Goal: Task Accomplishment & Management: Manage account settings

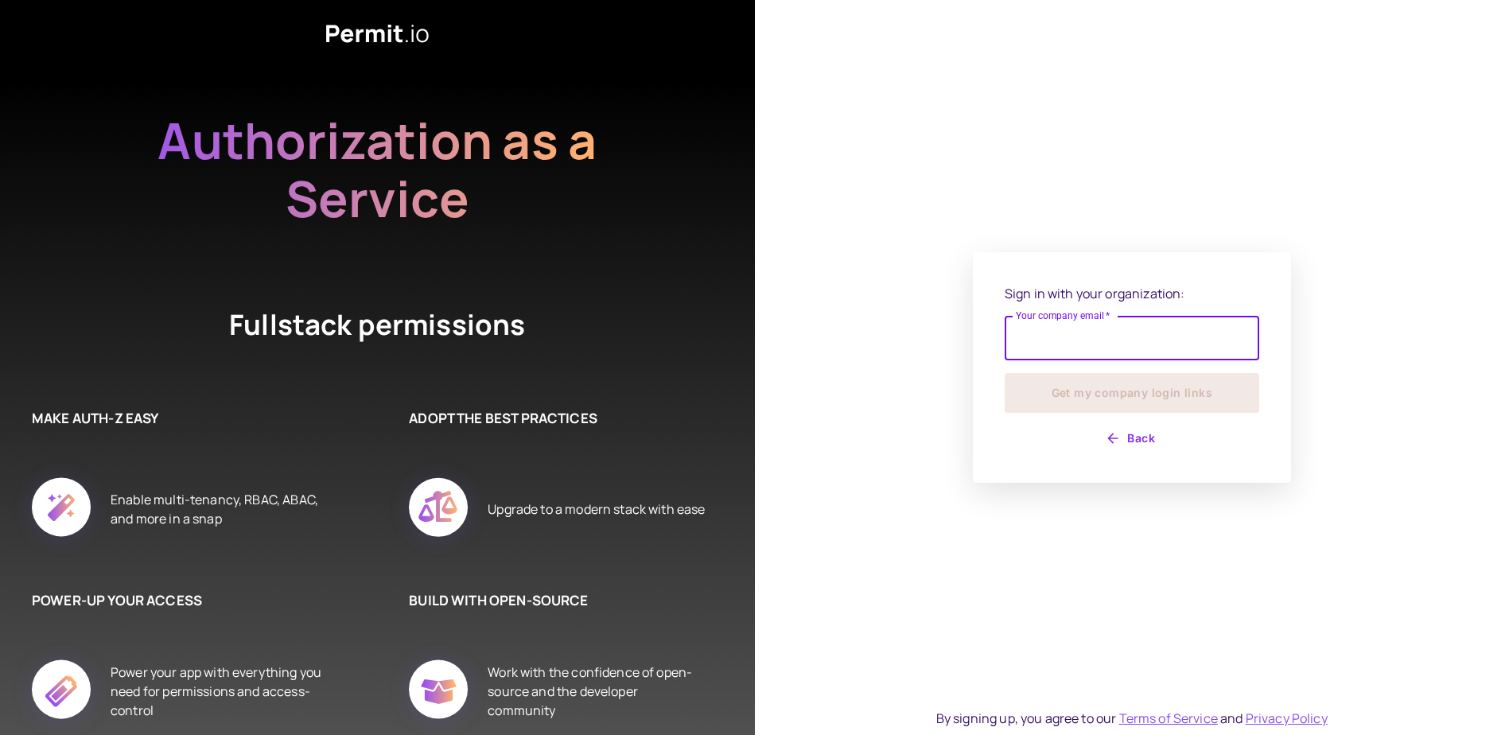
type input "**********"
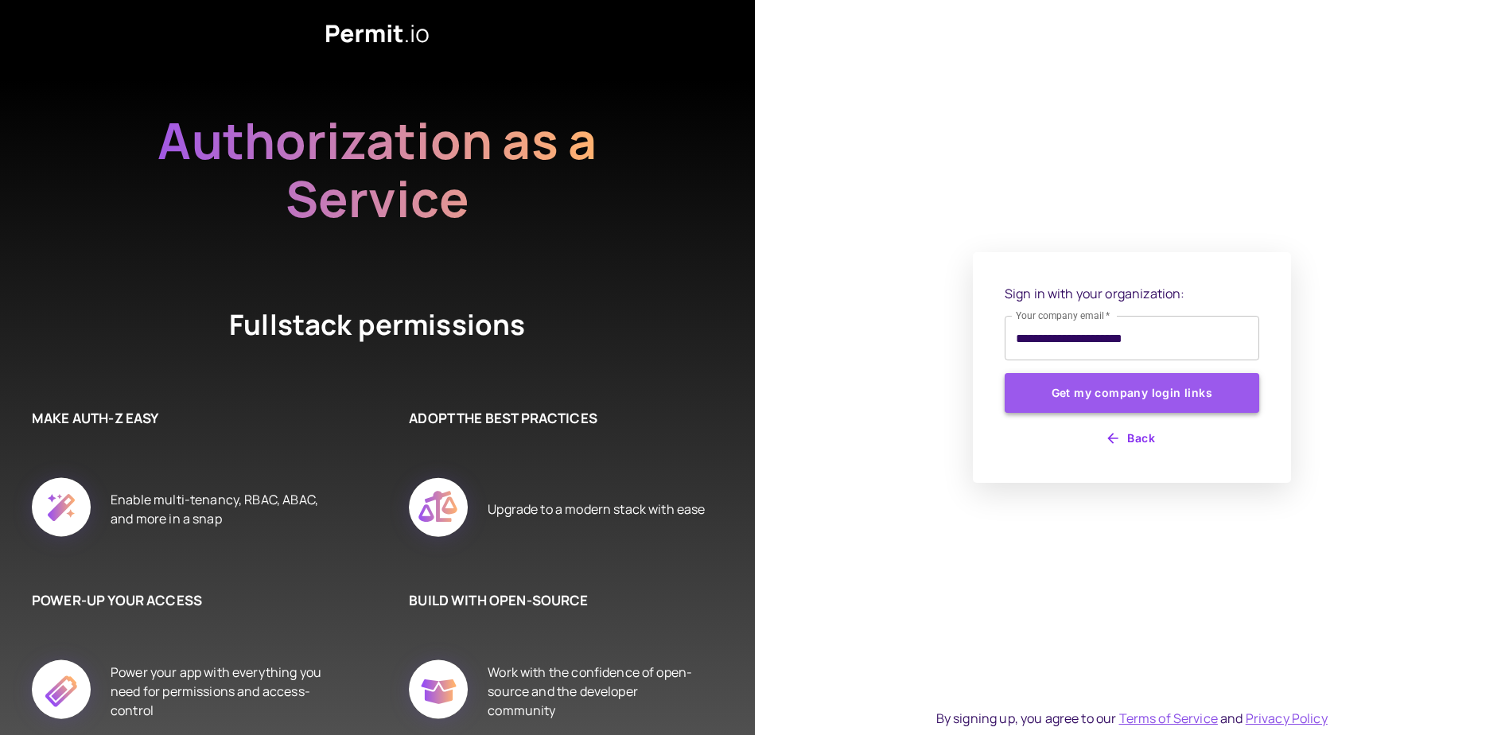
click at [1049, 394] on button "Get my company login links" at bounding box center [1132, 393] width 255 height 40
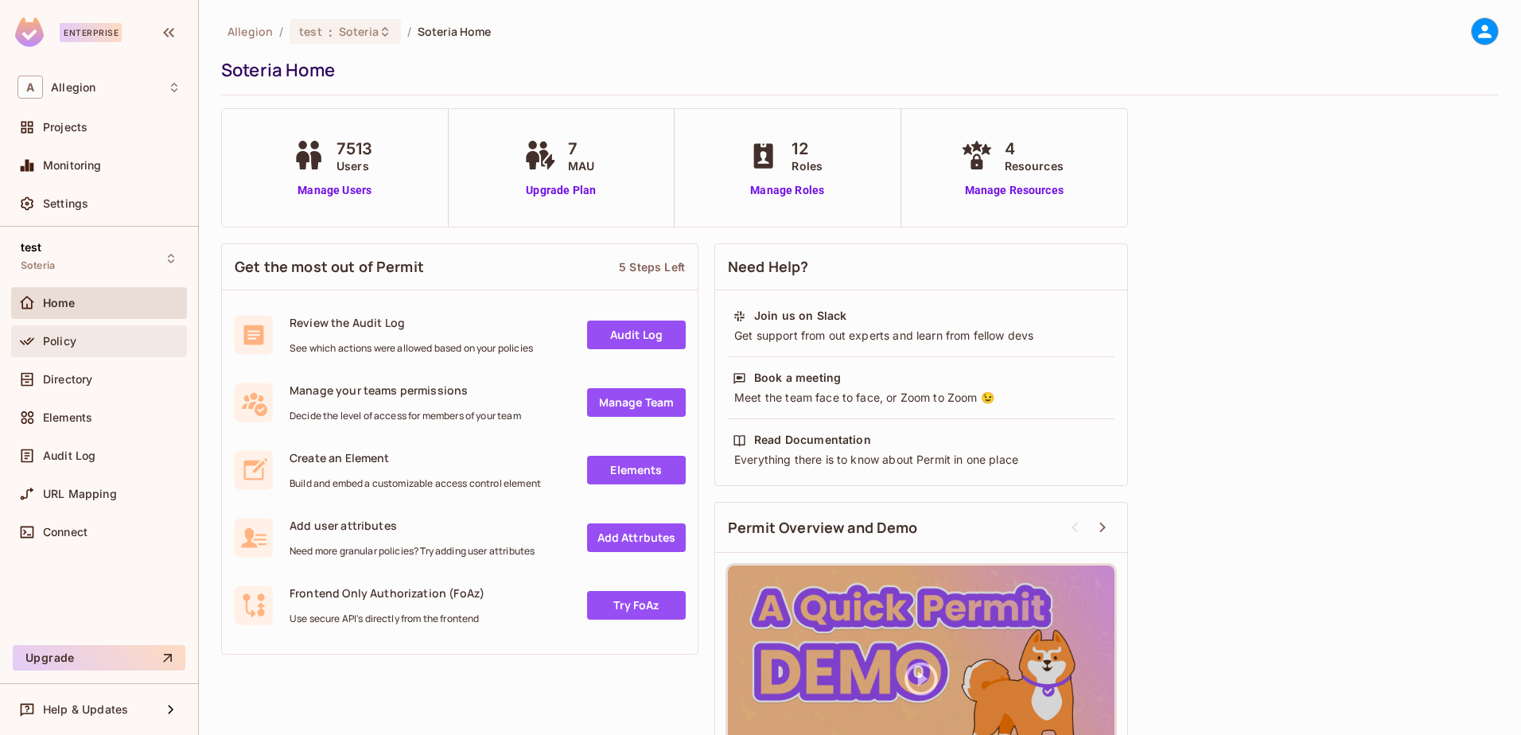
click at [78, 341] on div "Policy" at bounding box center [112, 341] width 138 height 13
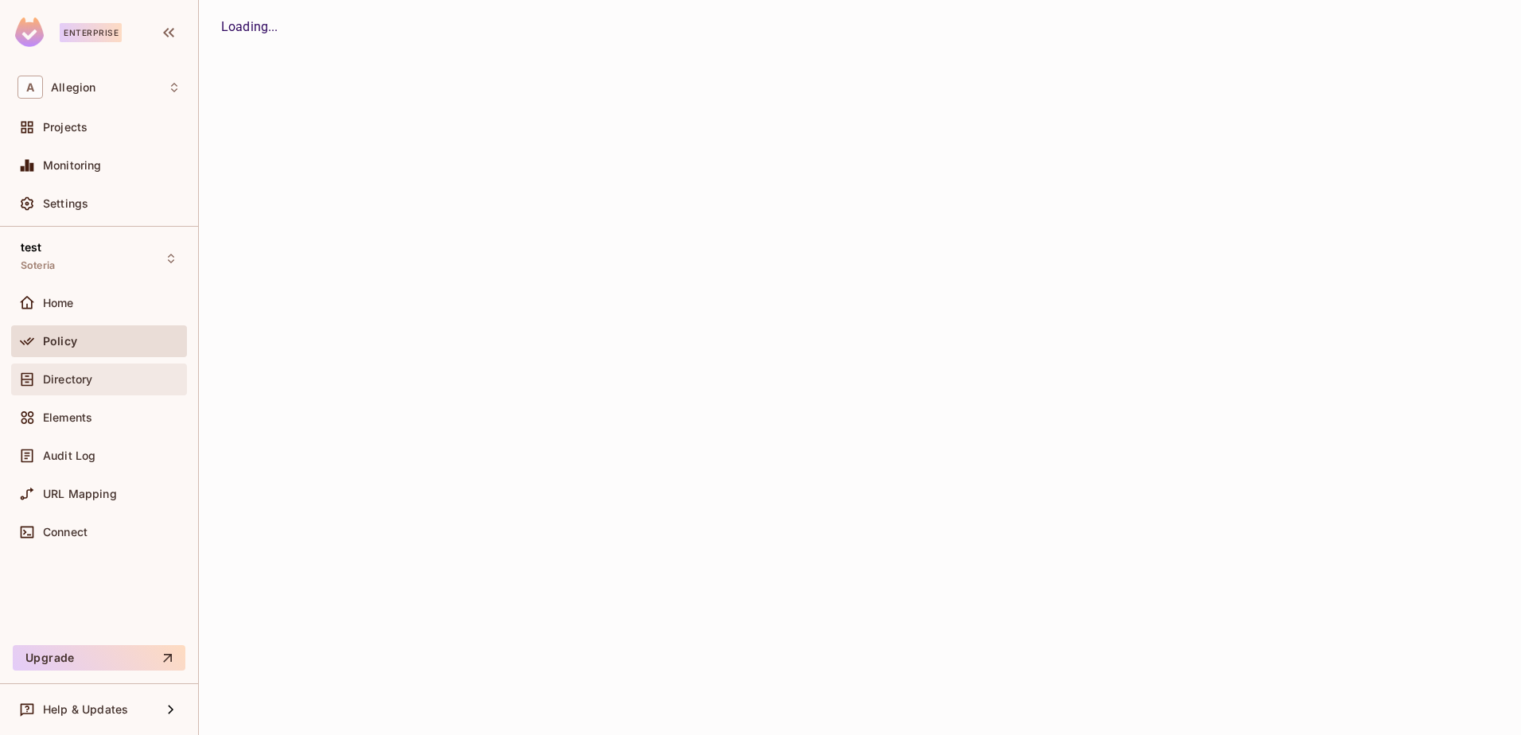
click at [76, 378] on span "Directory" at bounding box center [67, 379] width 49 height 13
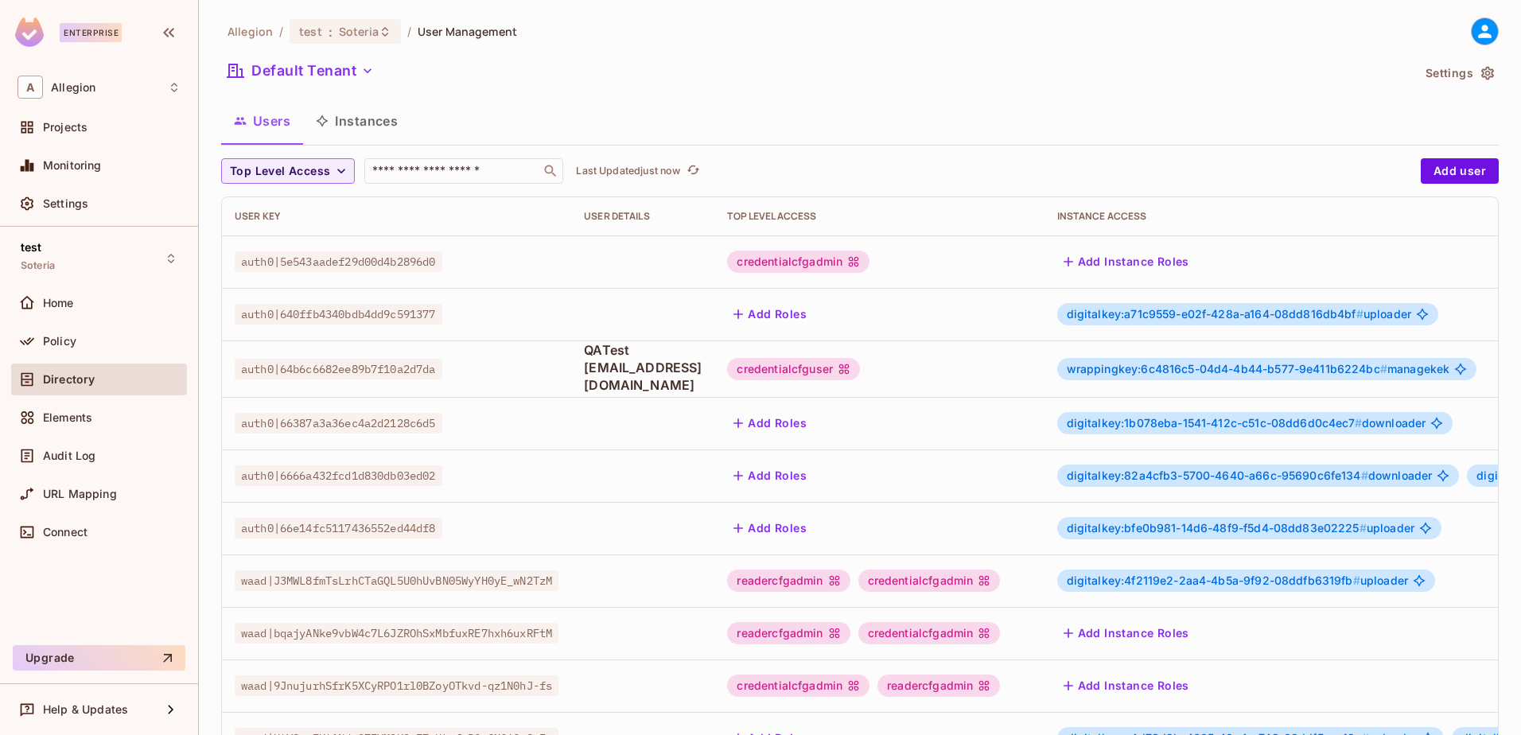
click at [360, 132] on button "Instances" at bounding box center [356, 121] width 107 height 40
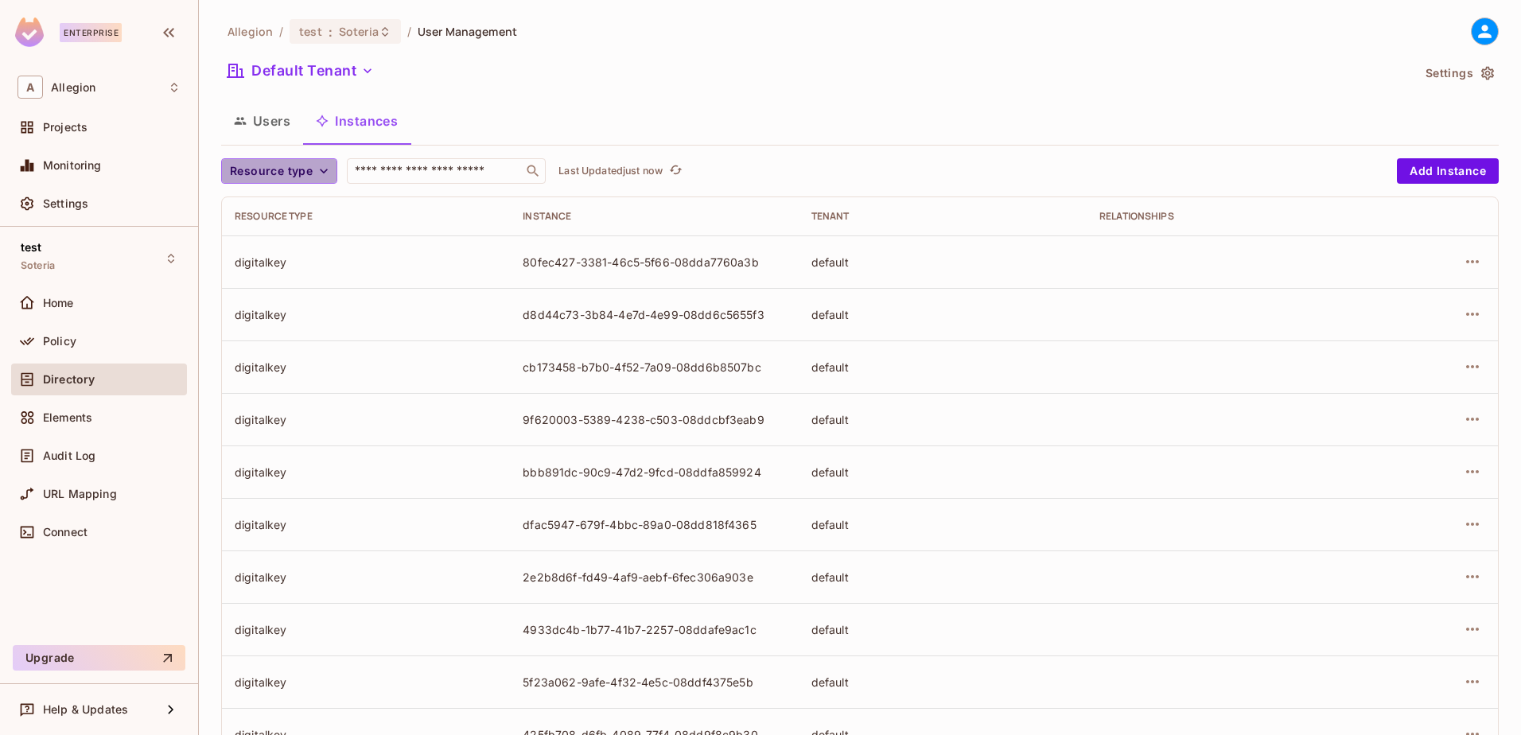
click at [304, 173] on span "Resource type" at bounding box center [271, 172] width 83 height 20
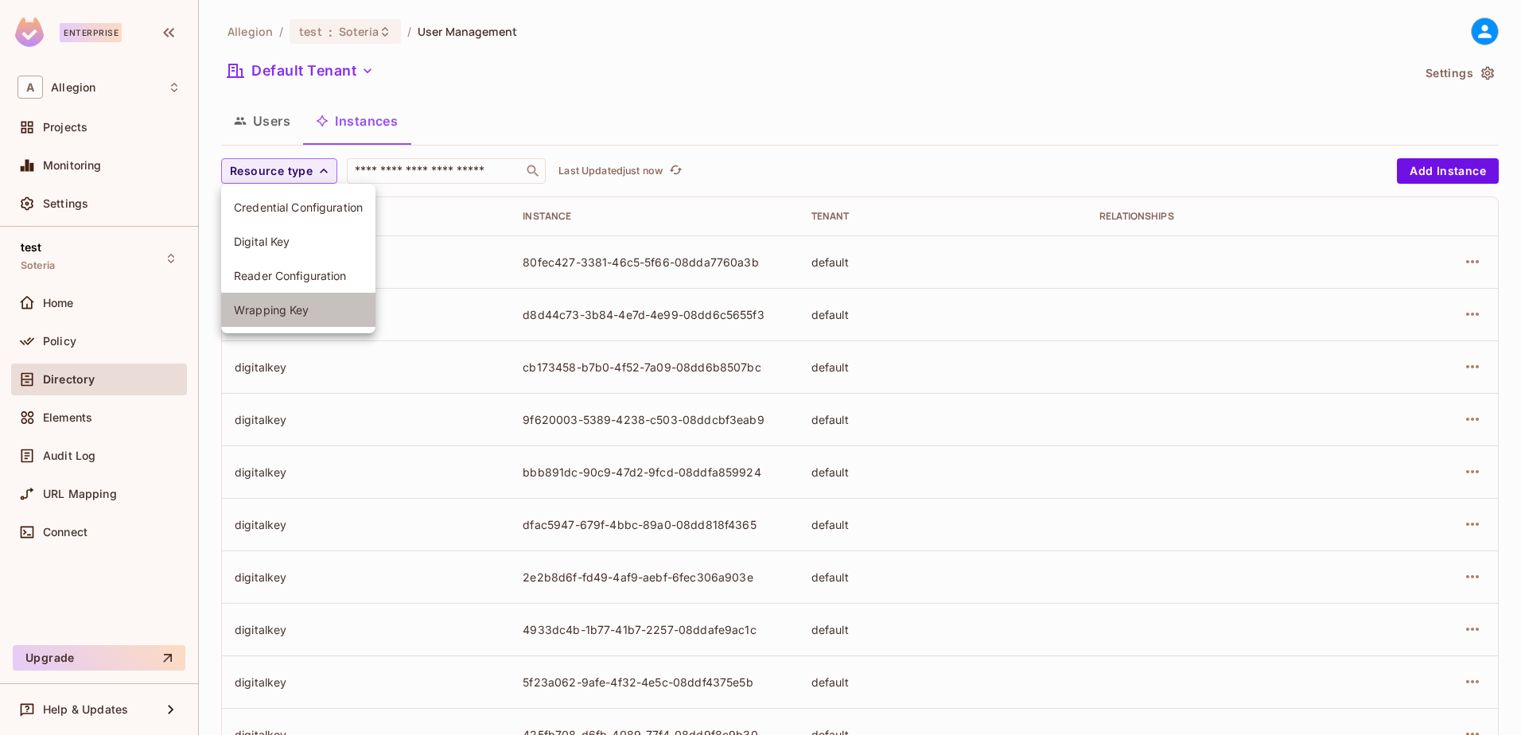
click at [277, 310] on span "Wrapping Key" at bounding box center [298, 309] width 129 height 15
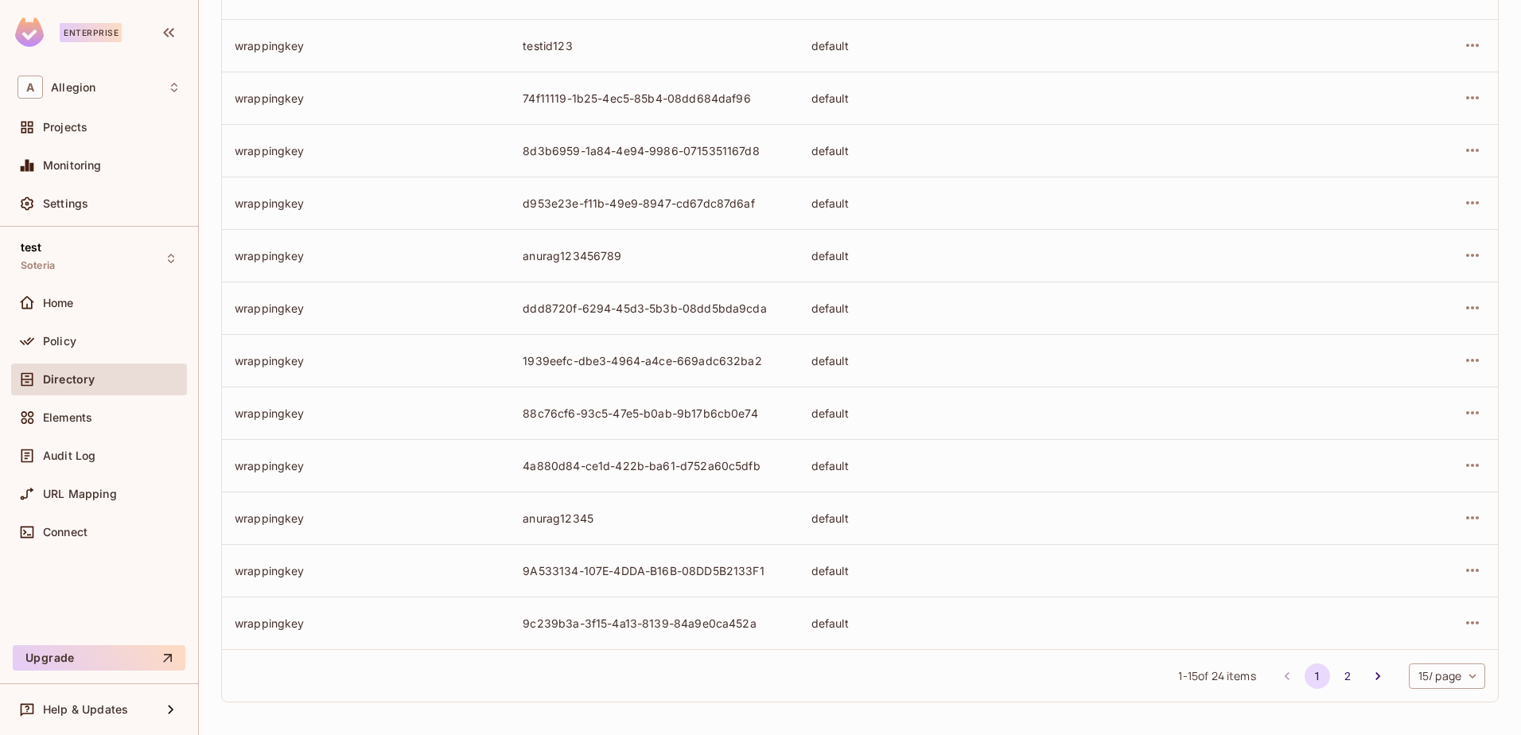
scroll to position [376, 0]
click at [1335, 672] on button "2" at bounding box center [1347, 673] width 25 height 25
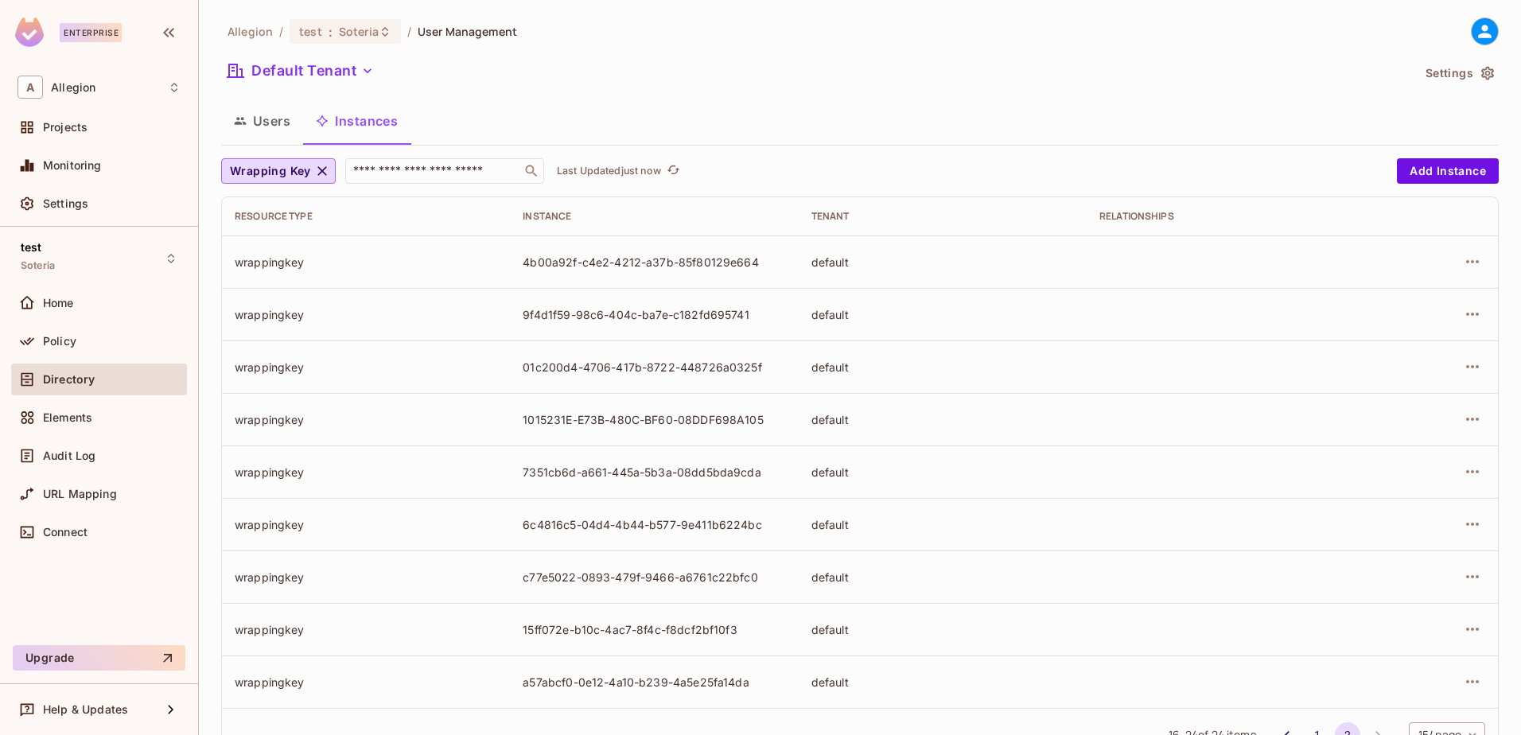
scroll to position [61, 0]
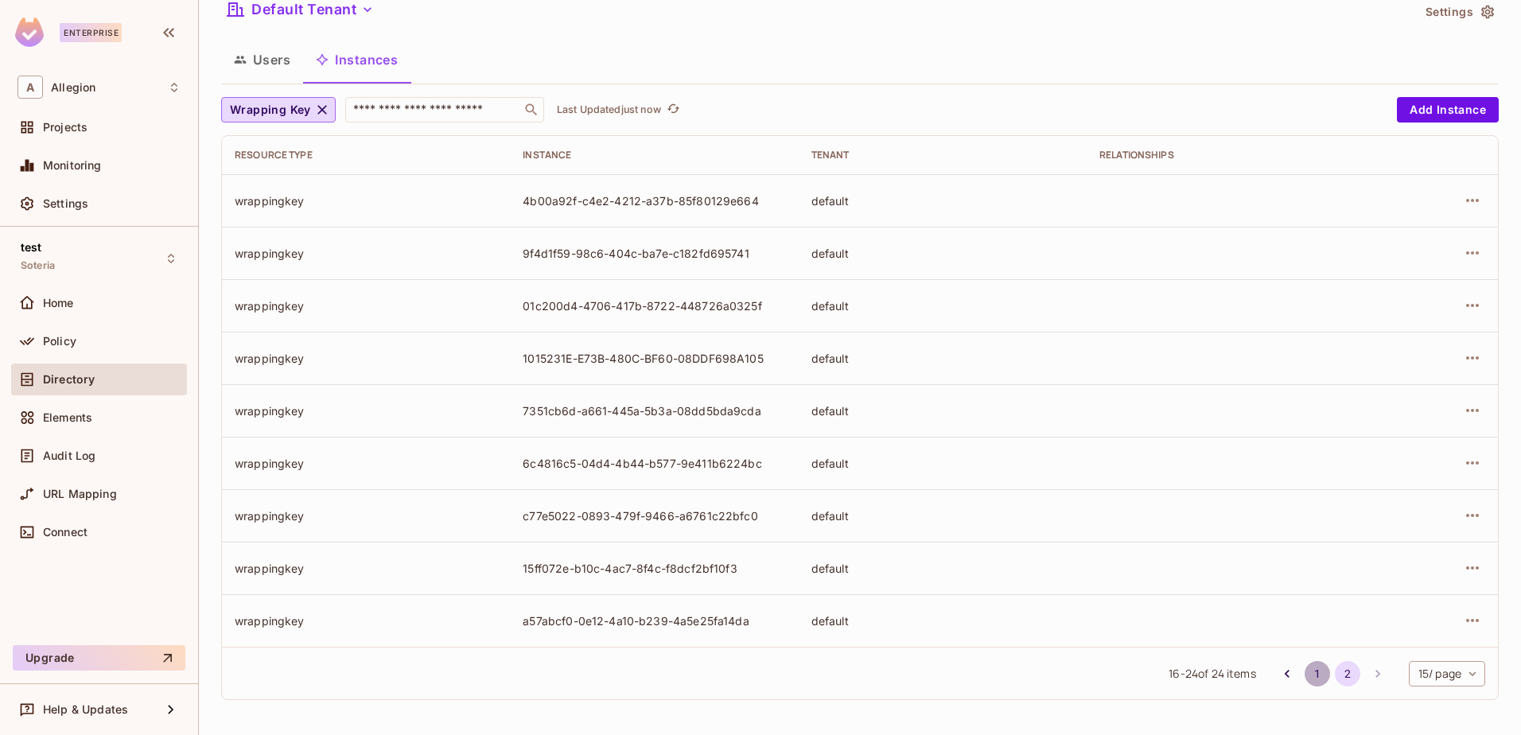
click at [1305, 666] on button "1" at bounding box center [1317, 673] width 25 height 25
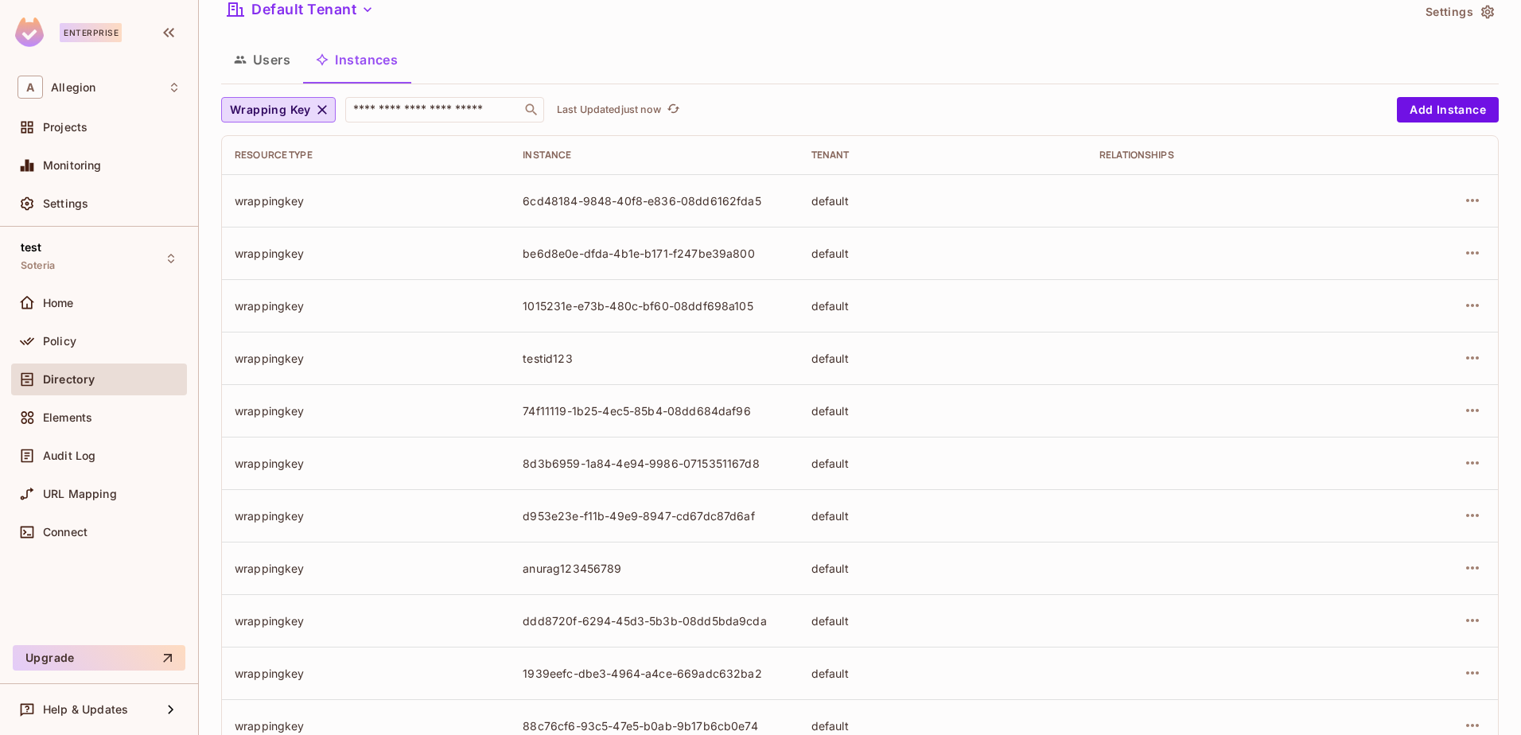
click at [553, 663] on td "1939eefc-dbe3-4964-a4ce-669adc632ba2" at bounding box center [654, 673] width 288 height 53
click at [570, 668] on div "1939eefc-dbe3-4964-a4ce-669adc632ba2" at bounding box center [654, 673] width 263 height 15
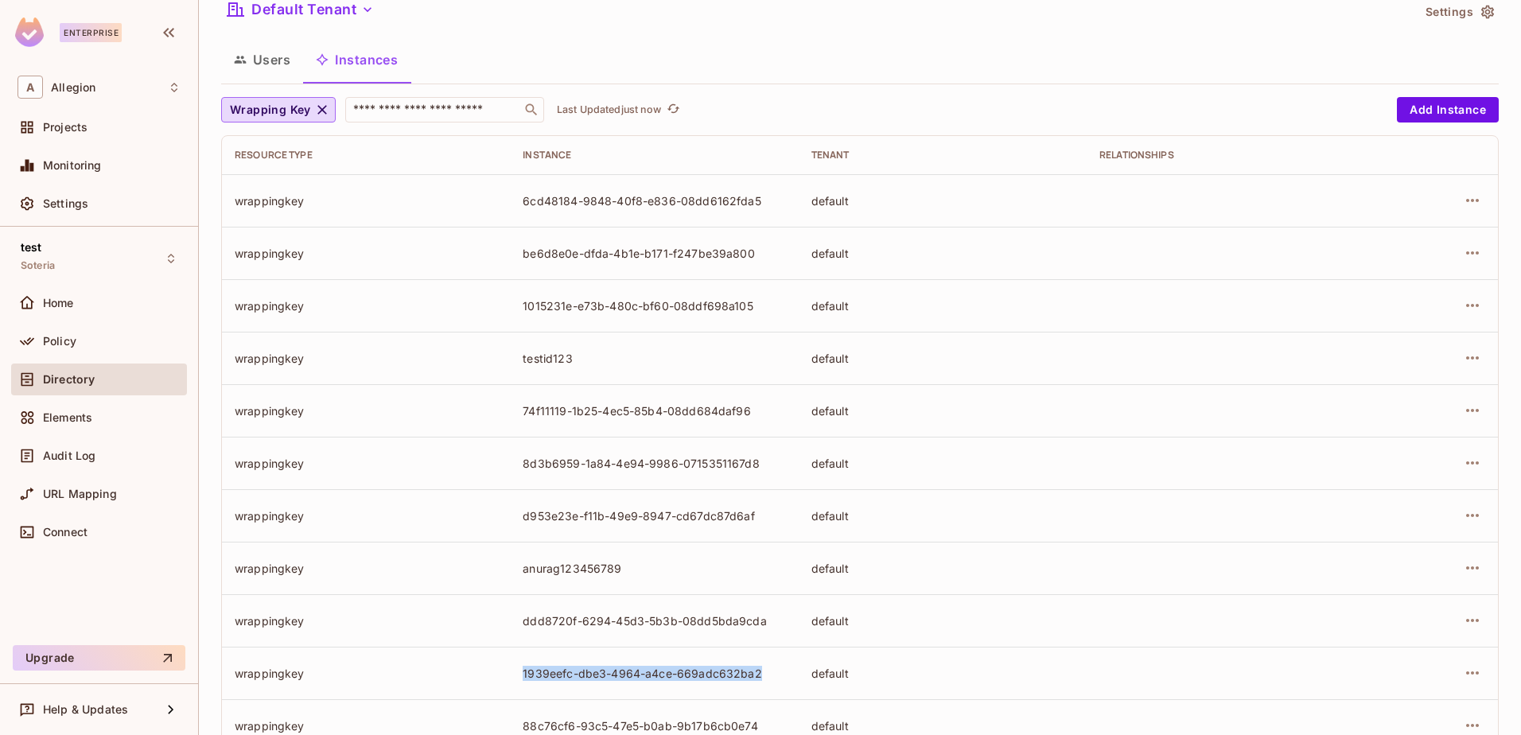
copy div "1939eefc-dbe3-4964-a4ce-669adc632ba2"
click at [273, 63] on button "Users" at bounding box center [262, 60] width 82 height 40
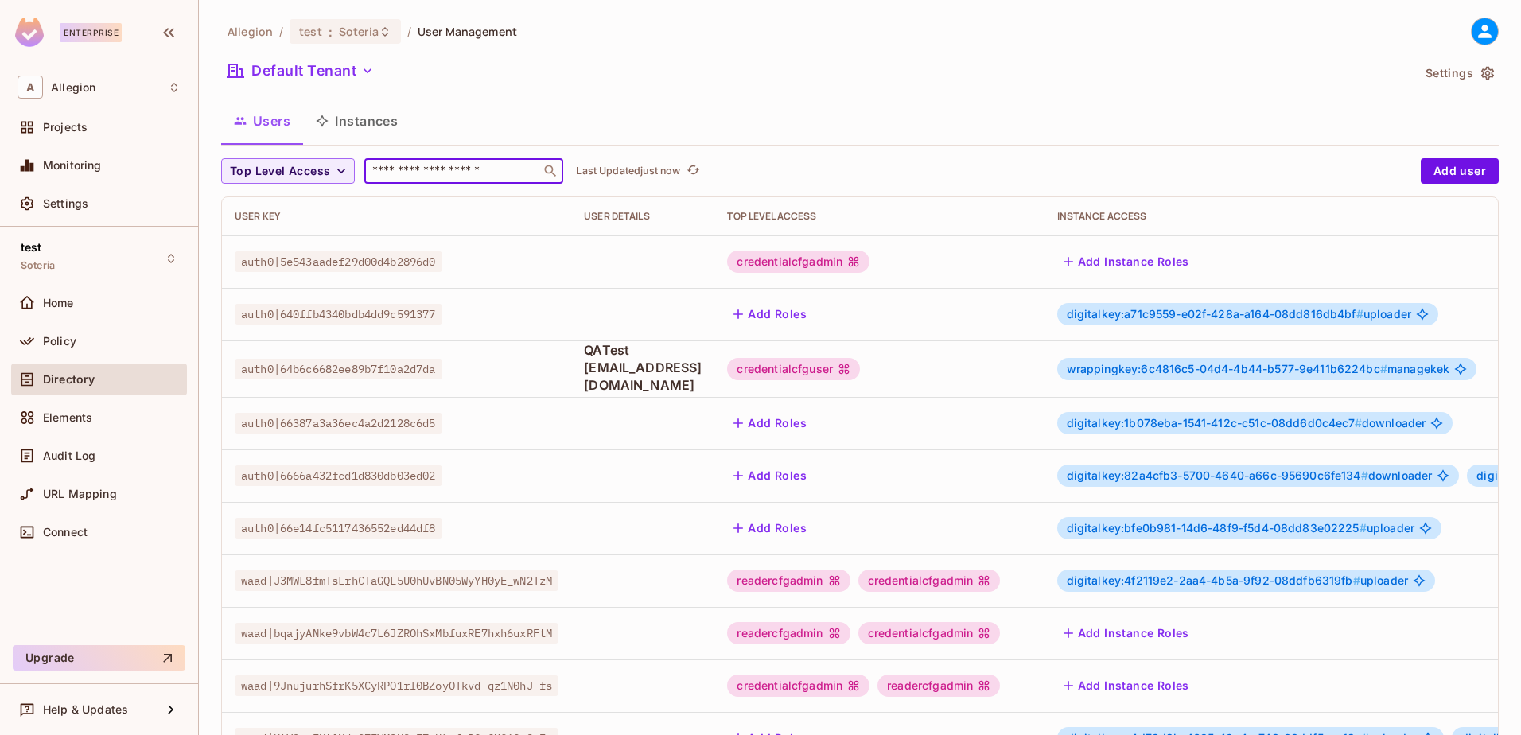
click at [411, 171] on input "text" at bounding box center [452, 171] width 167 height 16
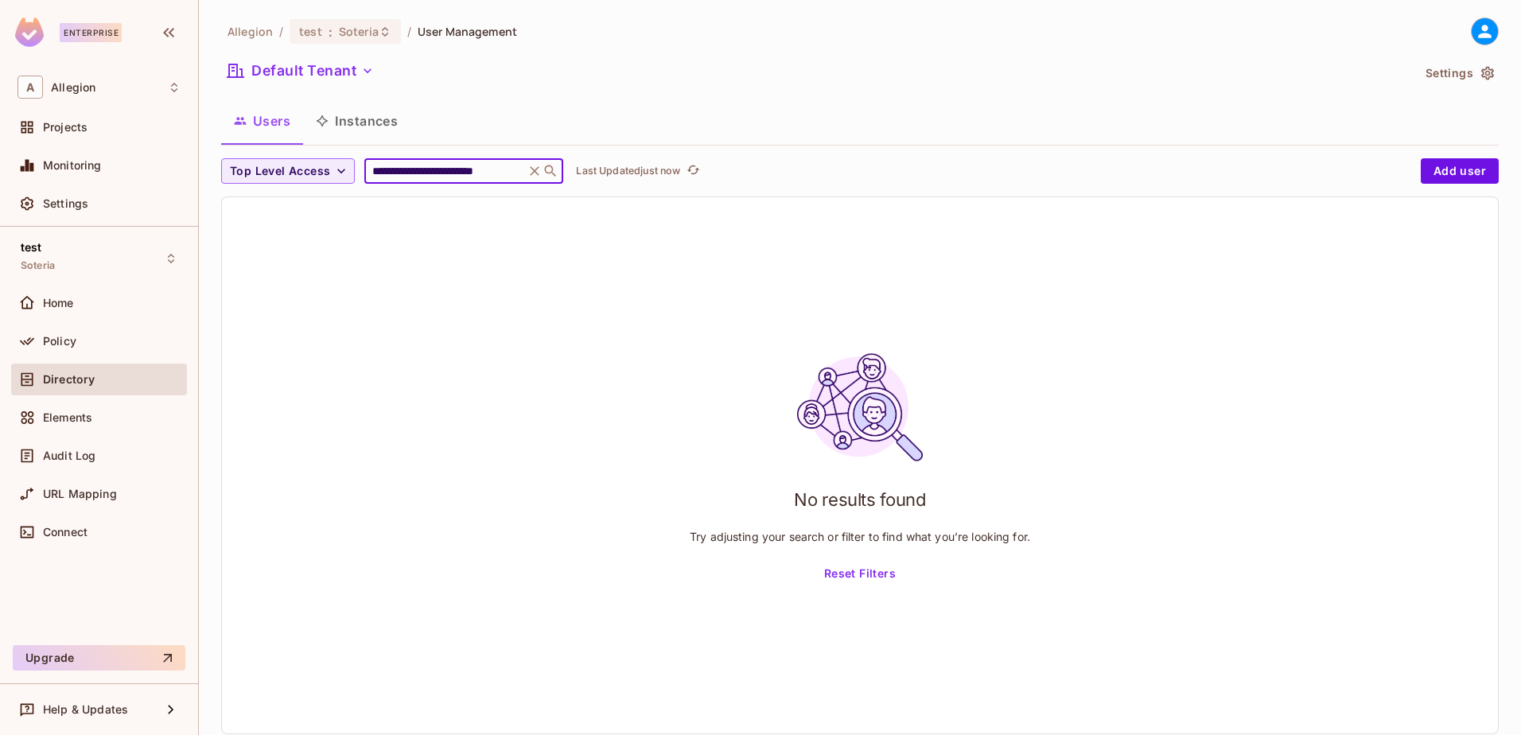
click at [520, 171] on input "**********" at bounding box center [444, 171] width 151 height 16
type input "*"
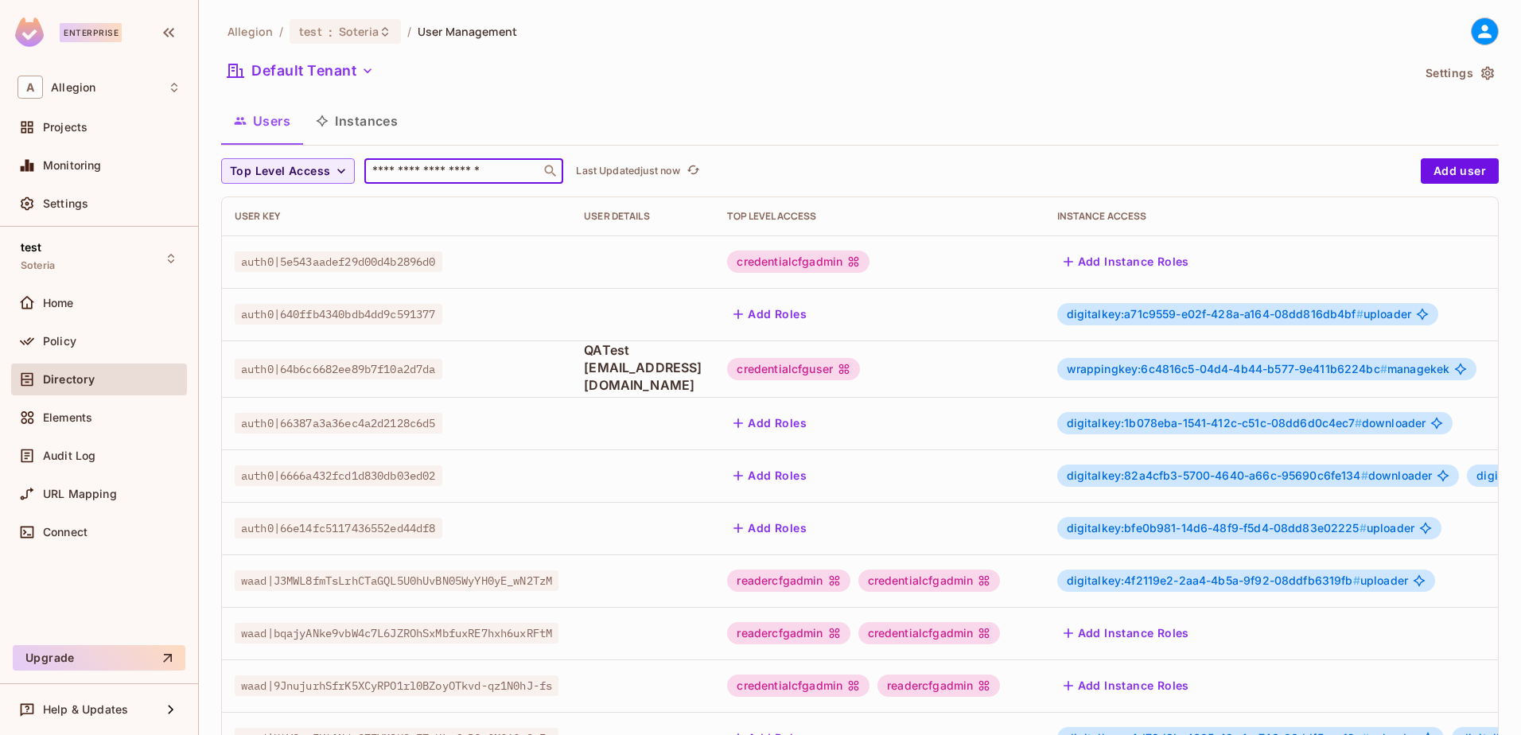
click at [415, 169] on input "text" at bounding box center [452, 171] width 167 height 16
paste input "**********"
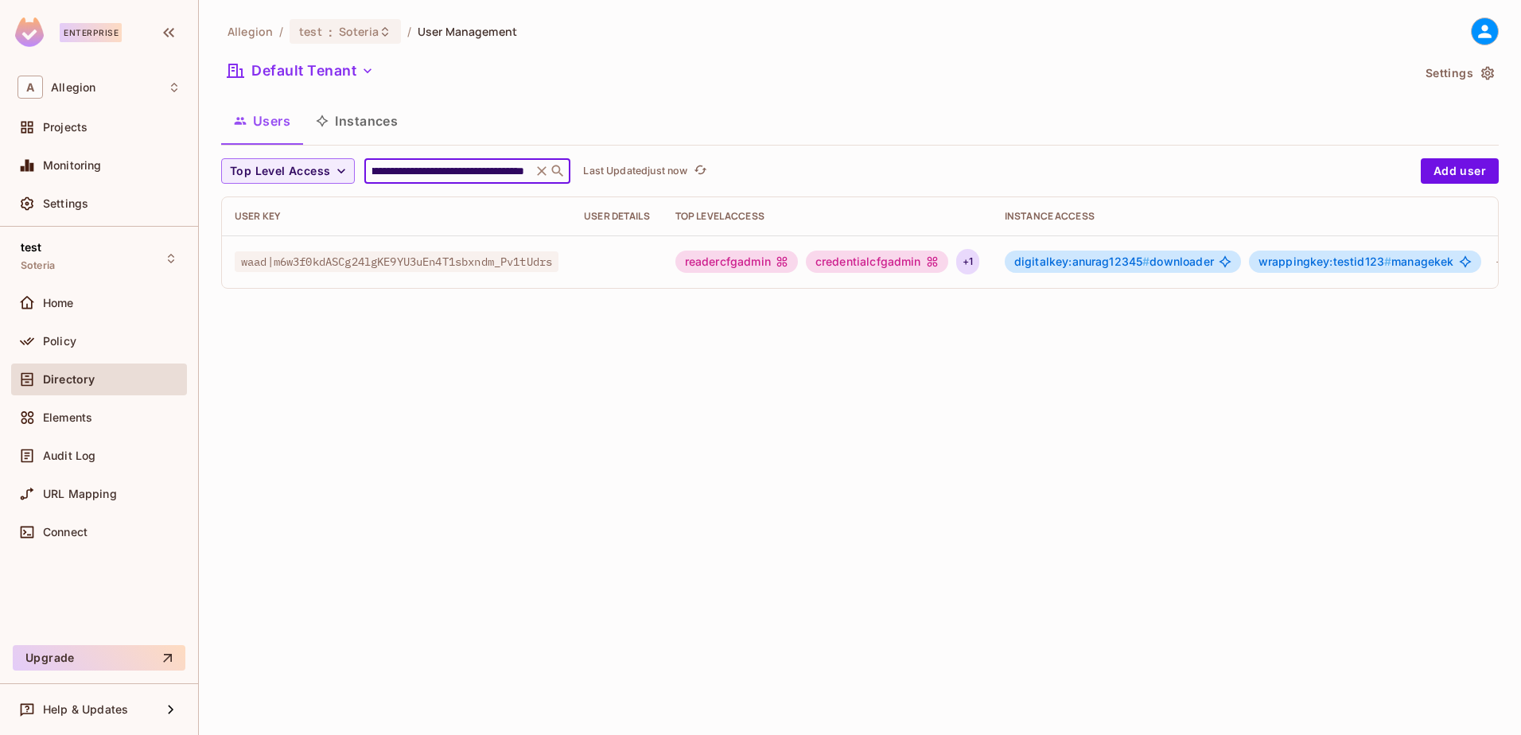
type input "**********"
click at [979, 267] on div "+ 1" at bounding box center [967, 261] width 23 height 25
click at [886, 411] on div at bounding box center [760, 367] width 1521 height 735
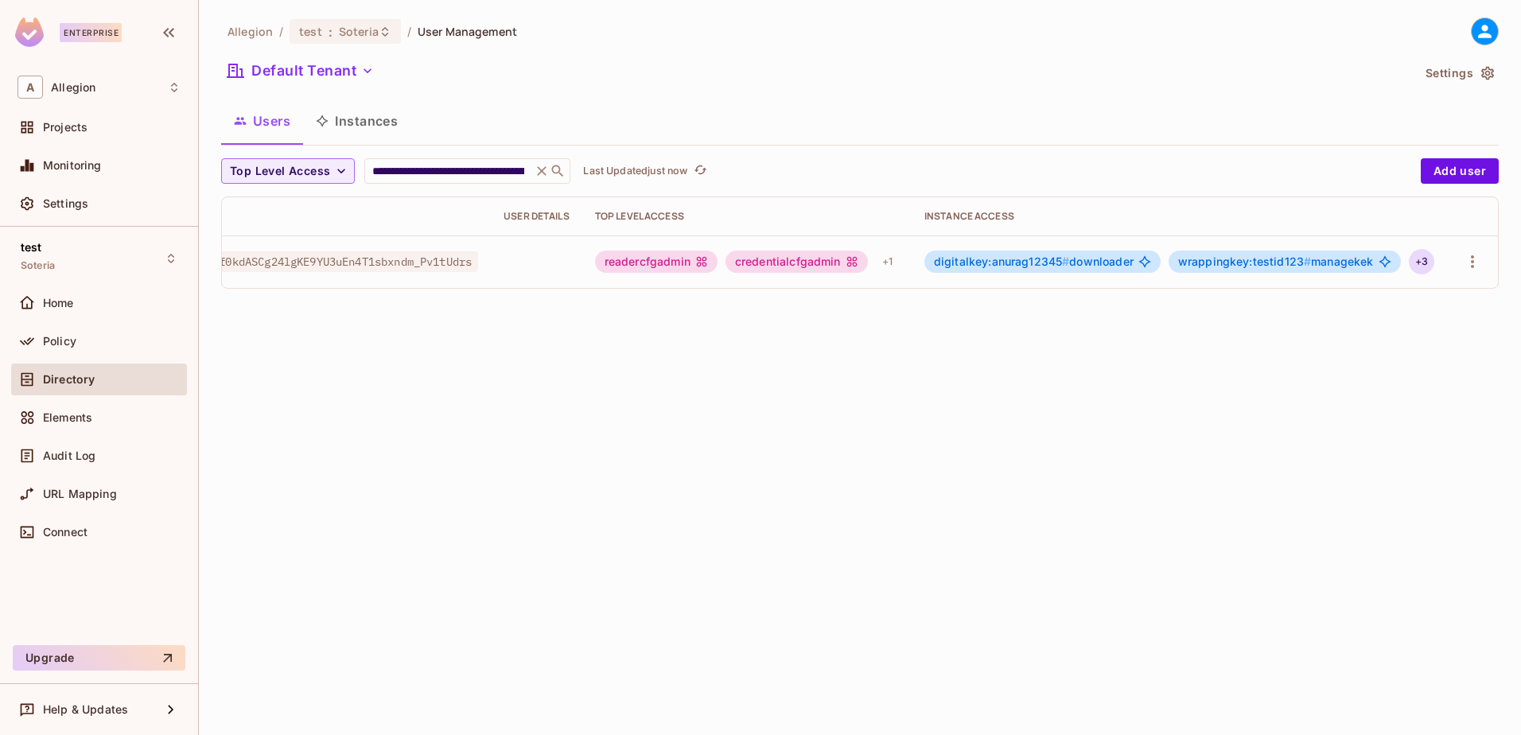
click at [1426, 262] on div "+ 3" at bounding box center [1421, 261] width 25 height 25
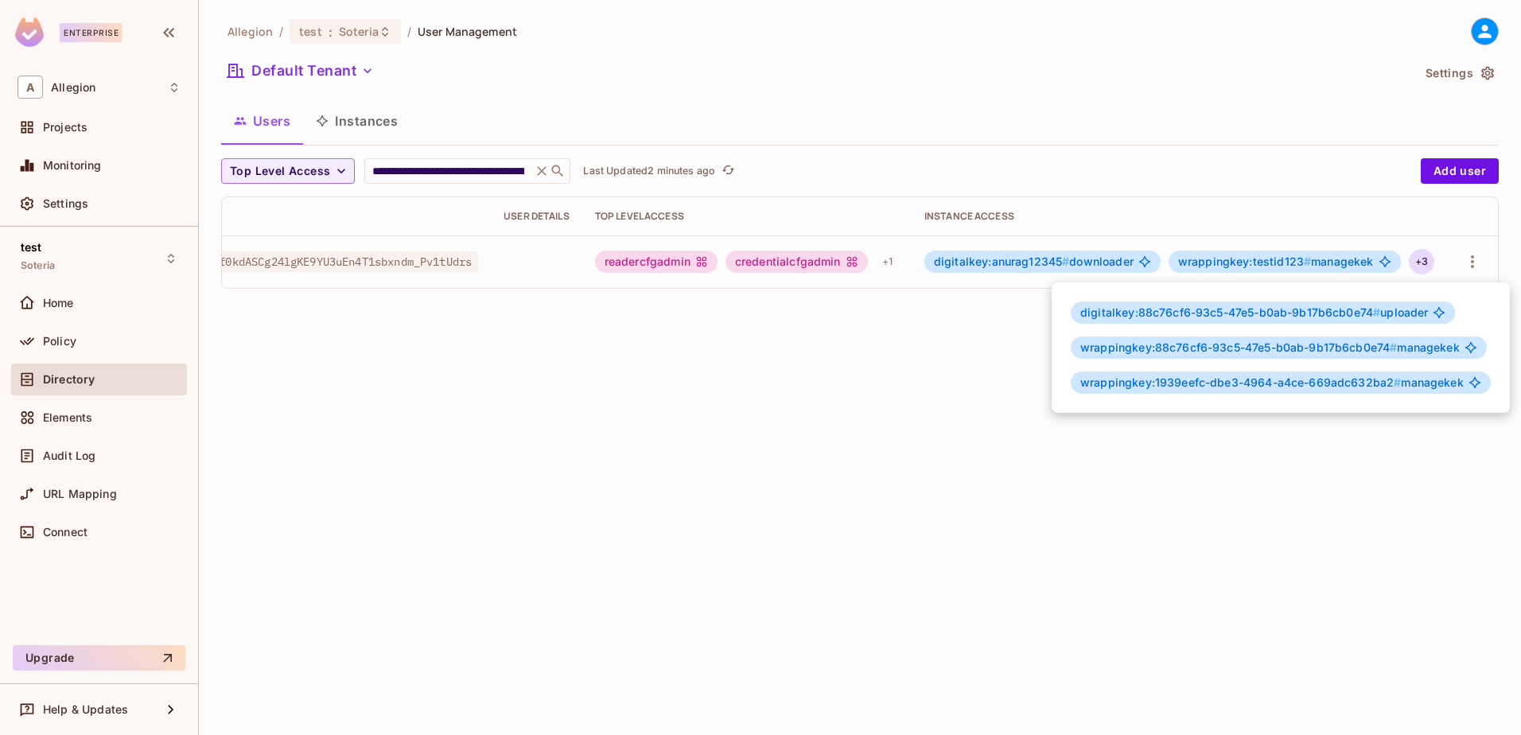
click at [1190, 384] on span "wrappingkey:1939eefc-dbe3-4964-a4ce-669adc632ba2 #" at bounding box center [1240, 383] width 321 height 14
copy span "wrappingkey:1939eefc-dbe3-4964-a4ce-669adc632ba2 # managekek"
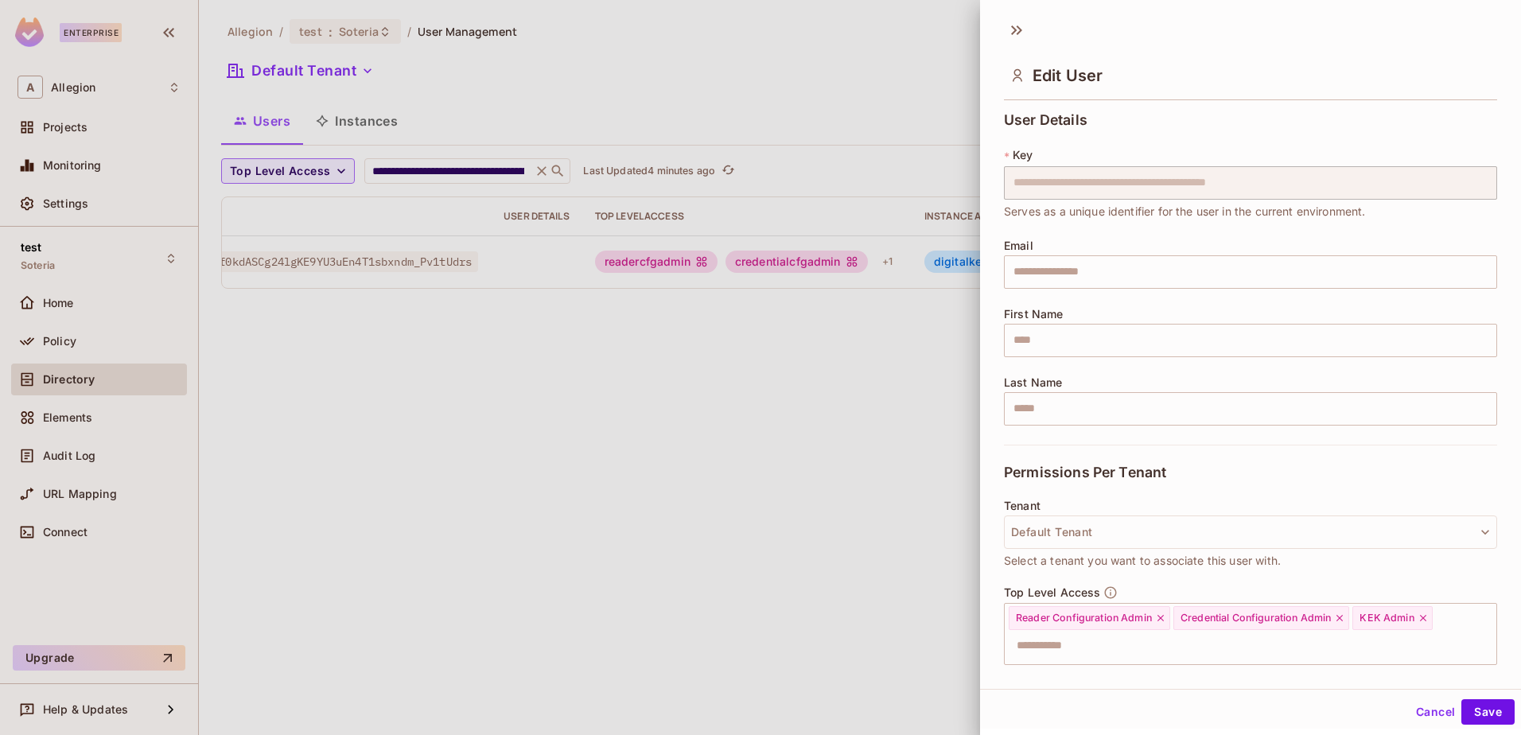
click at [807, 473] on div at bounding box center [760, 367] width 1521 height 735
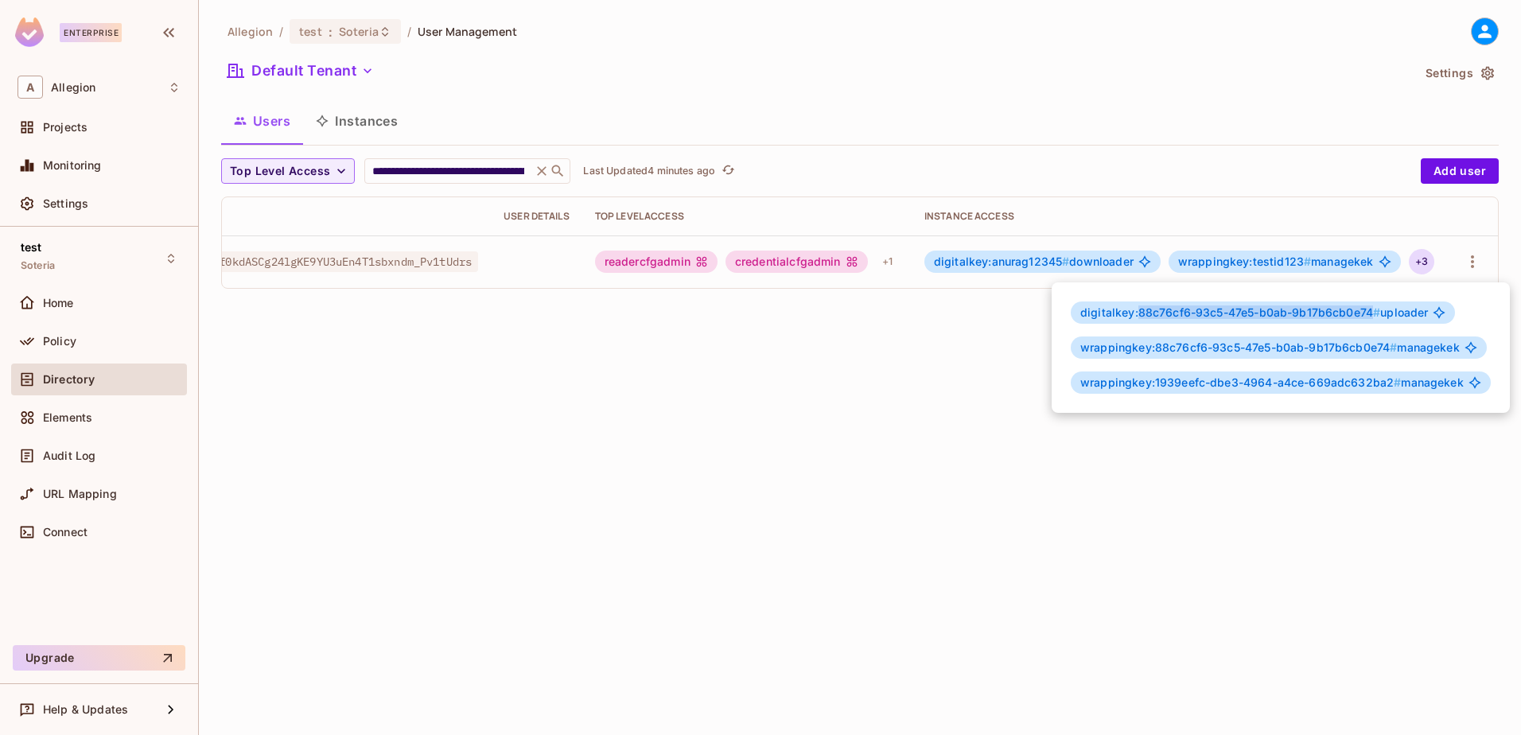
drag, startPoint x: 1136, startPoint y: 313, endPoint x: 1371, endPoint y: 318, distance: 234.8
click at [1371, 318] on span "digitalkey:88c76cf6-93c5-47e5-b0ab-9b17b6cb0e74 #" at bounding box center [1230, 313] width 300 height 14
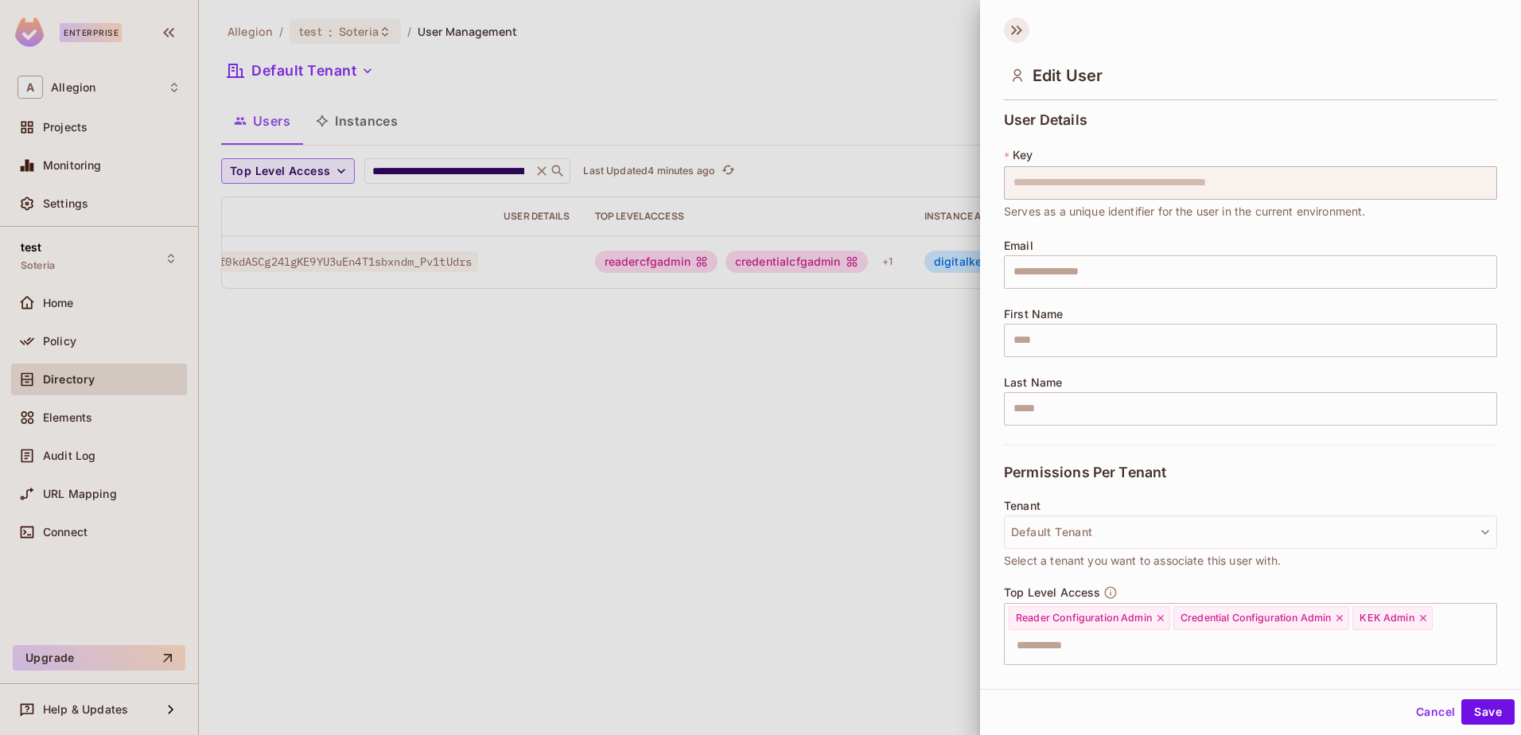
click at [1014, 27] on icon at bounding box center [1016, 30] width 25 height 25
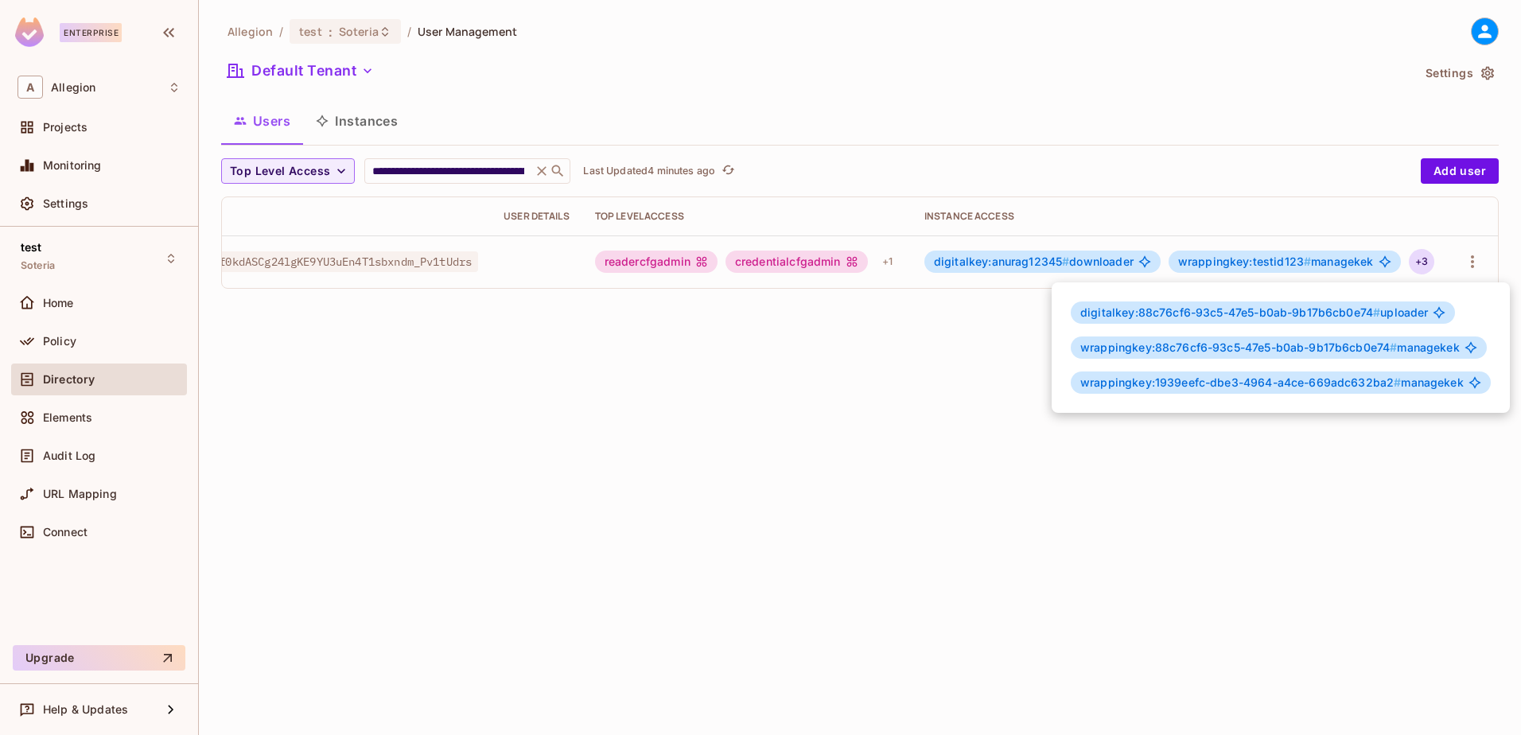
click at [1205, 341] on span "wrappingkey:88c76cf6-93c5-47e5-b0ab-9b17b6cb0e74 #" at bounding box center [1238, 348] width 317 height 14
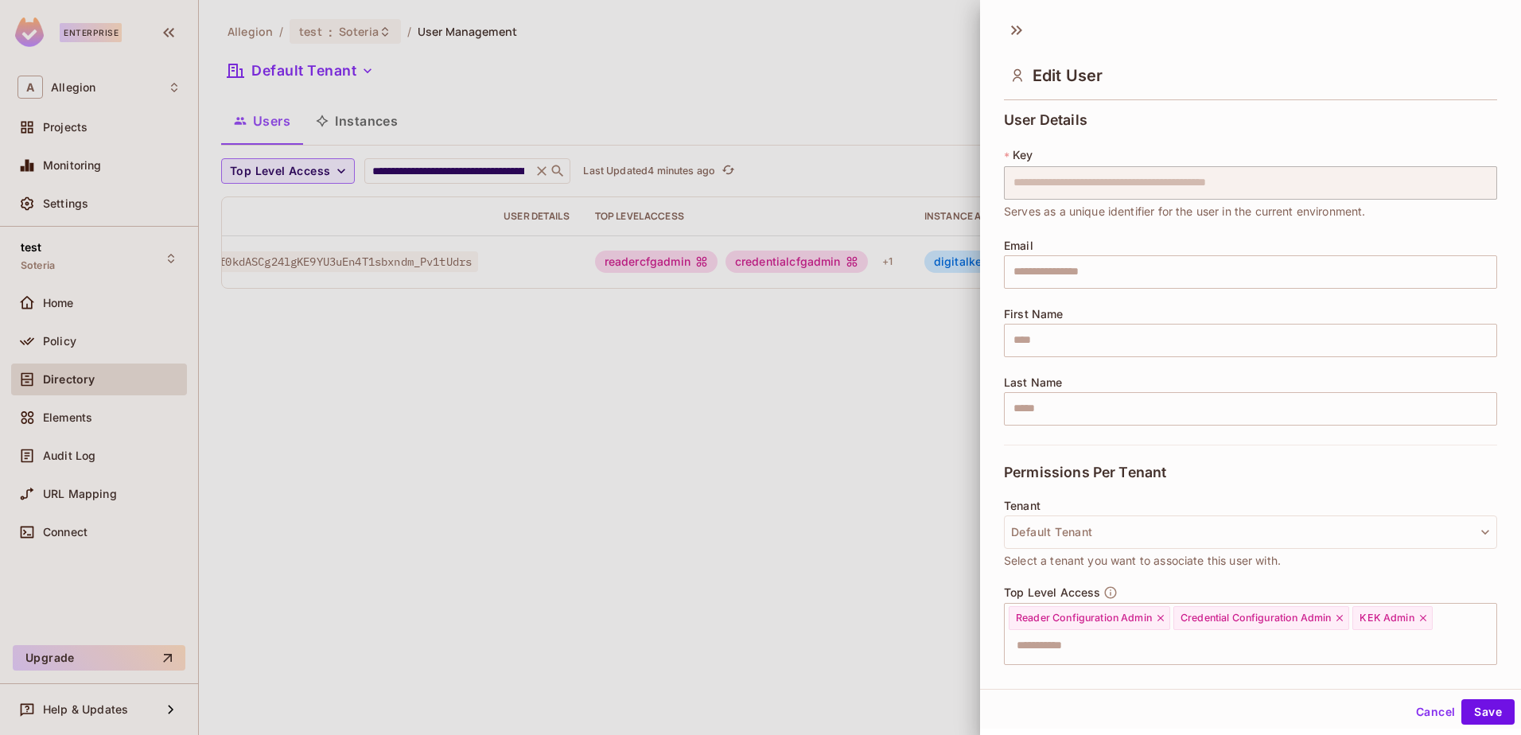
click at [905, 406] on div at bounding box center [760, 367] width 1521 height 735
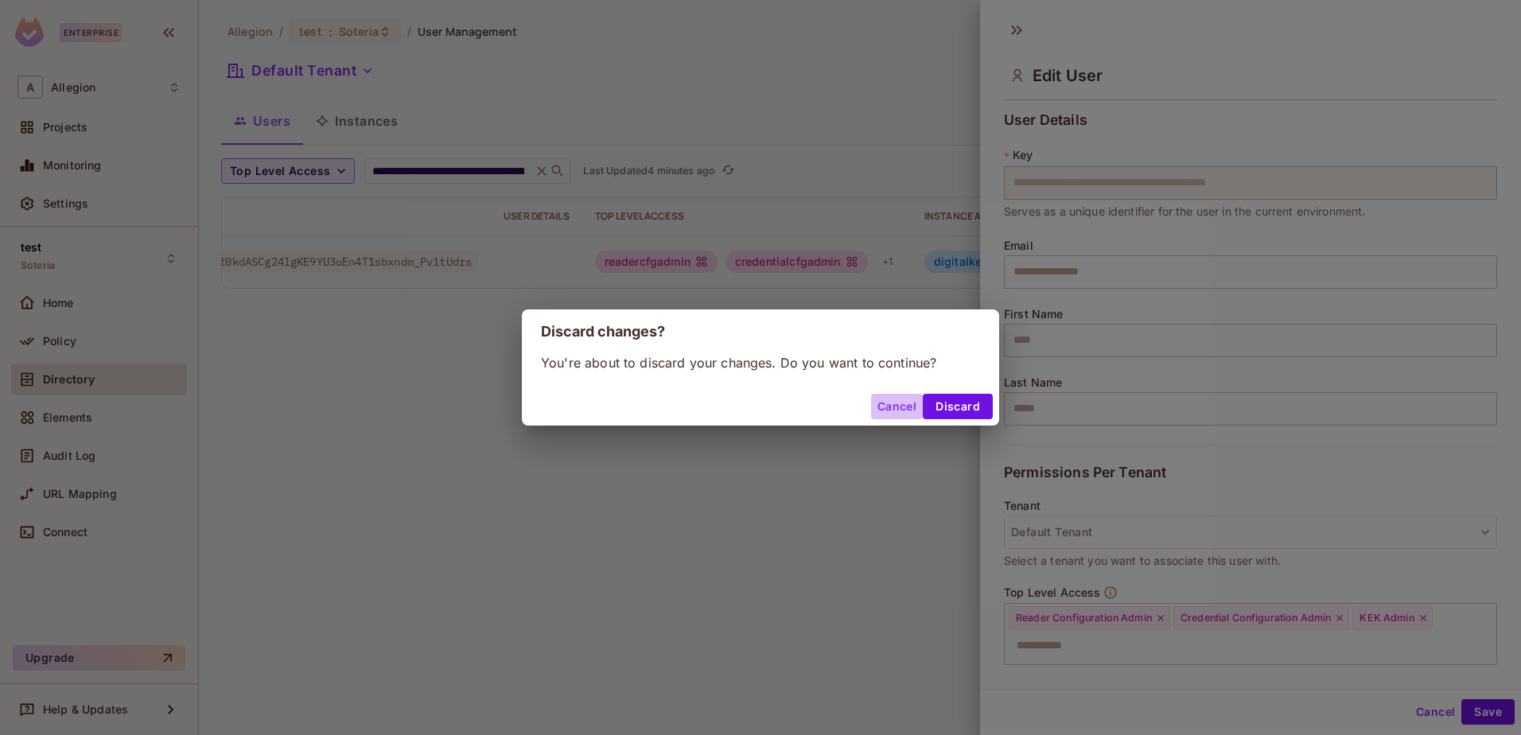
click at [901, 401] on button "Cancel" at bounding box center [897, 406] width 52 height 25
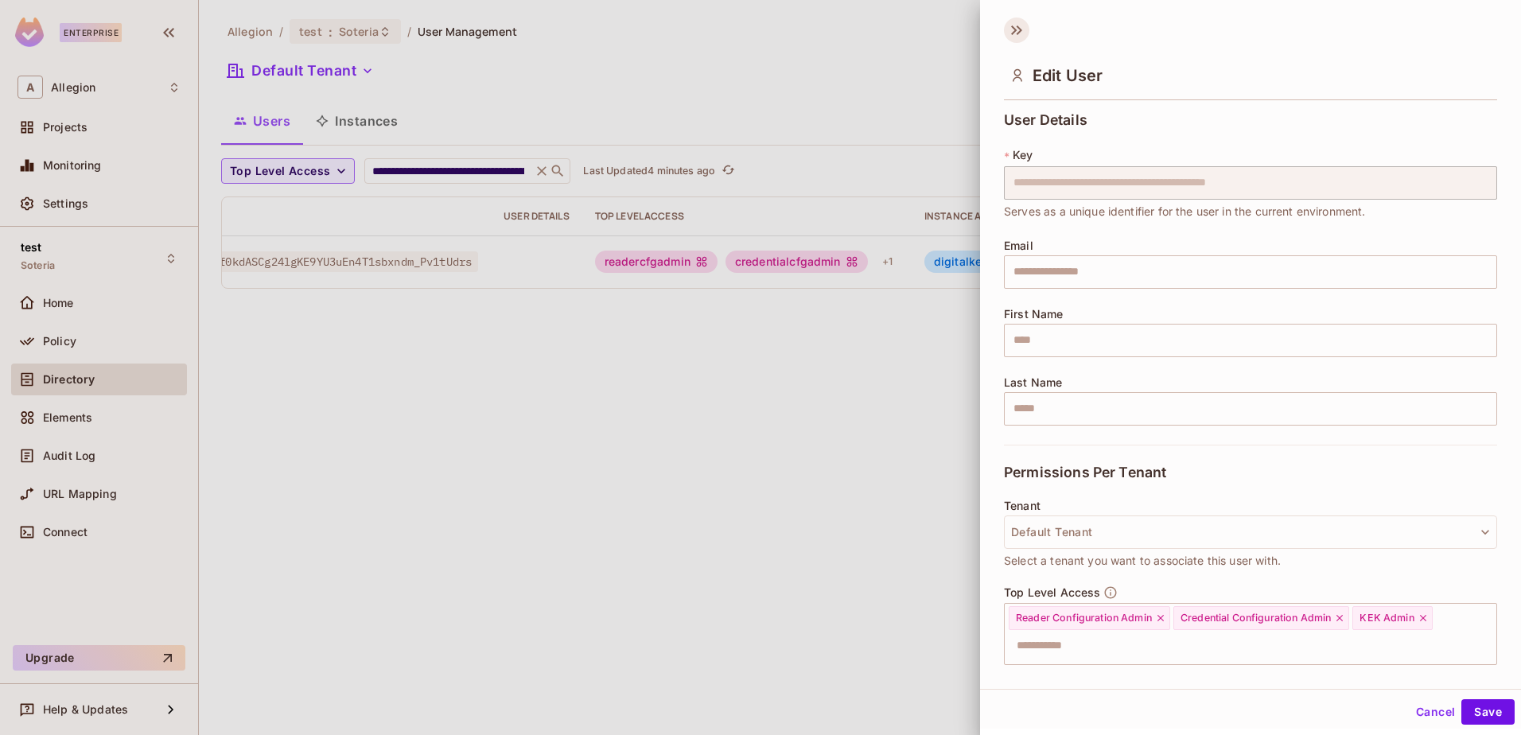
click at [1013, 37] on icon at bounding box center [1016, 30] width 25 height 25
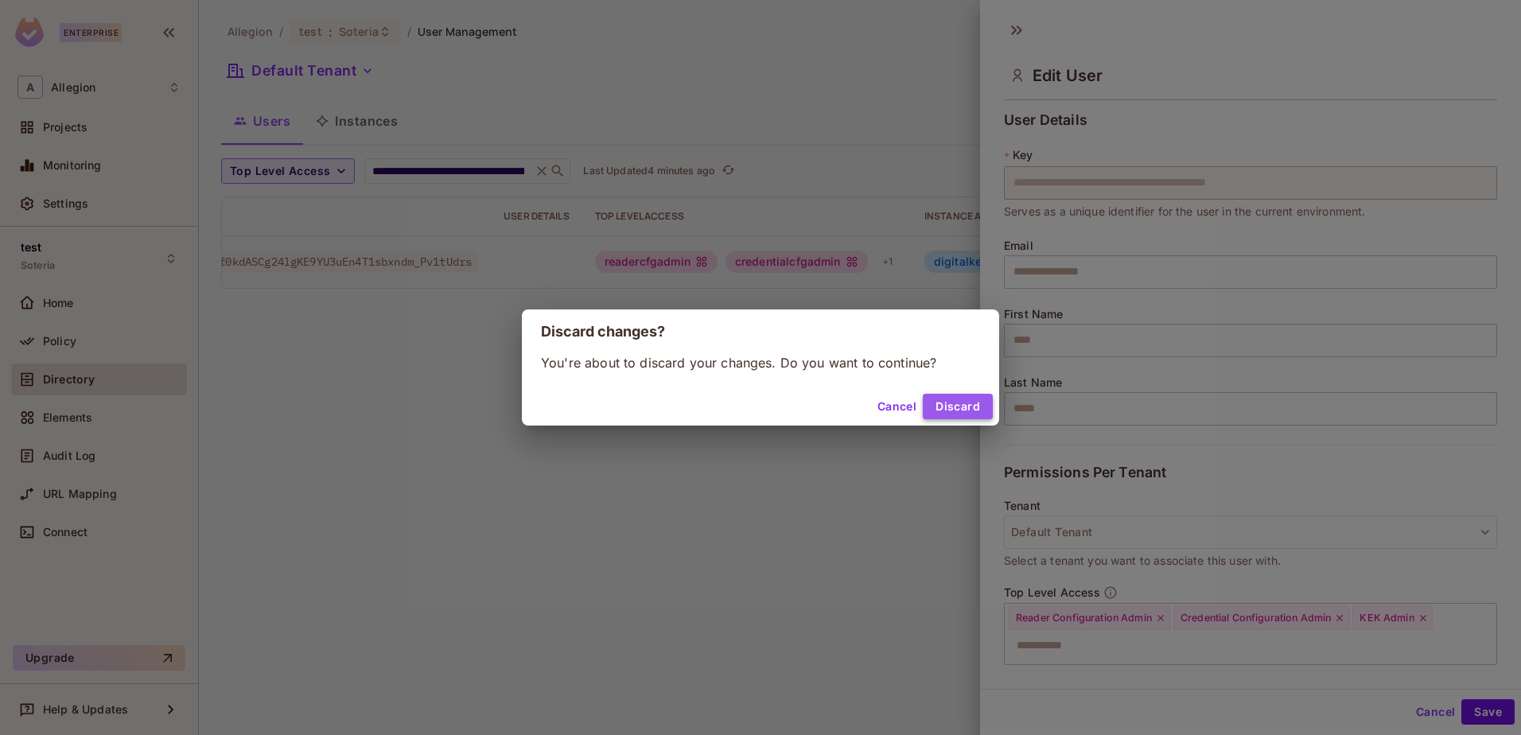
click at [951, 410] on button "Discard" at bounding box center [958, 406] width 70 height 25
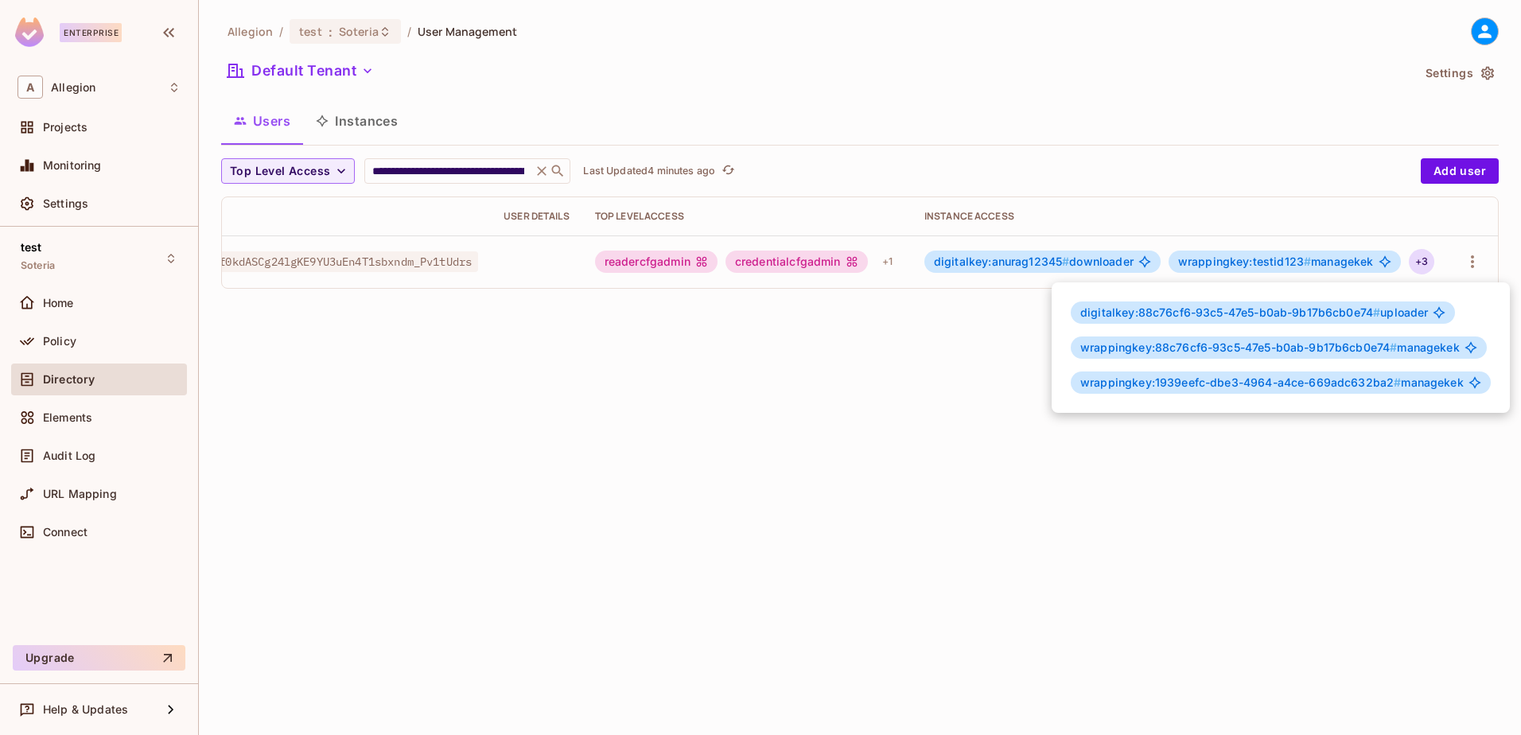
click at [1152, 313] on span "digitalkey:88c76cf6-93c5-47e5-b0ab-9b17b6cb0e74 #" at bounding box center [1230, 313] width 300 height 14
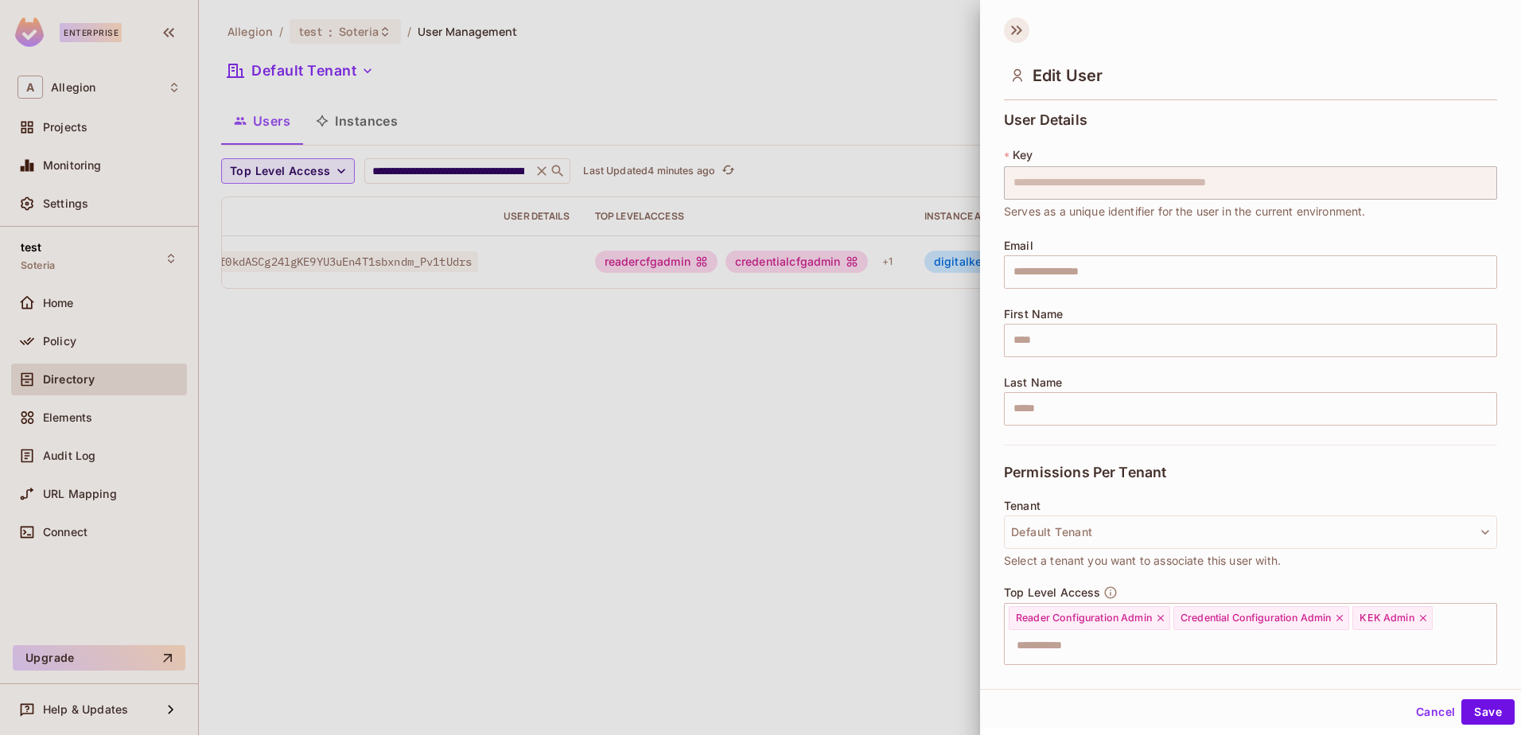
click at [1018, 29] on icon at bounding box center [1016, 30] width 25 height 25
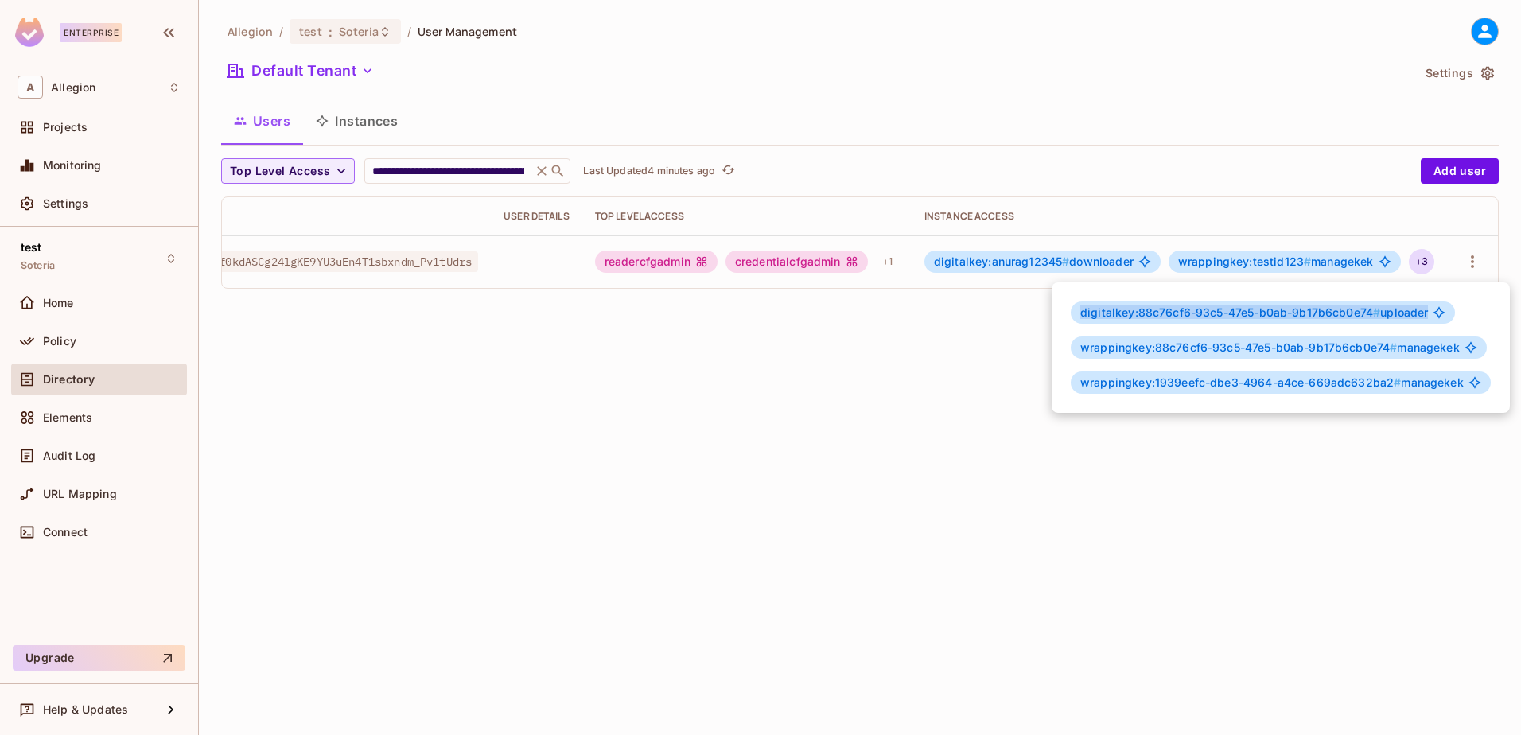
drag, startPoint x: 1429, startPoint y: 315, endPoint x: 1077, endPoint y: 318, distance: 351.7
click at [1077, 318] on div "digitalkey:88c76cf6-93c5-47e5-b0ab-9b17b6cb0e74 # uploader" at bounding box center [1263, 313] width 384 height 22
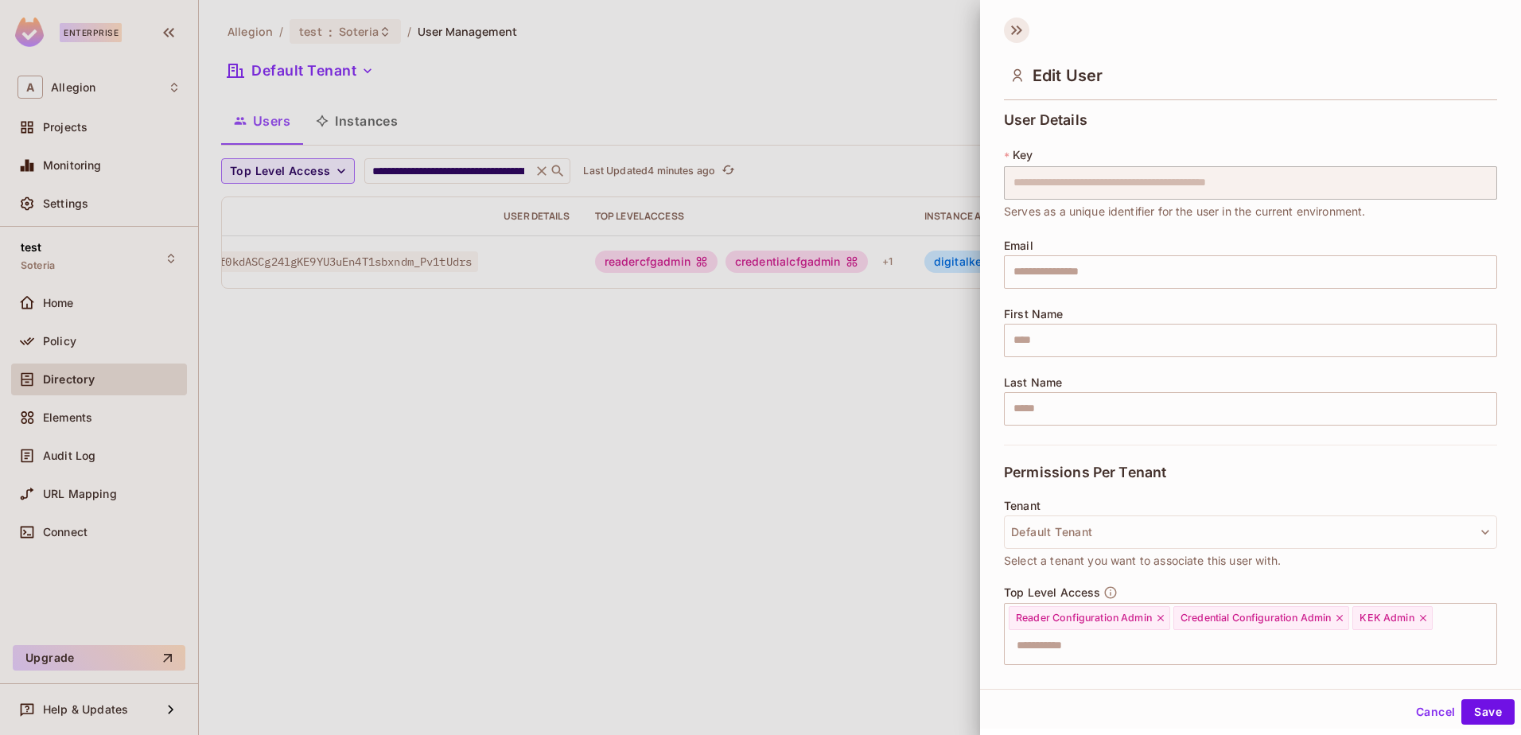
click at [1014, 32] on icon at bounding box center [1014, 30] width 6 height 10
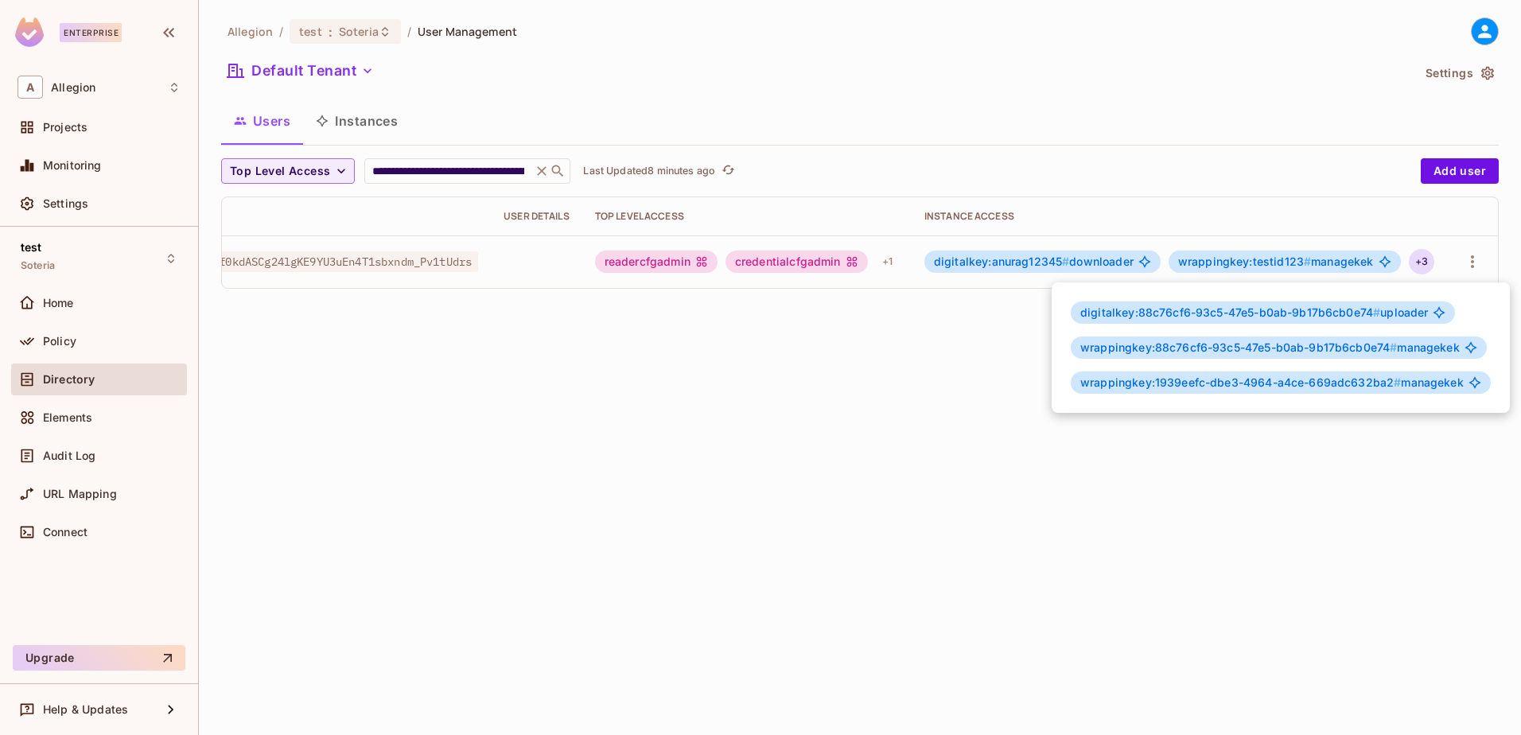
click at [1473, 260] on div at bounding box center [760, 367] width 1521 height 735
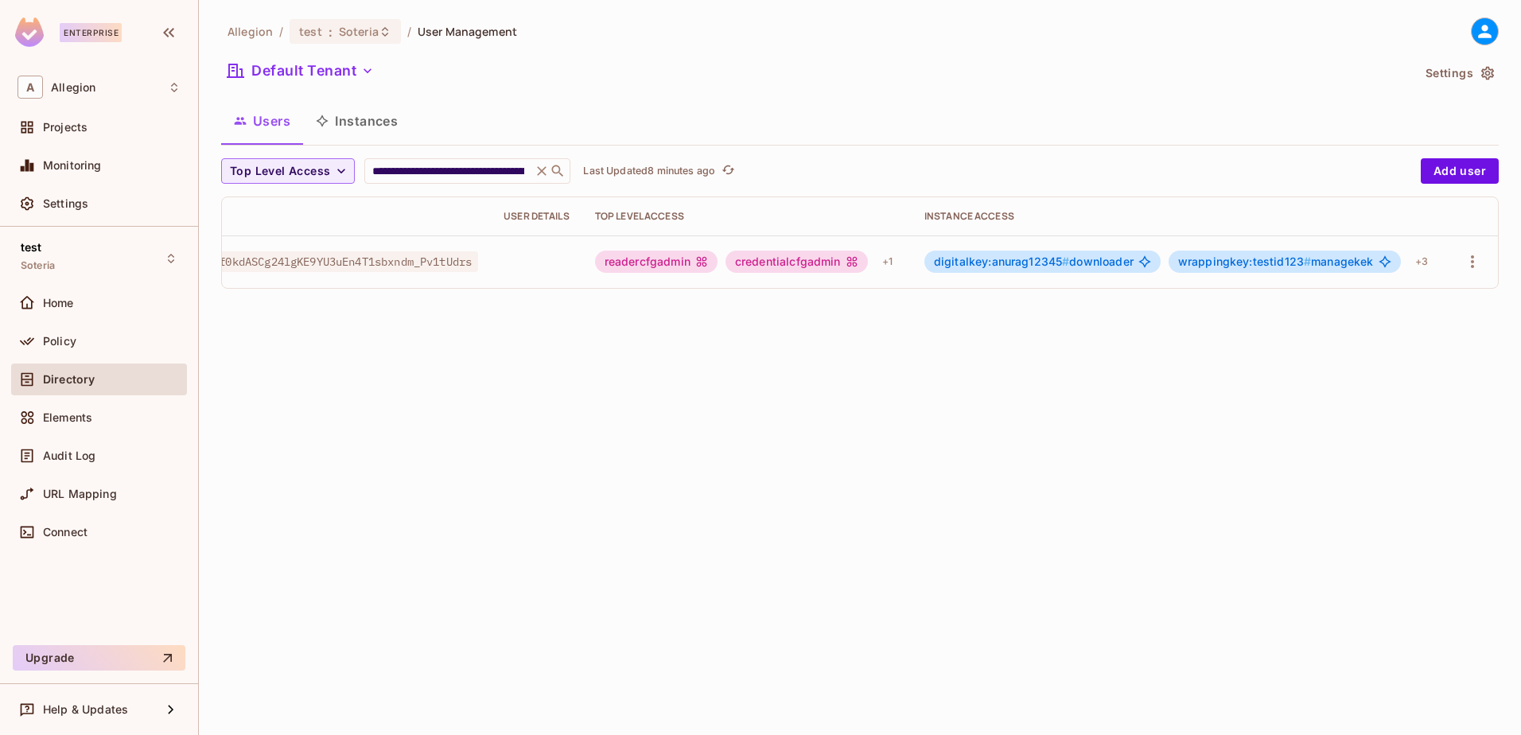
click at [1473, 260] on icon "button" at bounding box center [1472, 261] width 19 height 19
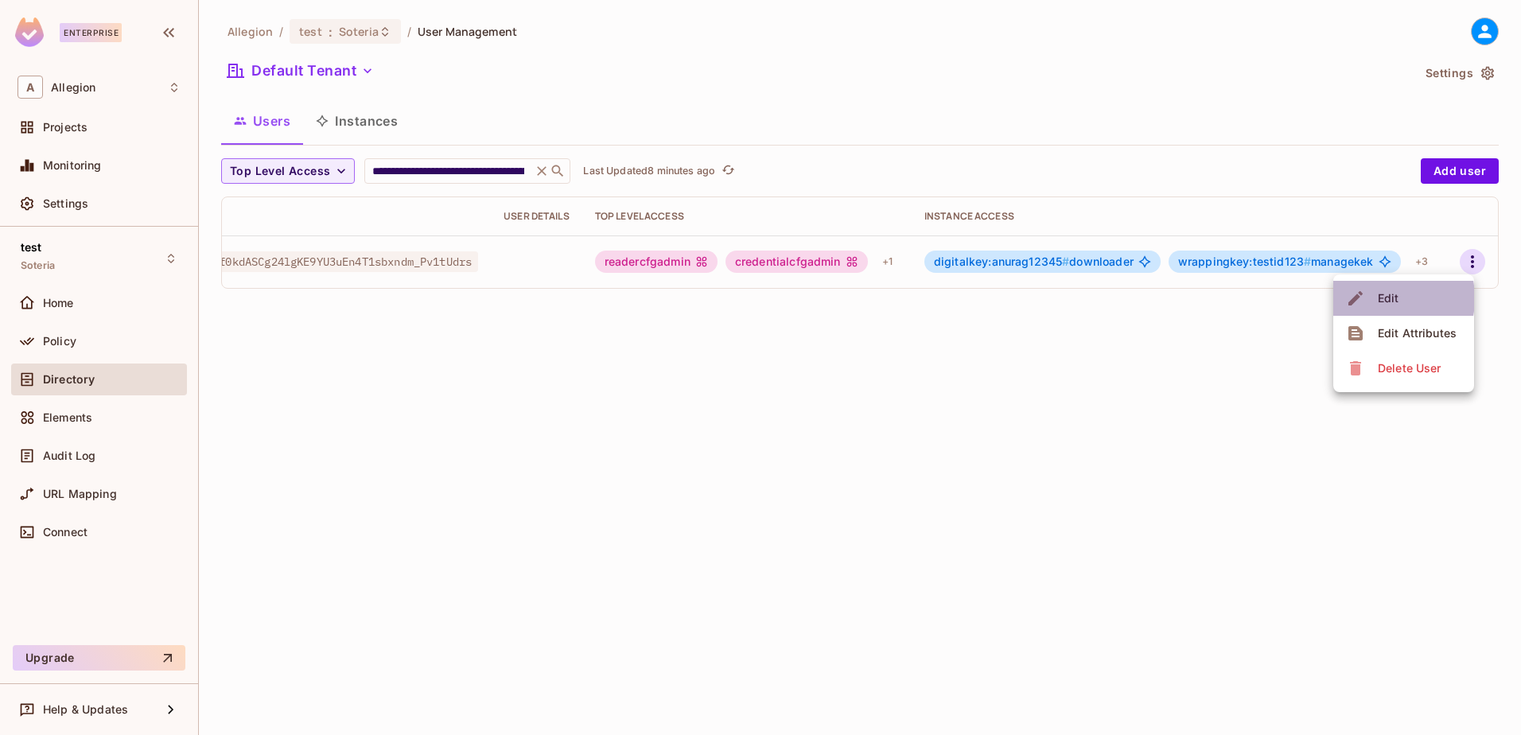
click at [1372, 298] on div "Edit" at bounding box center [1375, 298] width 58 height 25
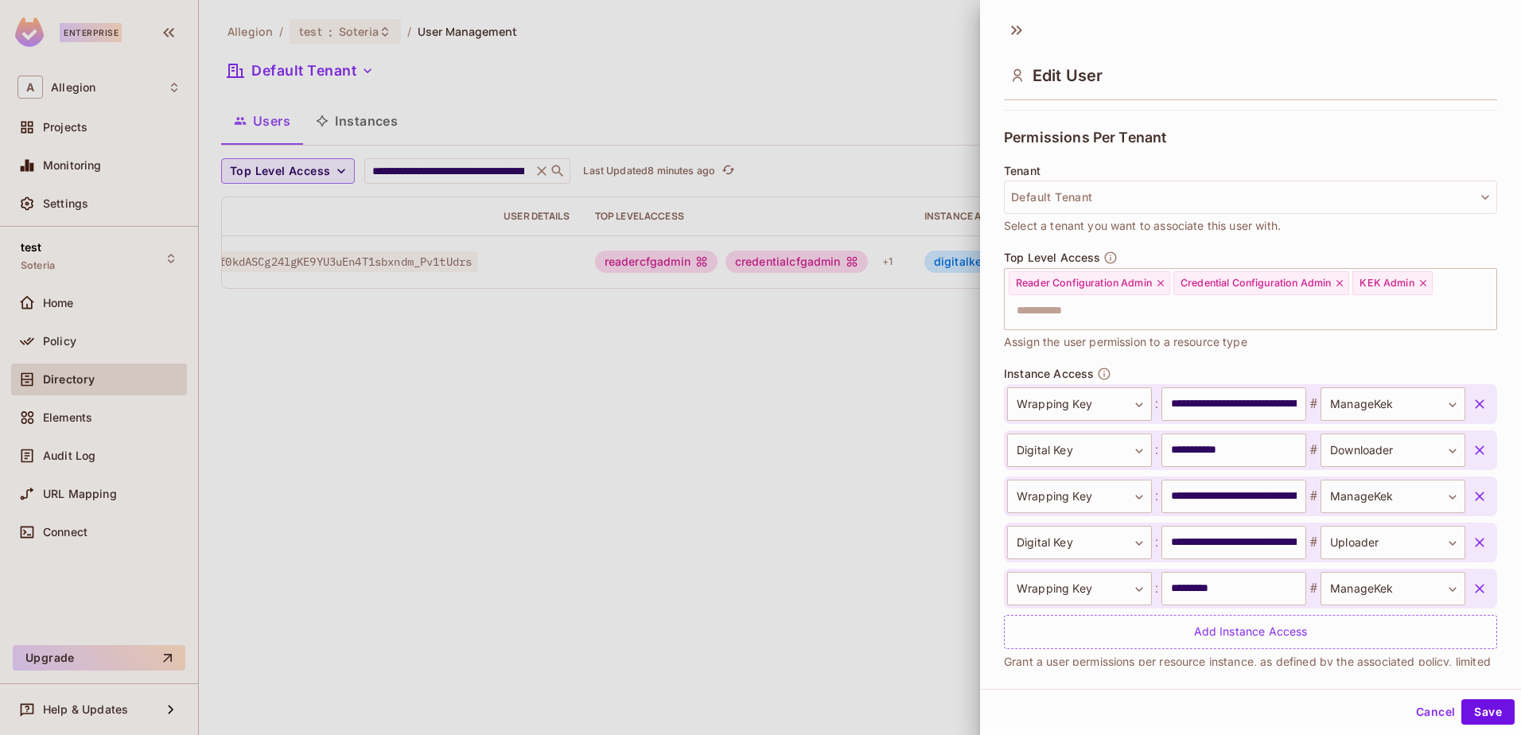
scroll to position [366, 0]
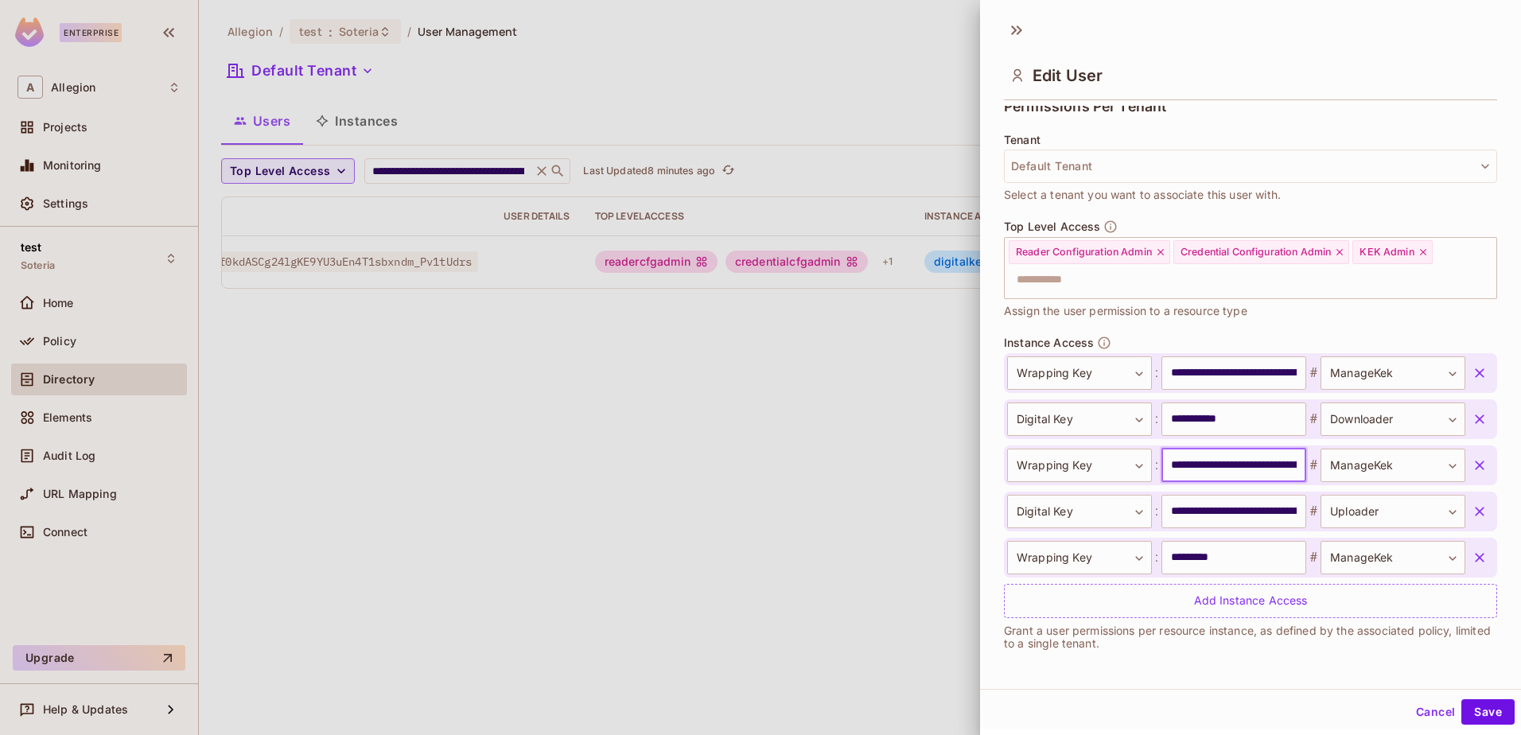
click at [1254, 465] on input "**********" at bounding box center [1234, 465] width 145 height 33
click at [1418, 706] on button "Cancel" at bounding box center [1436, 711] width 52 height 25
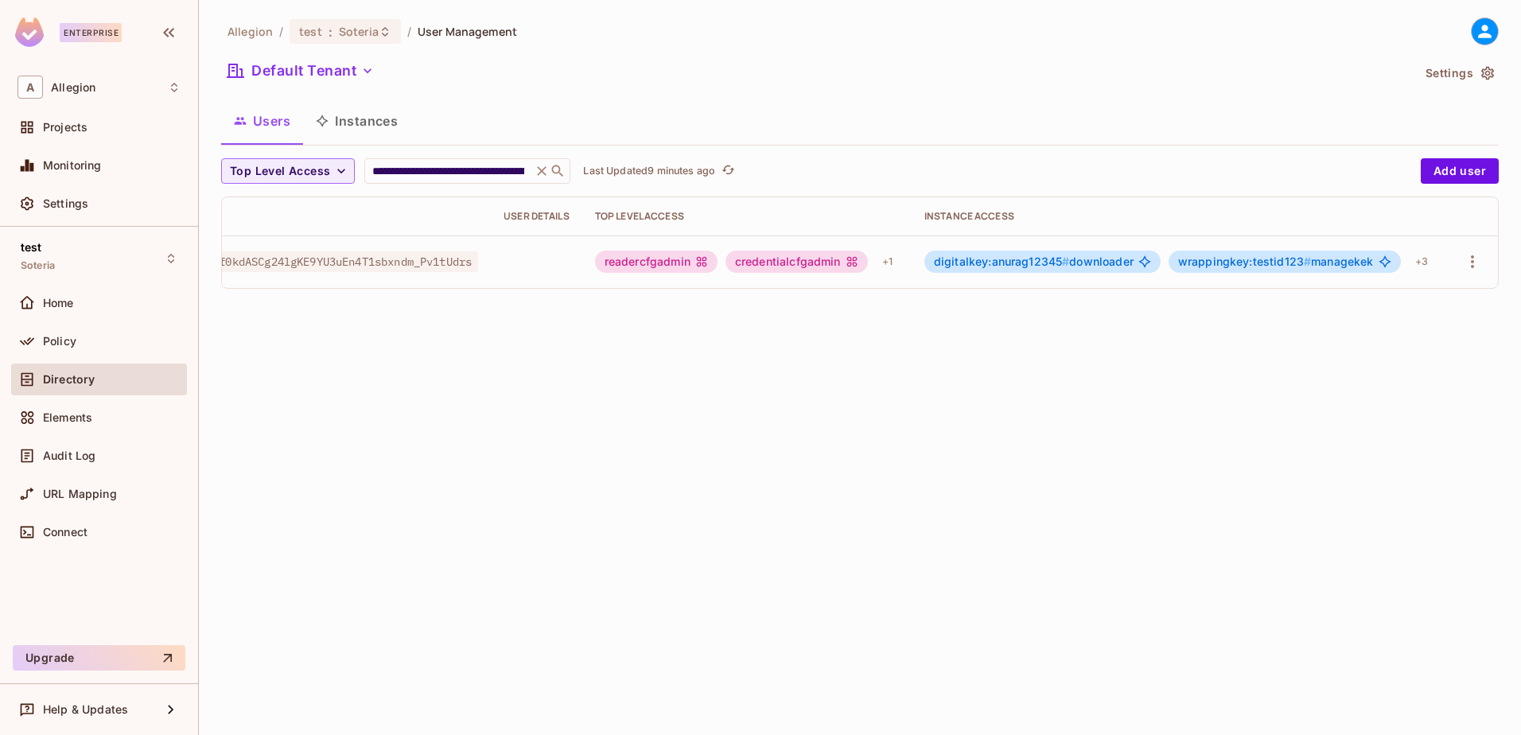
click at [1236, 257] on span "wrappingkey:testid123 #" at bounding box center [1244, 262] width 133 height 14
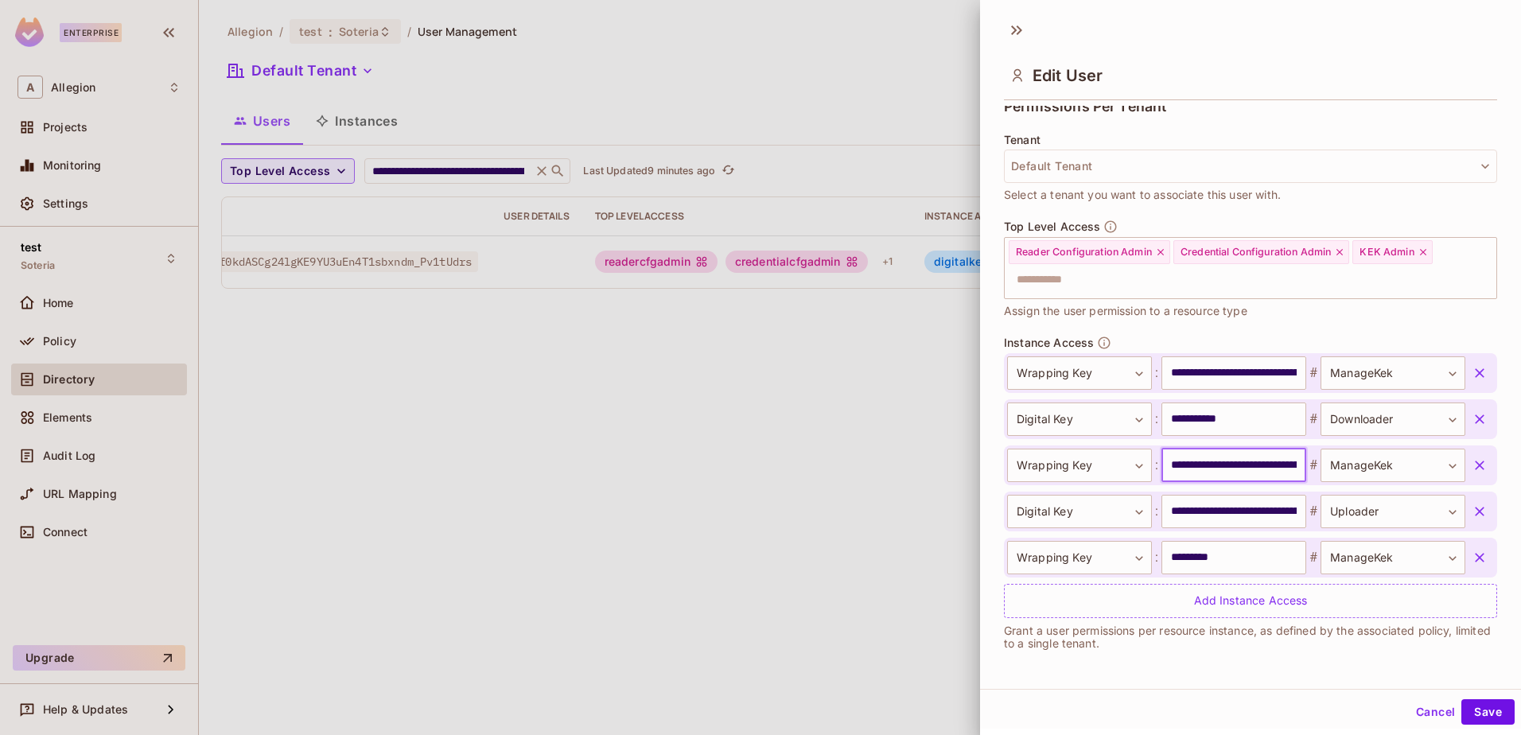
click at [1211, 470] on input "**********" at bounding box center [1234, 465] width 145 height 33
click at [781, 572] on div at bounding box center [760, 367] width 1521 height 735
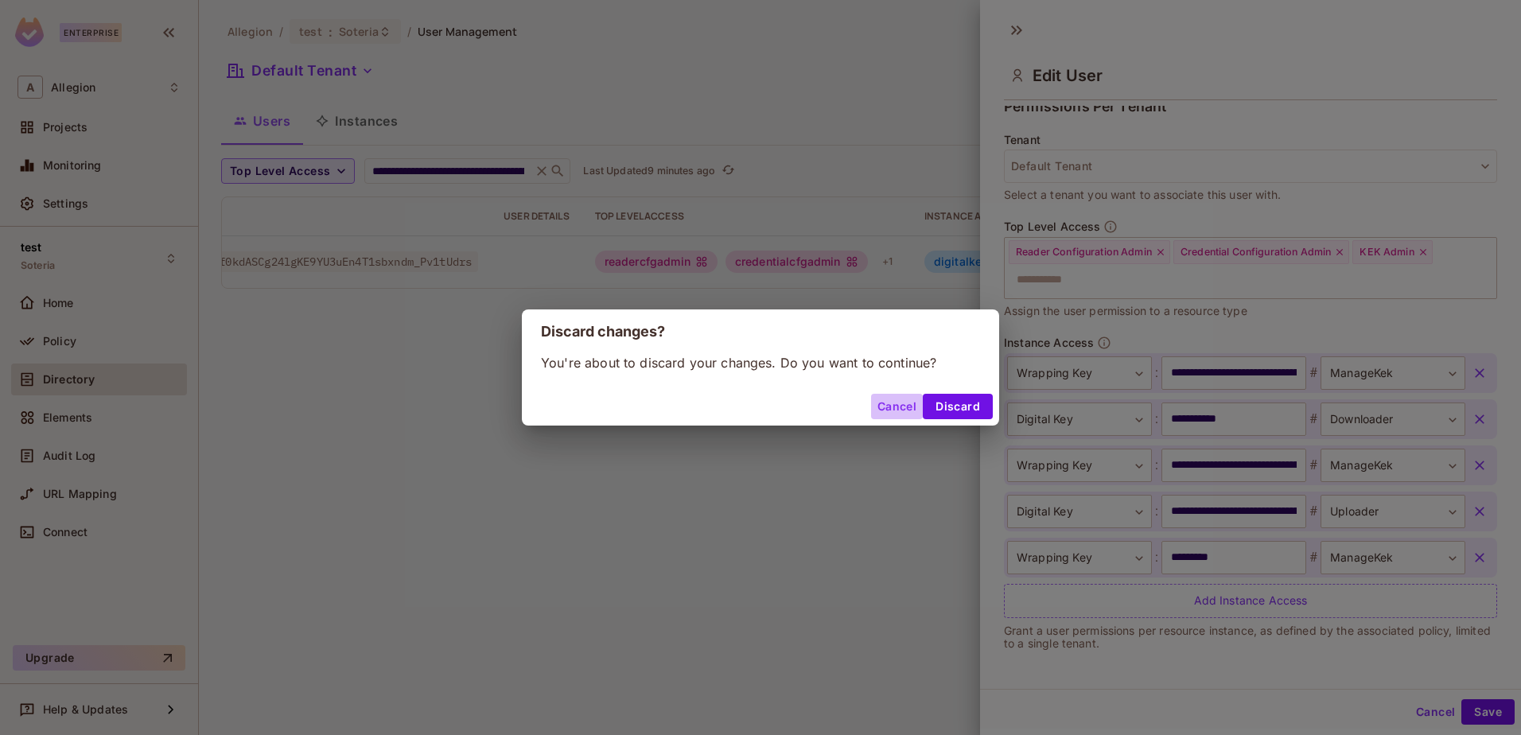
click at [895, 404] on button "Cancel" at bounding box center [897, 406] width 52 height 25
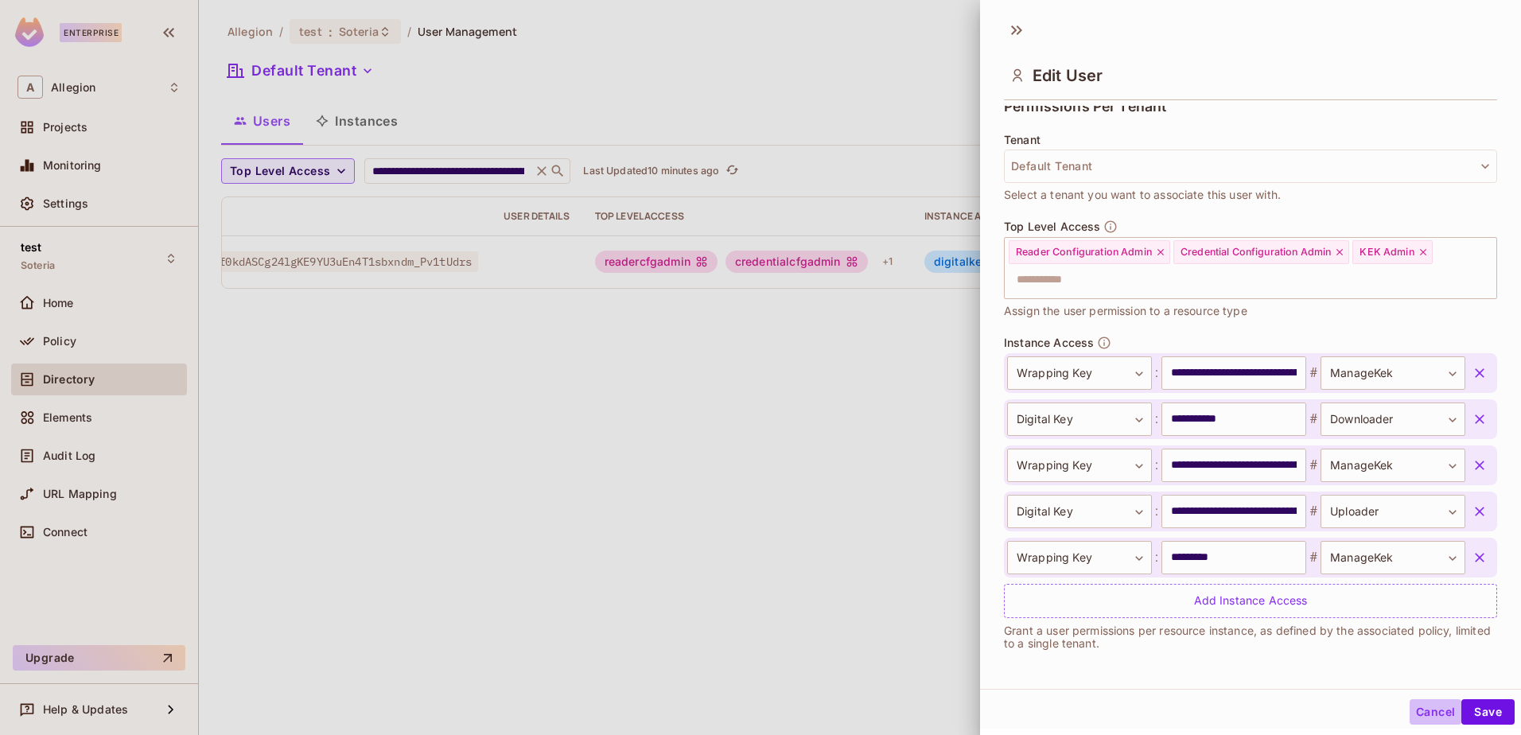
click at [1410, 714] on button "Cancel" at bounding box center [1436, 711] width 52 height 25
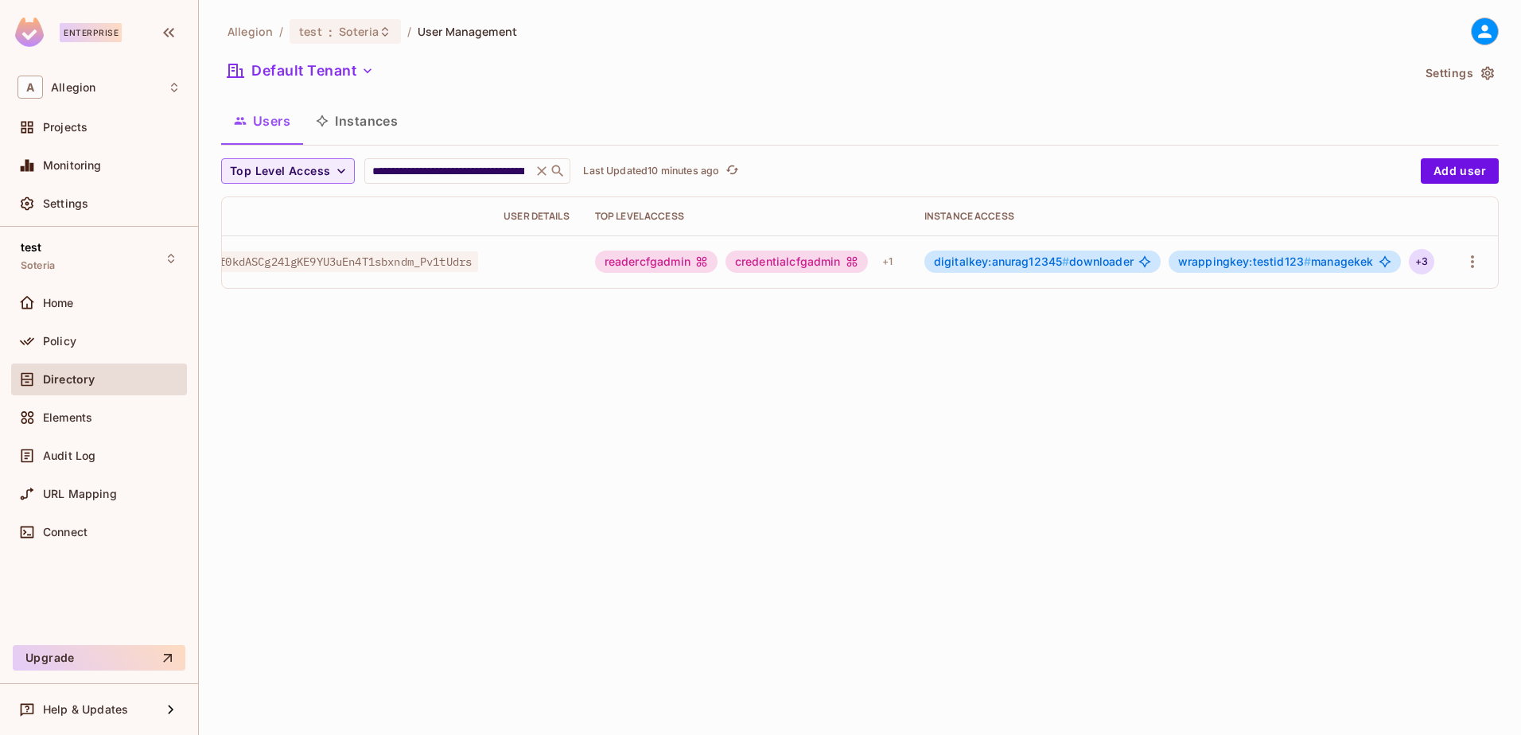
click at [1426, 260] on div "+ 3" at bounding box center [1421, 261] width 25 height 25
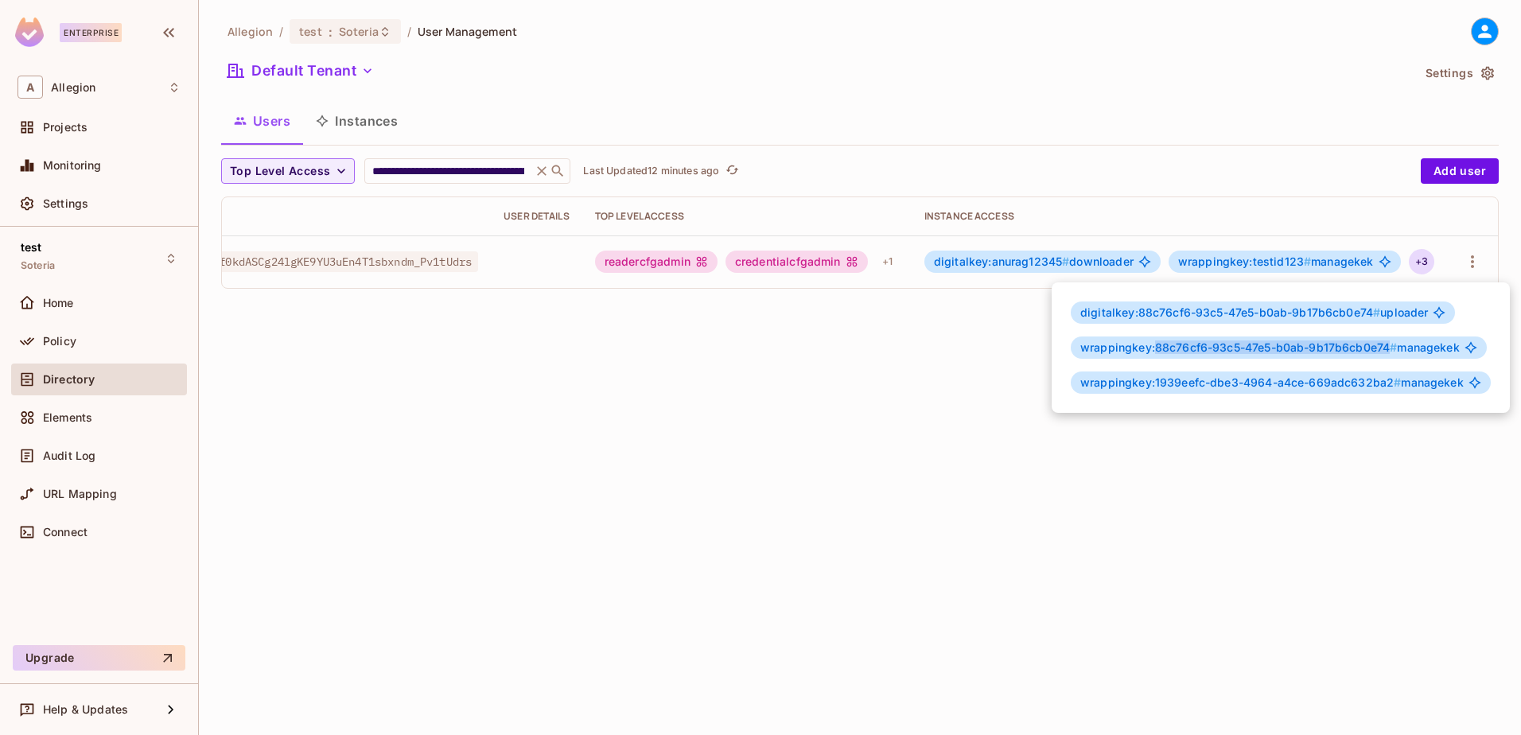
drag, startPoint x: 1154, startPoint y: 348, endPoint x: 1388, endPoint y: 344, distance: 234.8
click at [1388, 344] on span "wrappingkey:88c76cf6-93c5-47e5-b0ab-9b17b6cb0e74 #" at bounding box center [1238, 348] width 317 height 14
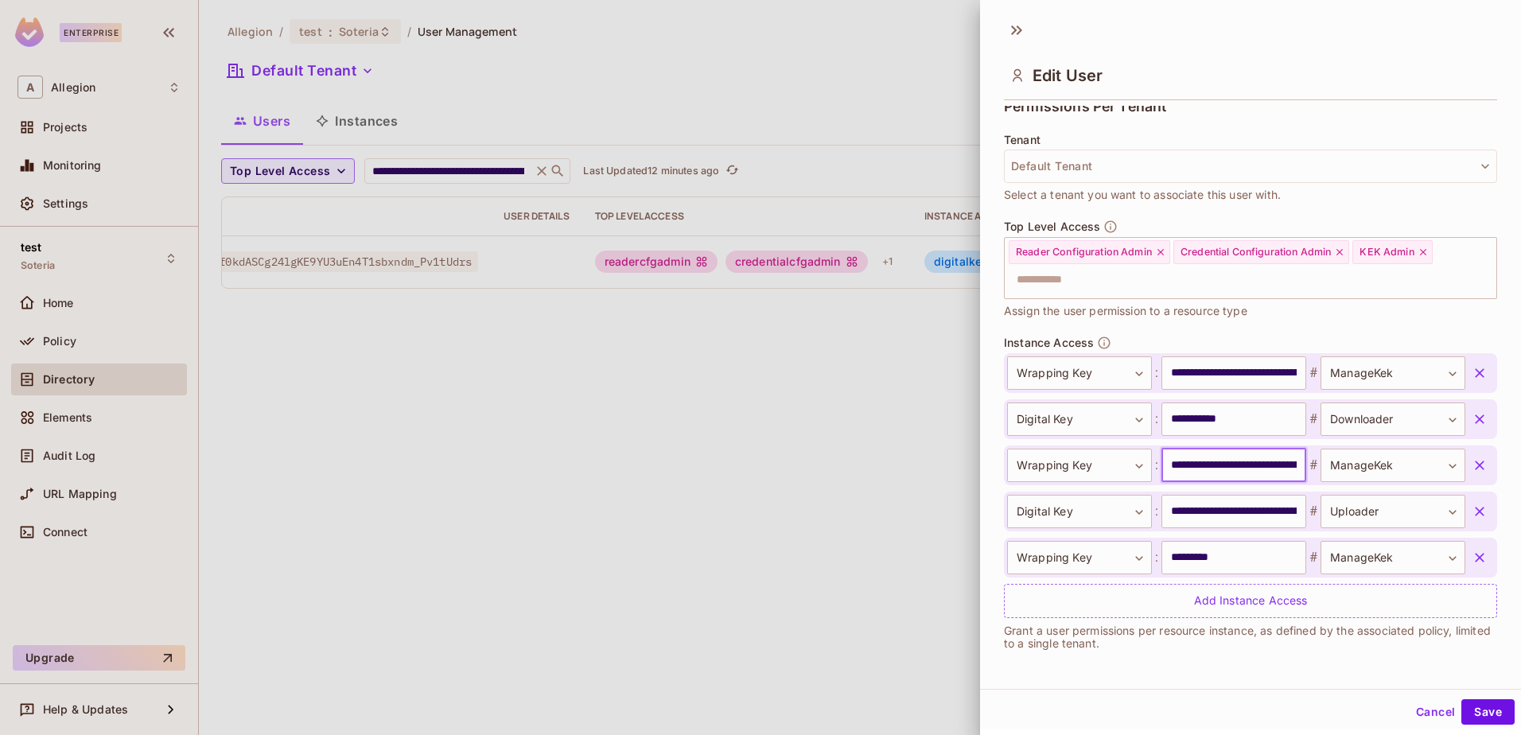
click at [1217, 466] on input "**********" at bounding box center [1234, 465] width 145 height 33
click at [638, 457] on div at bounding box center [760, 367] width 1521 height 735
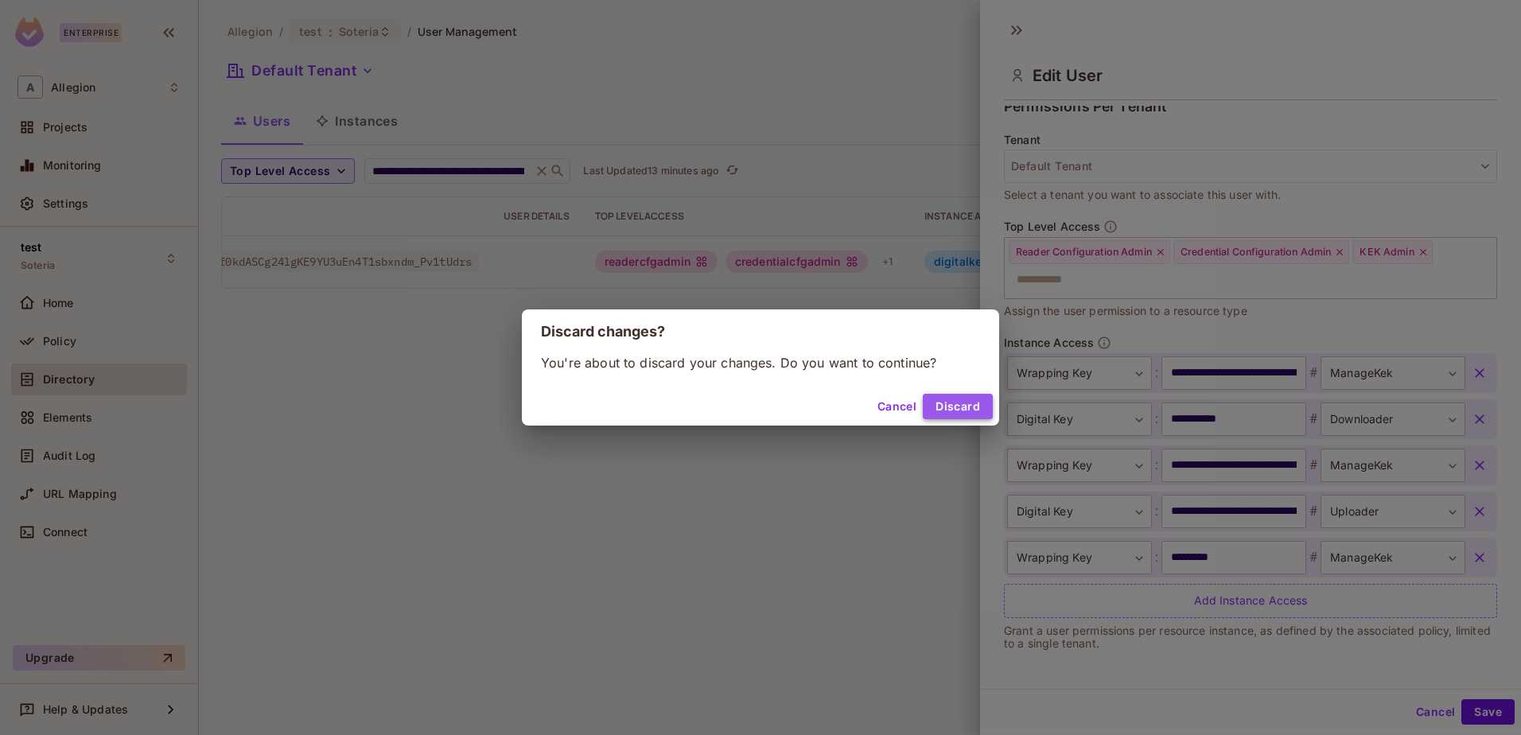
click at [939, 399] on button "Discard" at bounding box center [958, 406] width 70 height 25
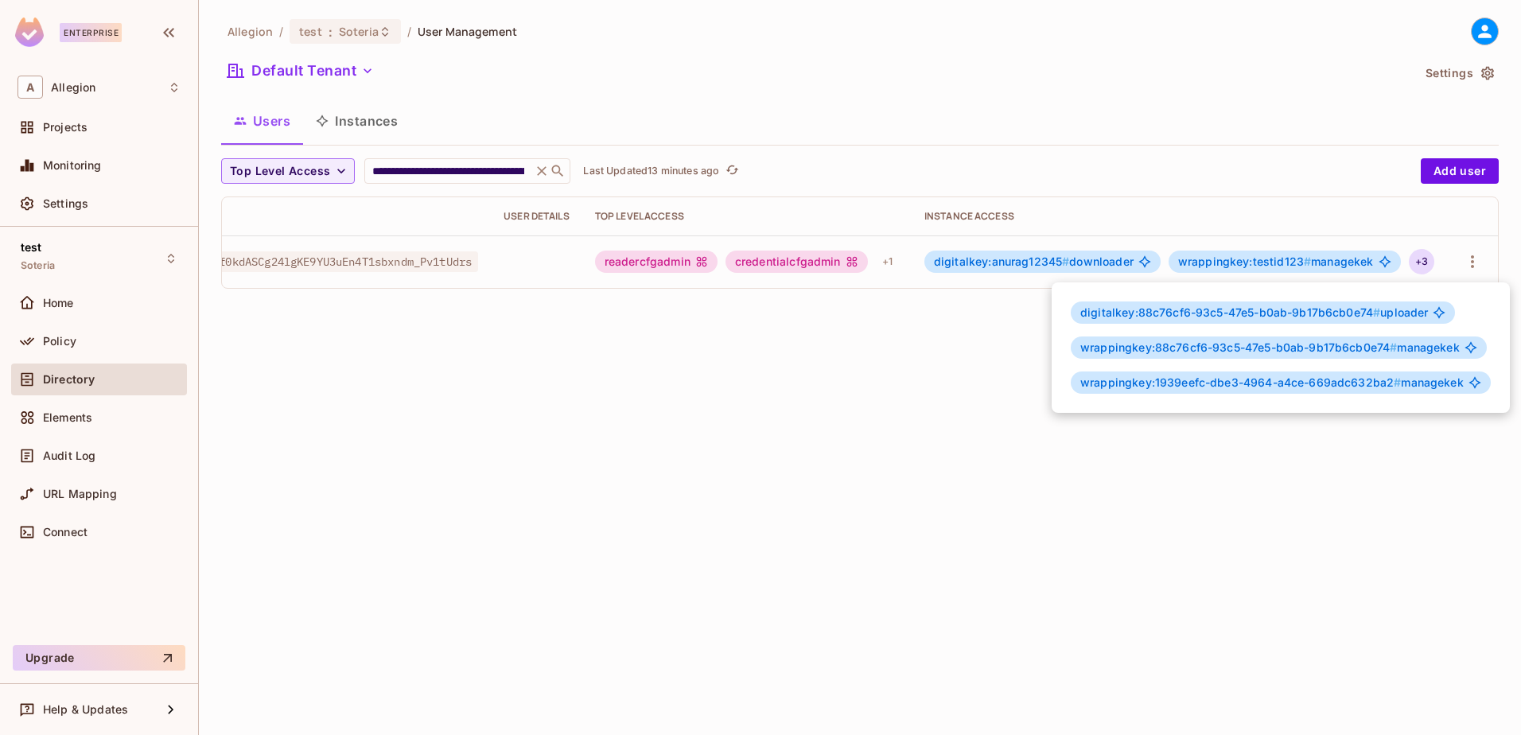
click at [939, 399] on div at bounding box center [760, 367] width 1521 height 735
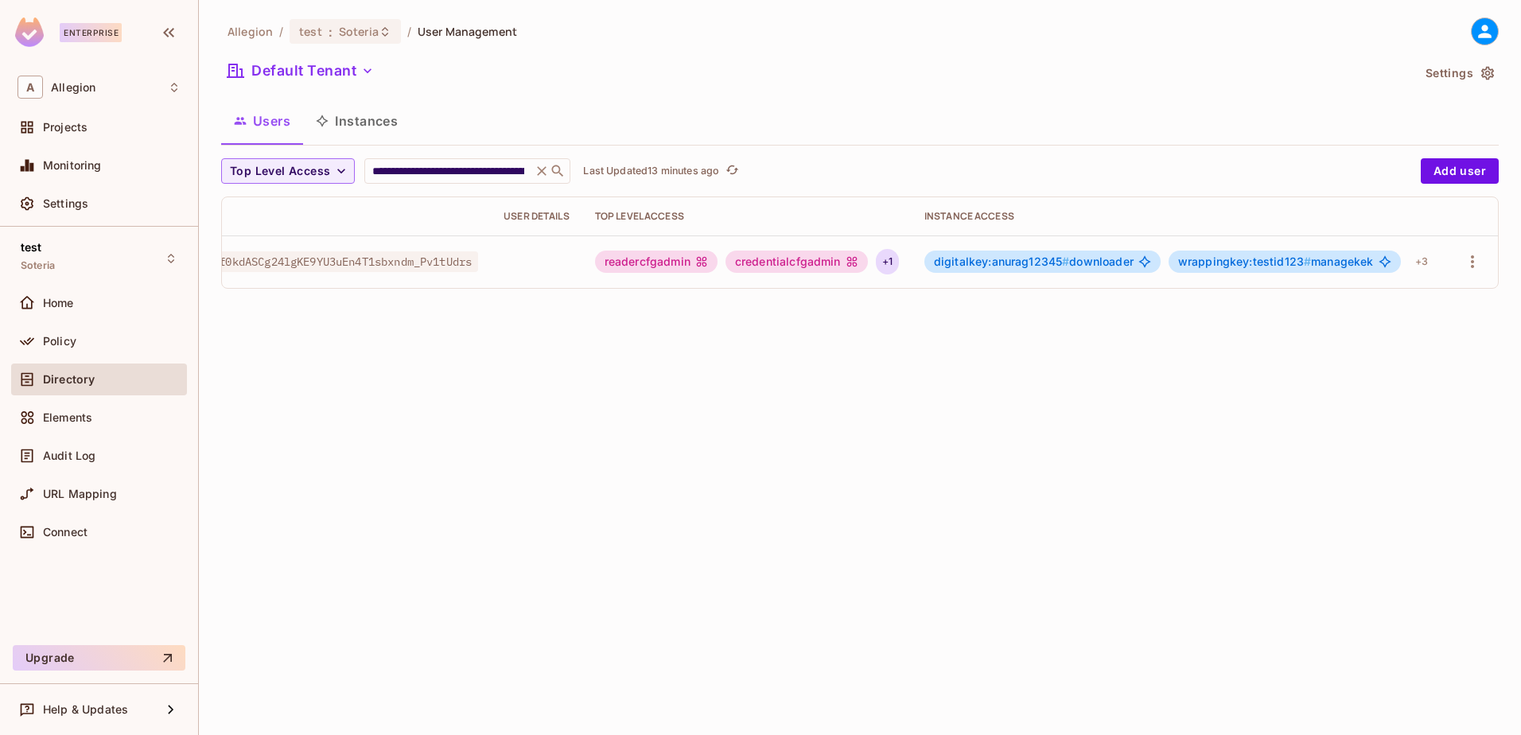
click at [891, 263] on div "+ 1" at bounding box center [887, 261] width 23 height 25
click at [808, 367] on div at bounding box center [760, 367] width 1521 height 735
click at [85, 450] on span "Audit Log" at bounding box center [69, 456] width 53 height 13
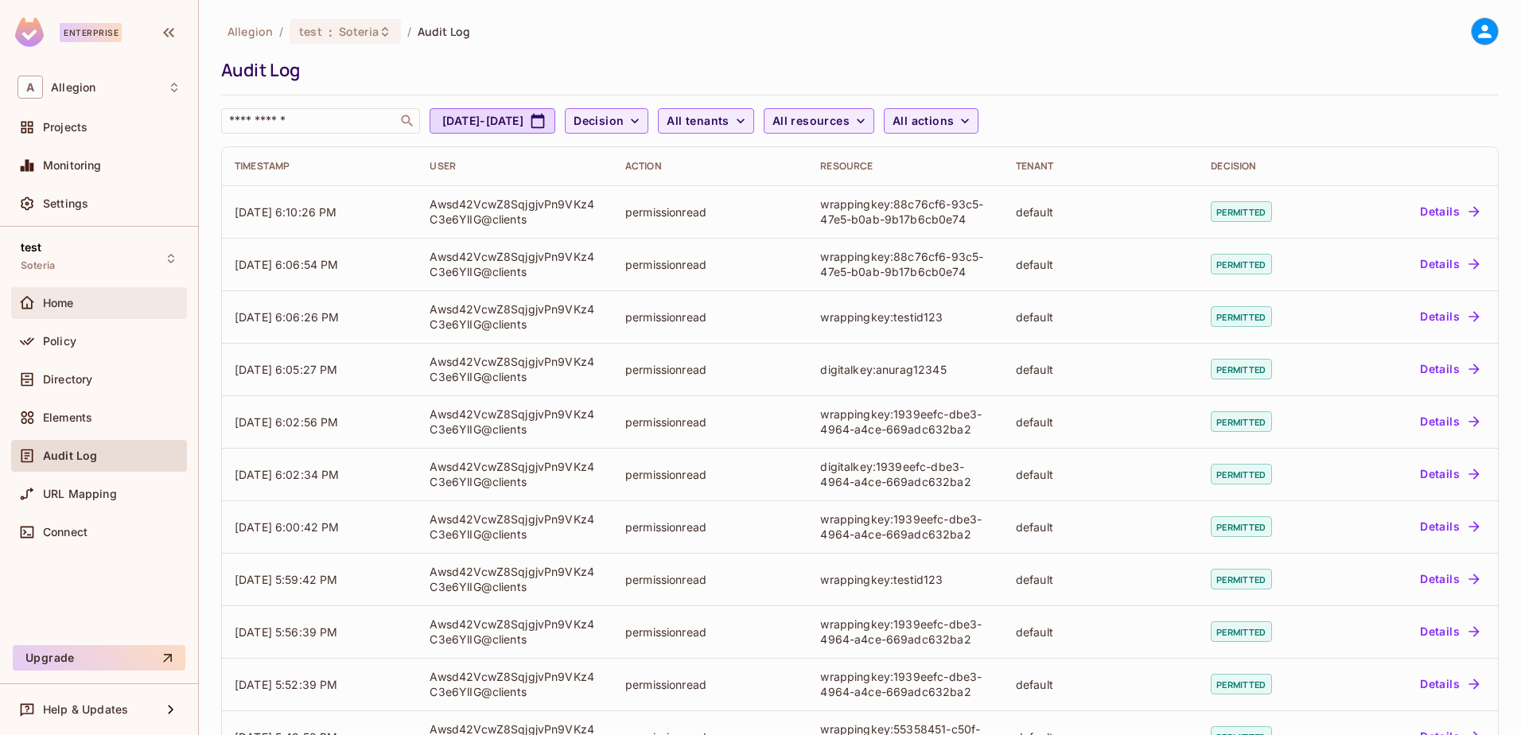
click at [96, 305] on div "Home" at bounding box center [112, 303] width 138 height 13
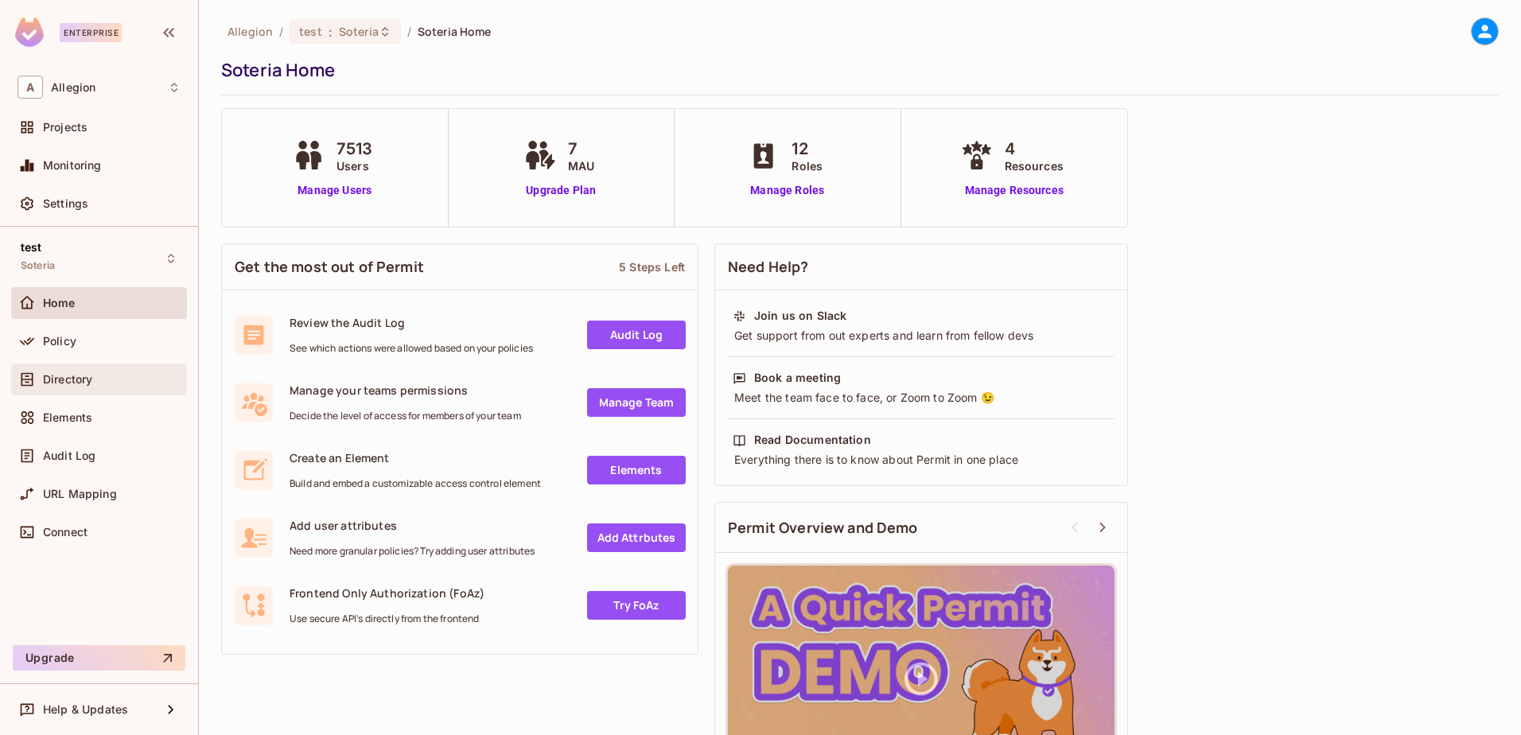
click at [101, 376] on div "Directory" at bounding box center [112, 379] width 138 height 13
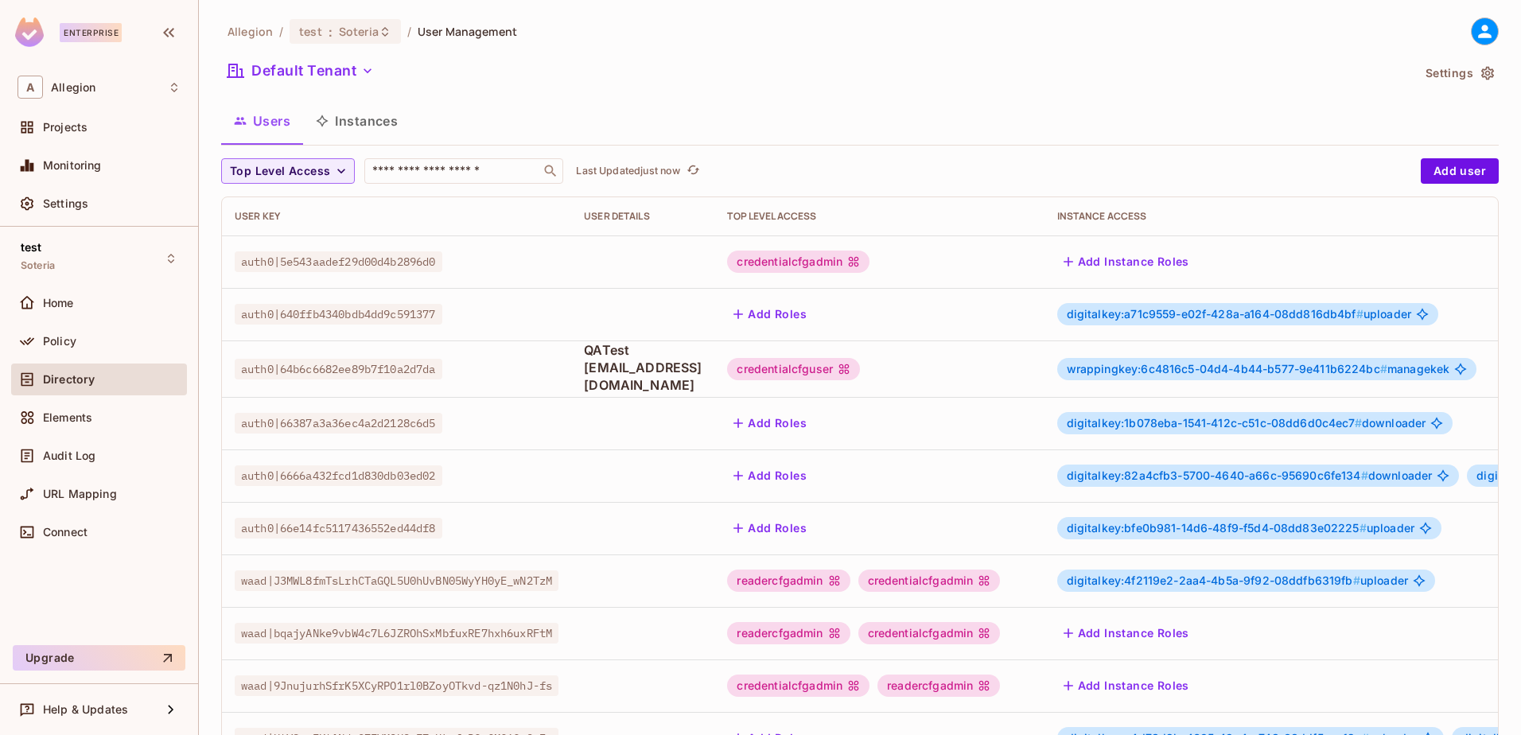
click at [386, 114] on button "Instances" at bounding box center [356, 121] width 107 height 40
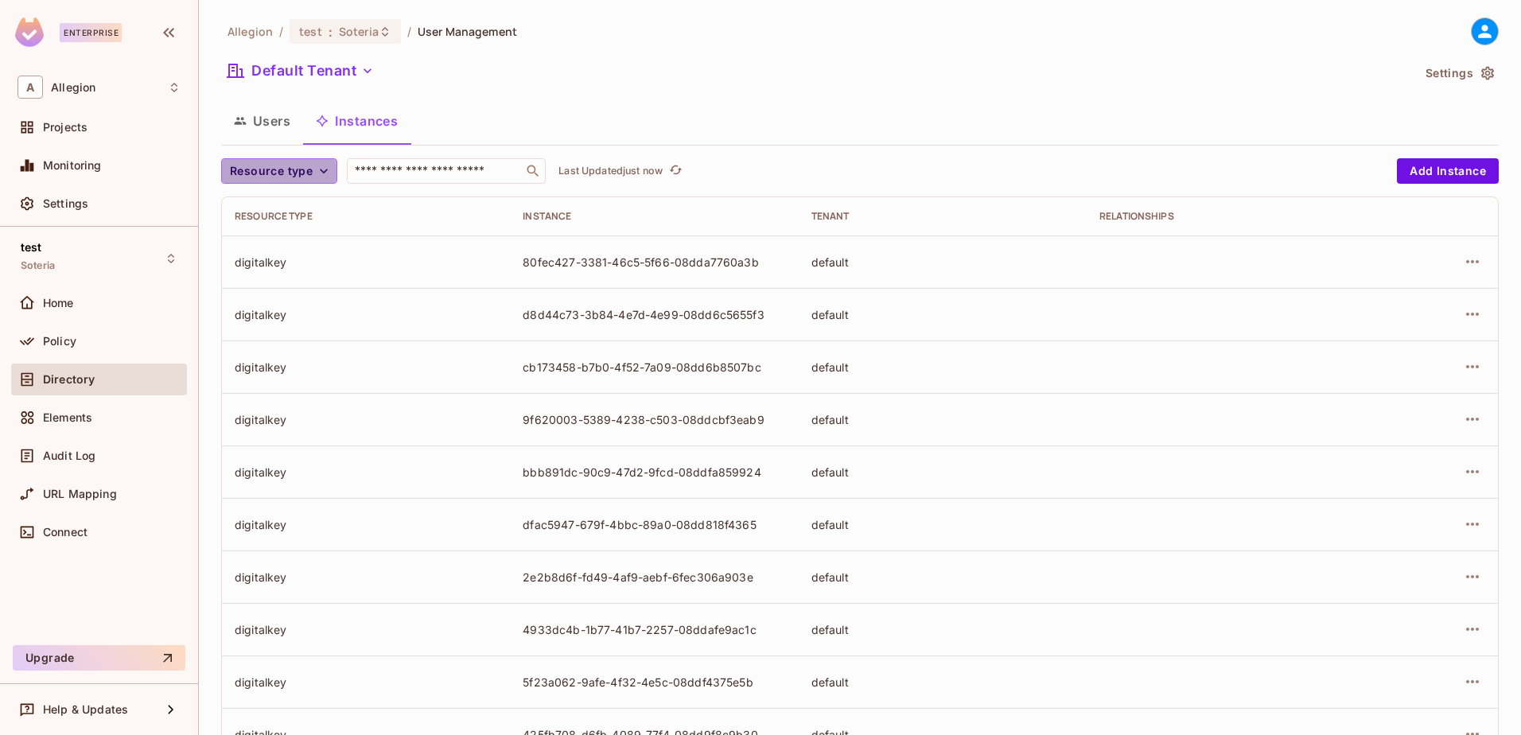
click at [324, 169] on icon "button" at bounding box center [324, 171] width 16 height 16
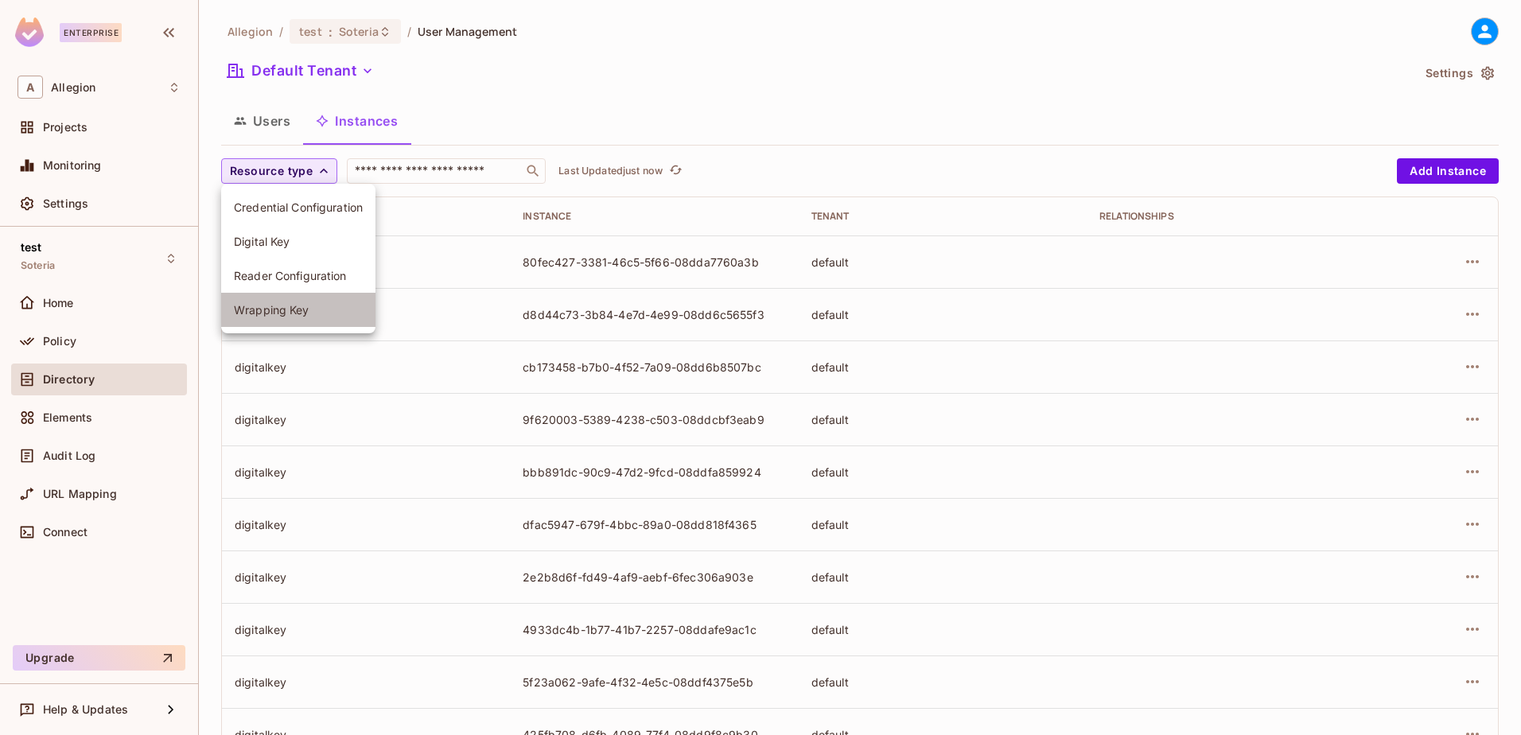
click at [288, 313] on span "Wrapping Key" at bounding box center [298, 309] width 129 height 15
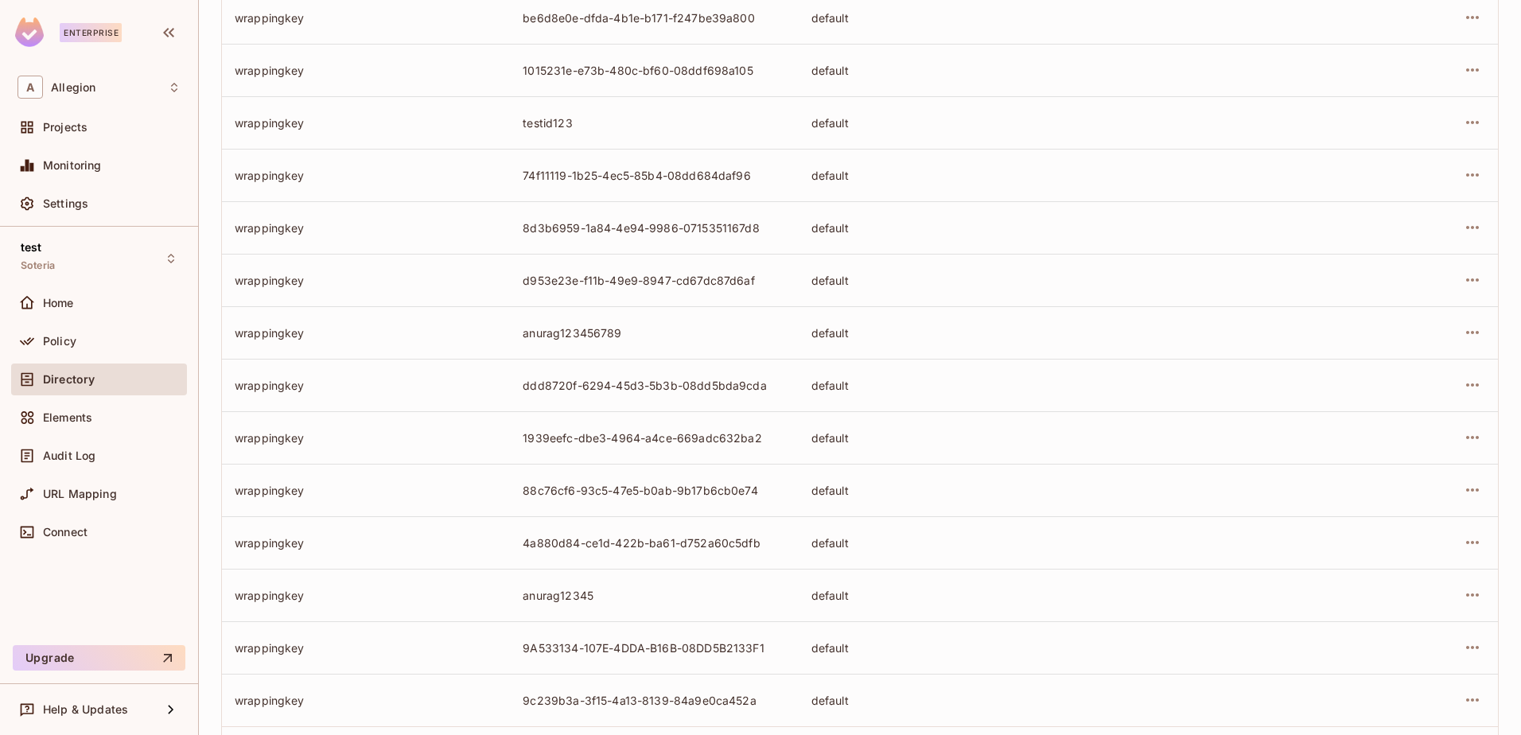
scroll to position [312, 0]
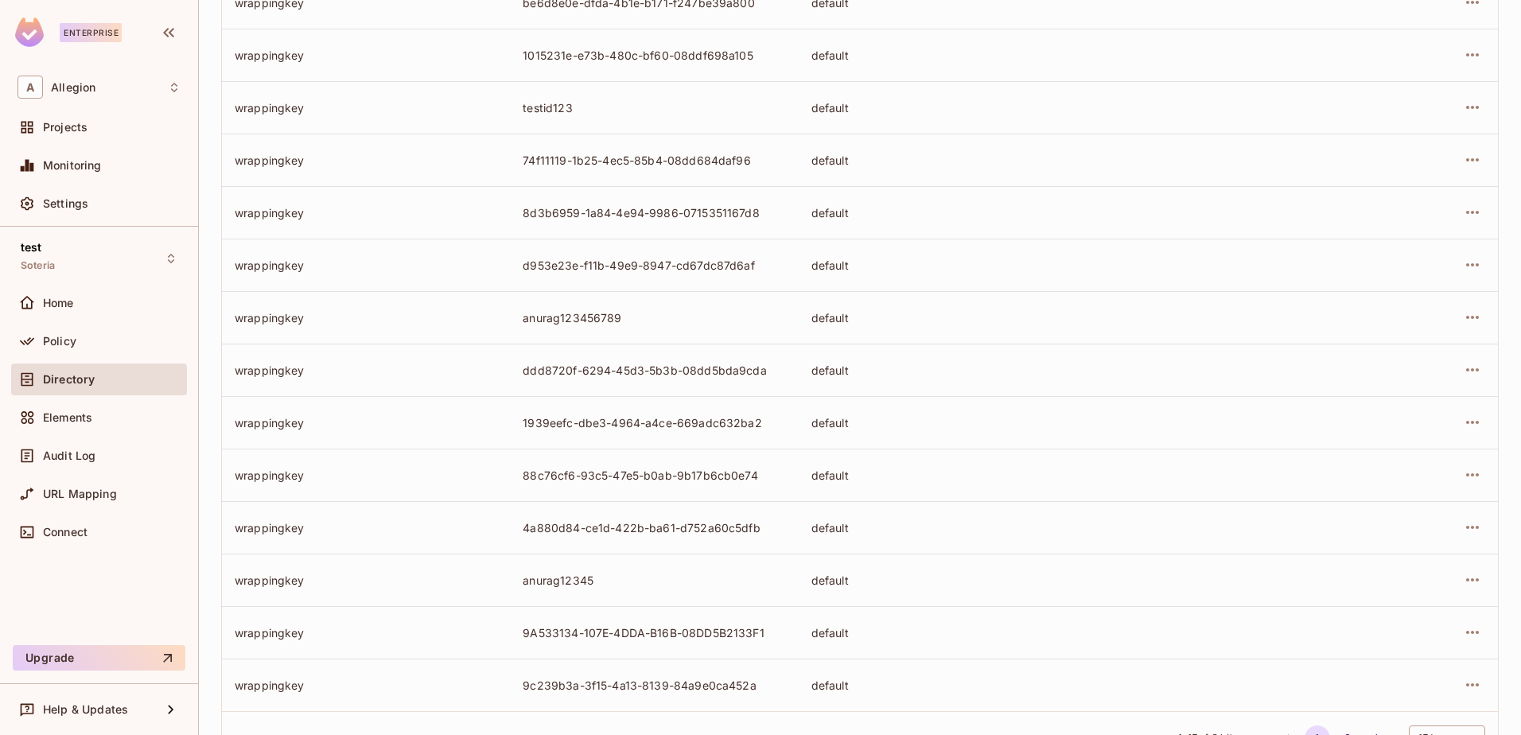
click at [678, 422] on div "1939eefc-dbe3-4964-a4ce-669adc632ba2" at bounding box center [654, 422] width 263 height 15
copy div "1939eefc-dbe3-4964-a4ce-669adc632ba2"
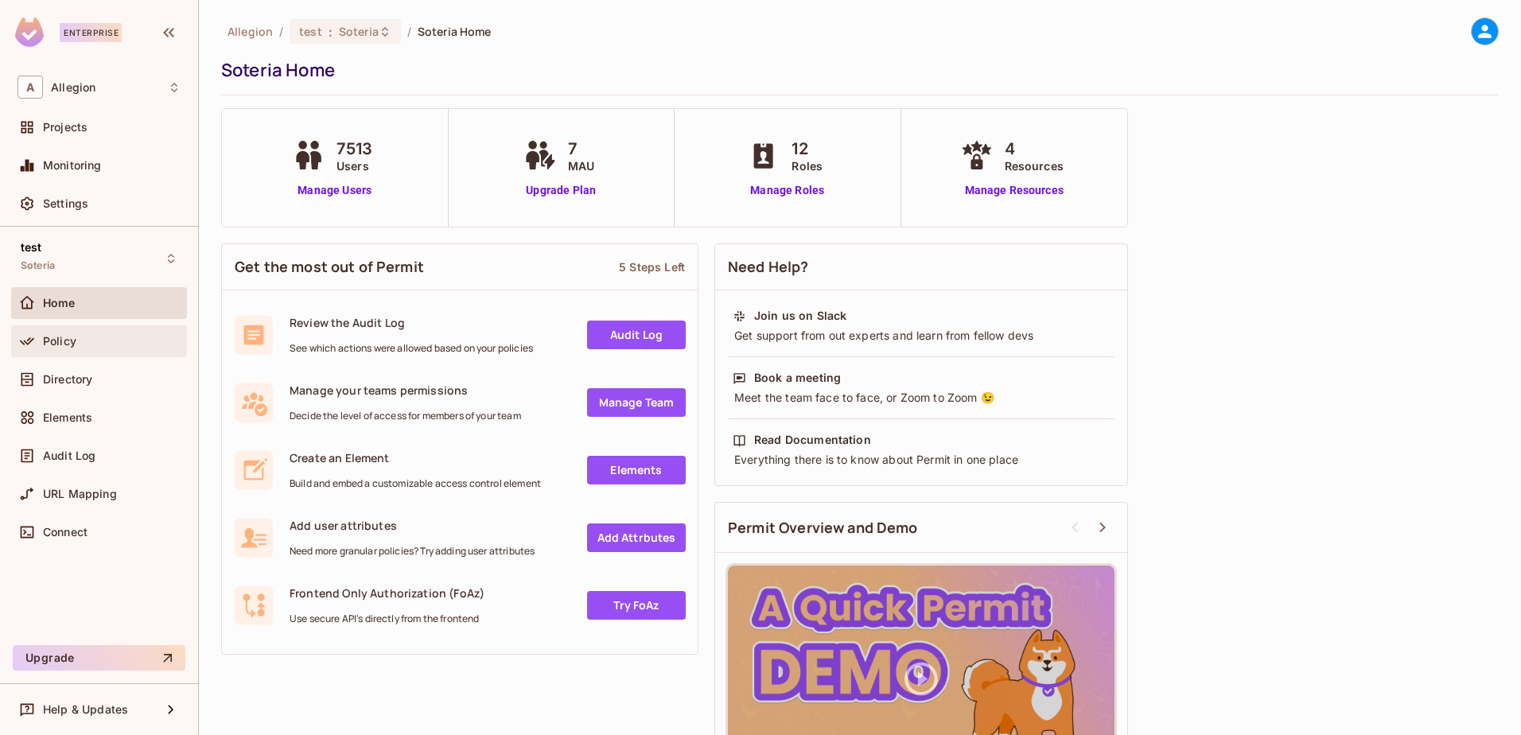
click at [77, 345] on div "Policy" at bounding box center [112, 341] width 138 height 13
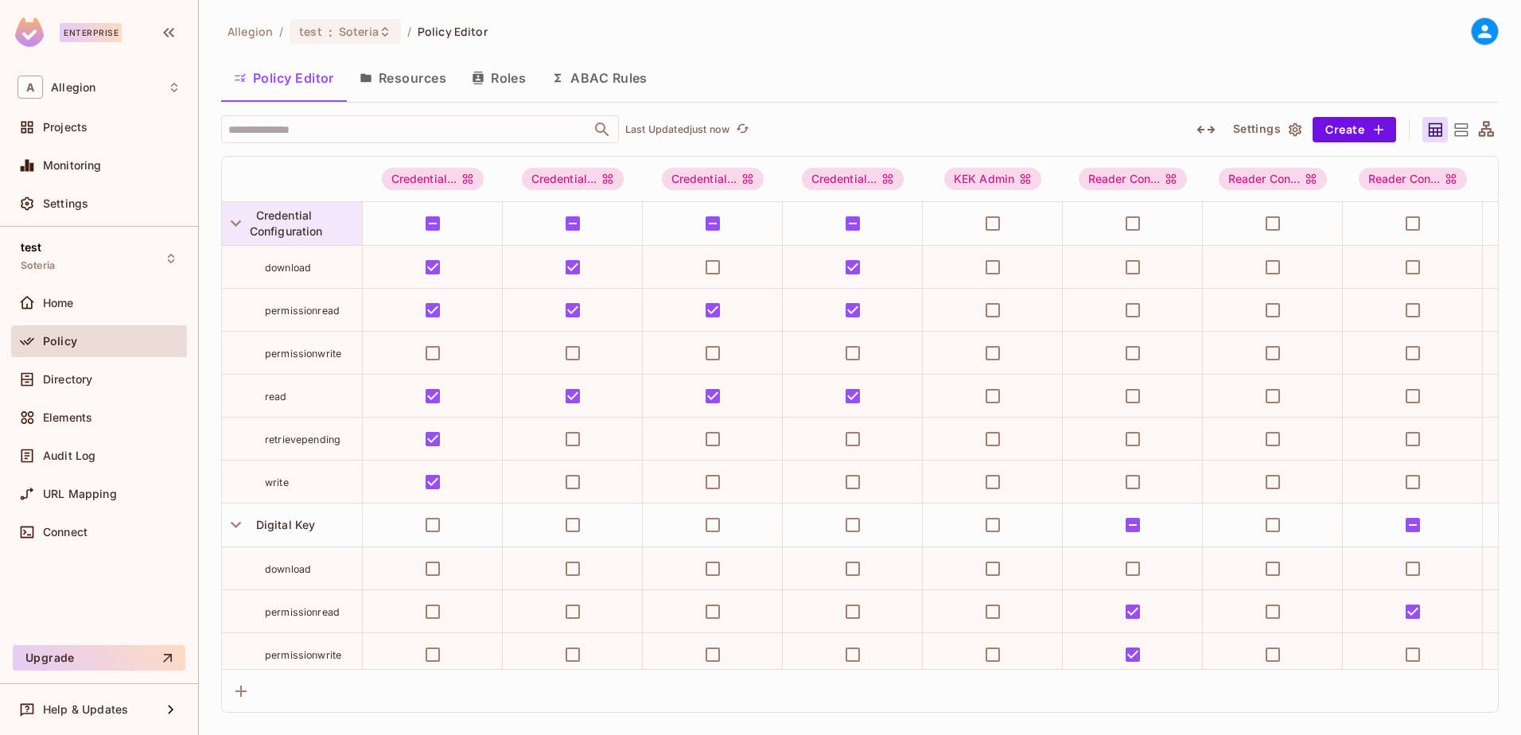
click at [316, 222] on div "Credential Configuration" at bounding box center [306, 224] width 112 height 32
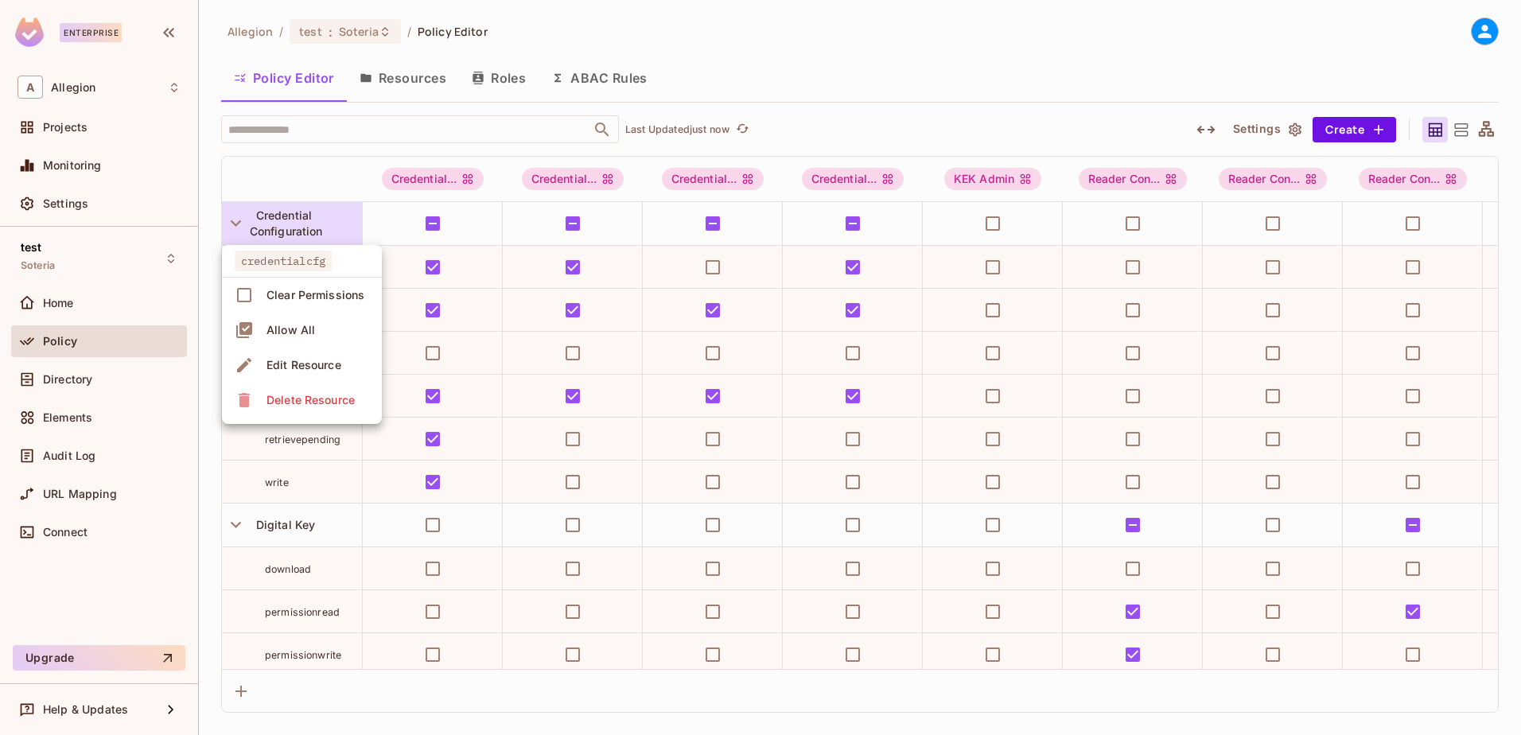
click at [272, 225] on div at bounding box center [760, 367] width 1521 height 735
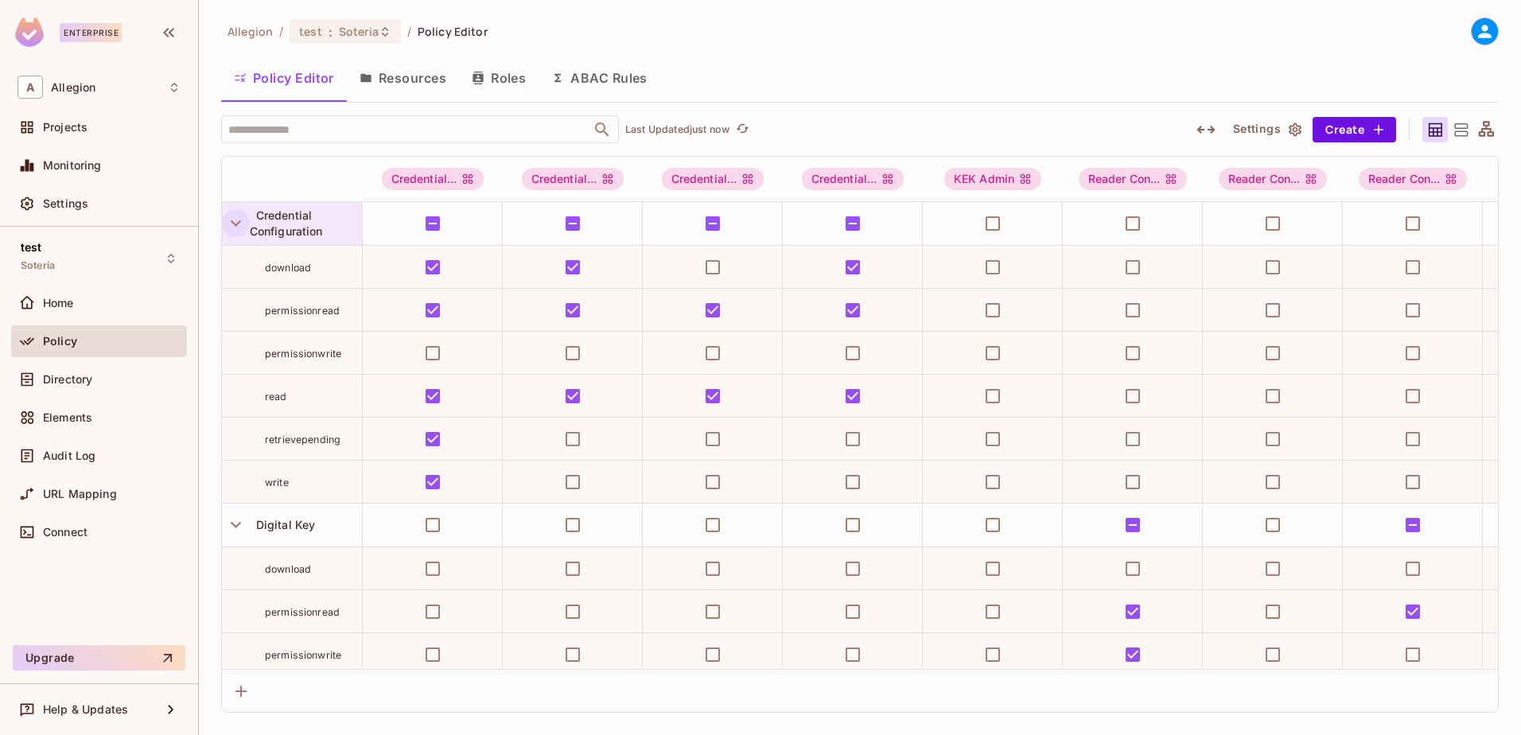
click at [239, 228] on icon "button" at bounding box center [235, 222] width 21 height 21
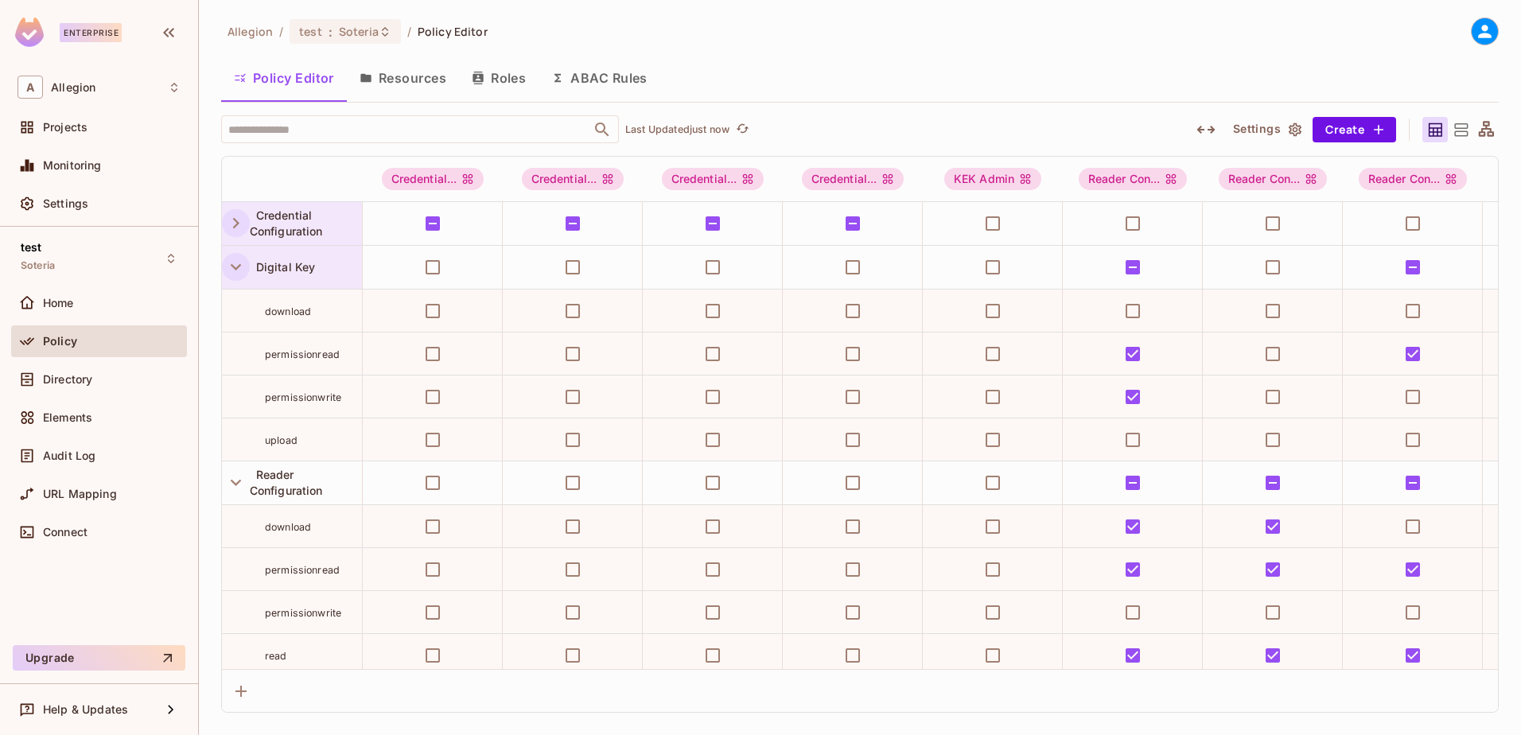
click at [239, 266] on icon "button" at bounding box center [236, 267] width 10 height 6
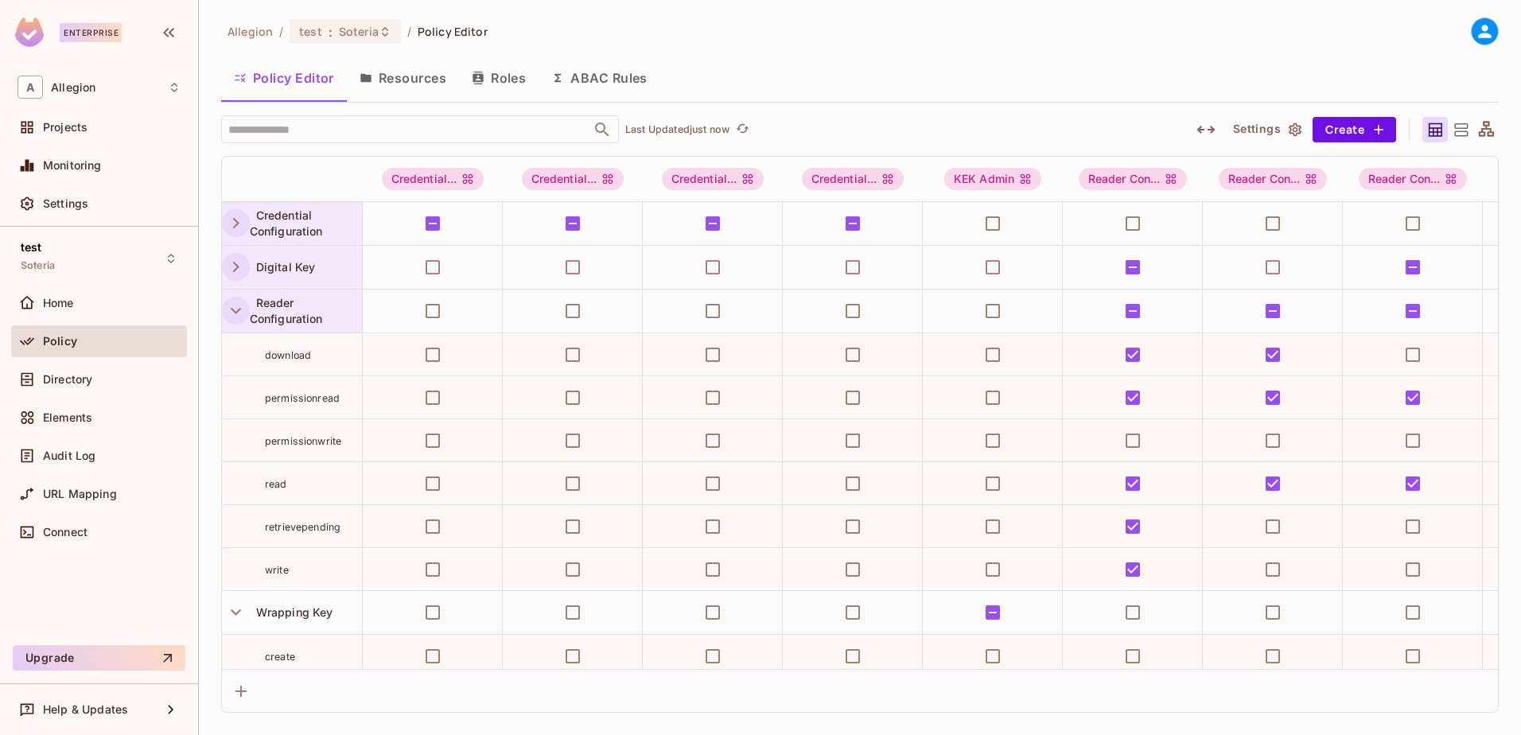
click at [233, 317] on icon "button" at bounding box center [235, 310] width 21 height 21
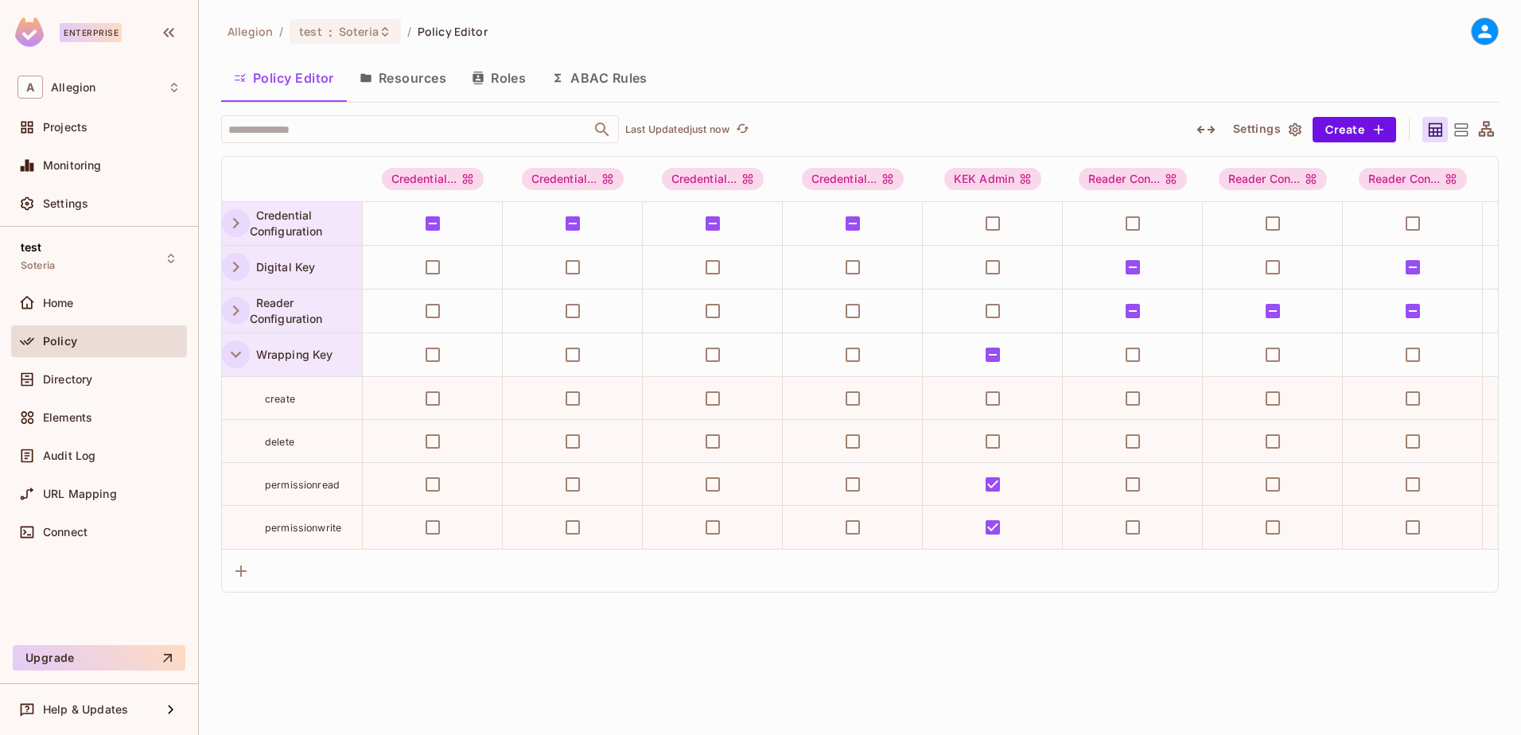
click at [236, 350] on icon "button" at bounding box center [235, 354] width 21 height 21
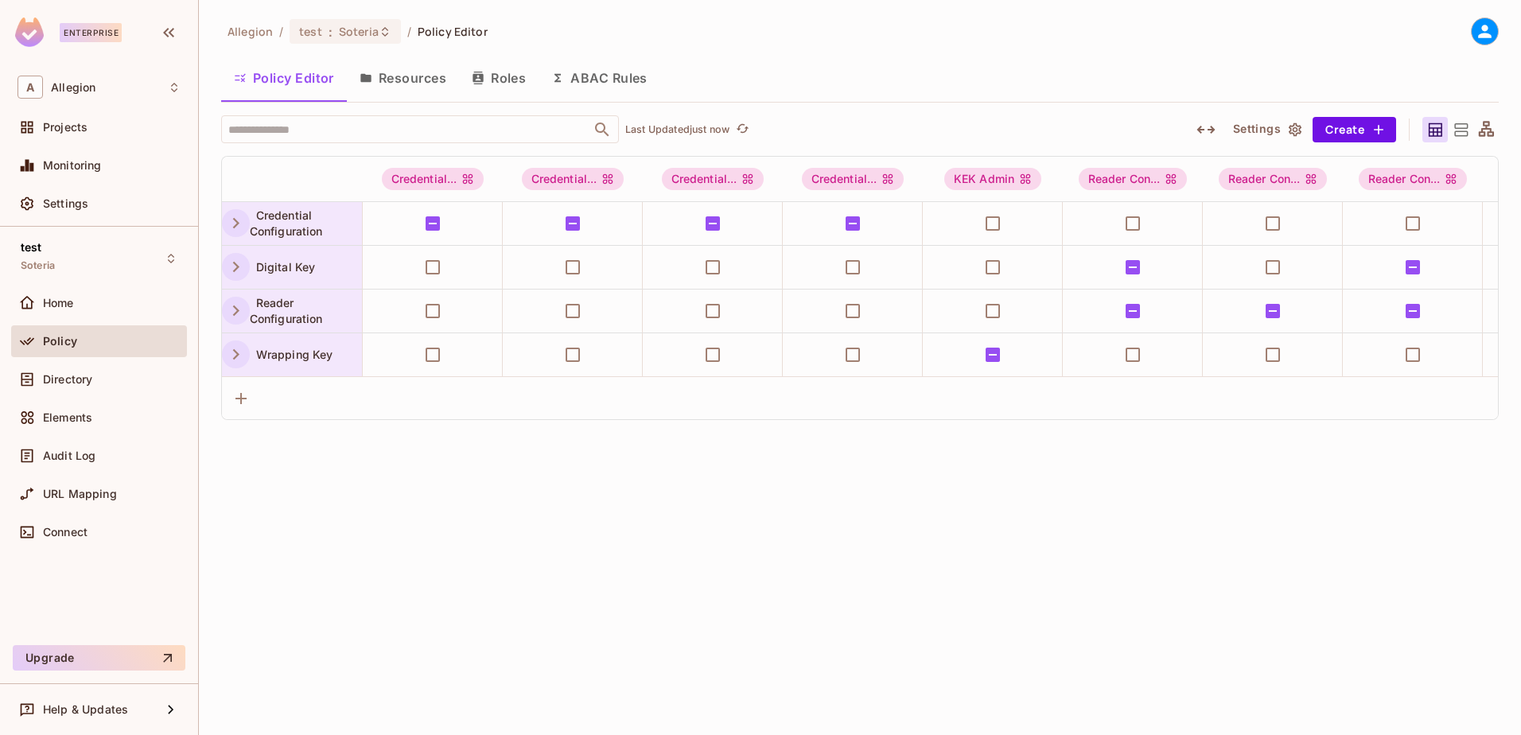
click at [236, 350] on icon "button" at bounding box center [235, 354] width 21 height 21
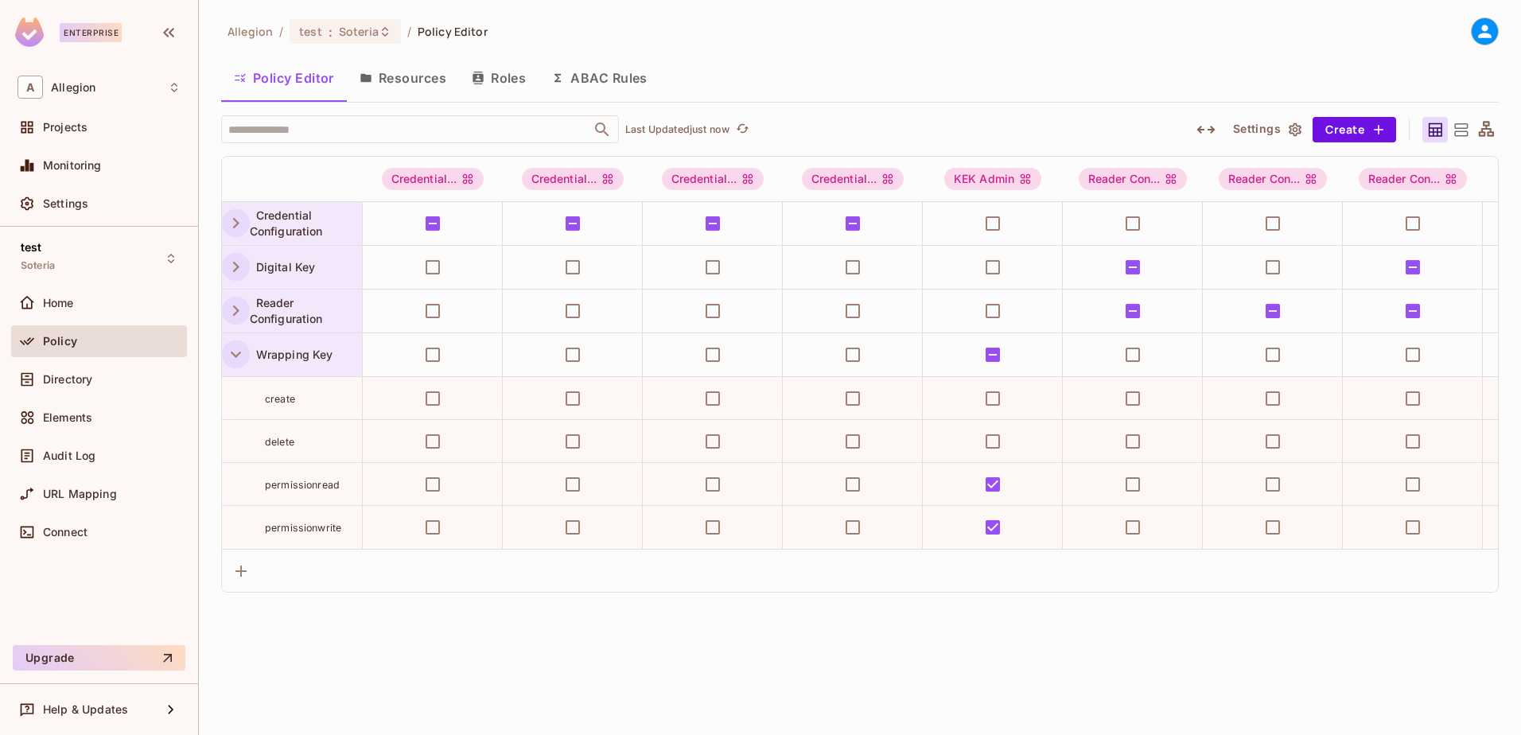
click at [236, 263] on icon "button" at bounding box center [236, 267] width 6 height 10
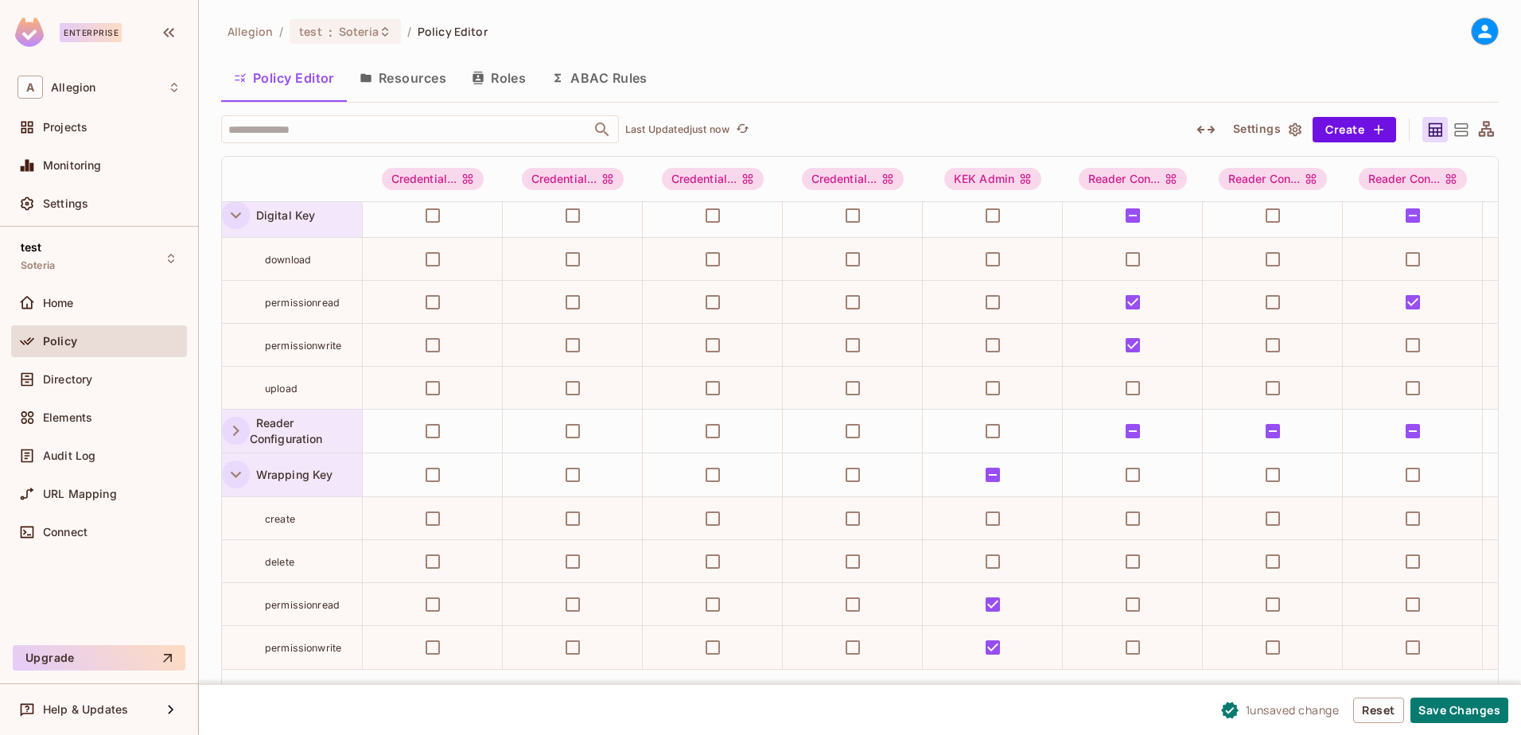
scroll to position [64, 735]
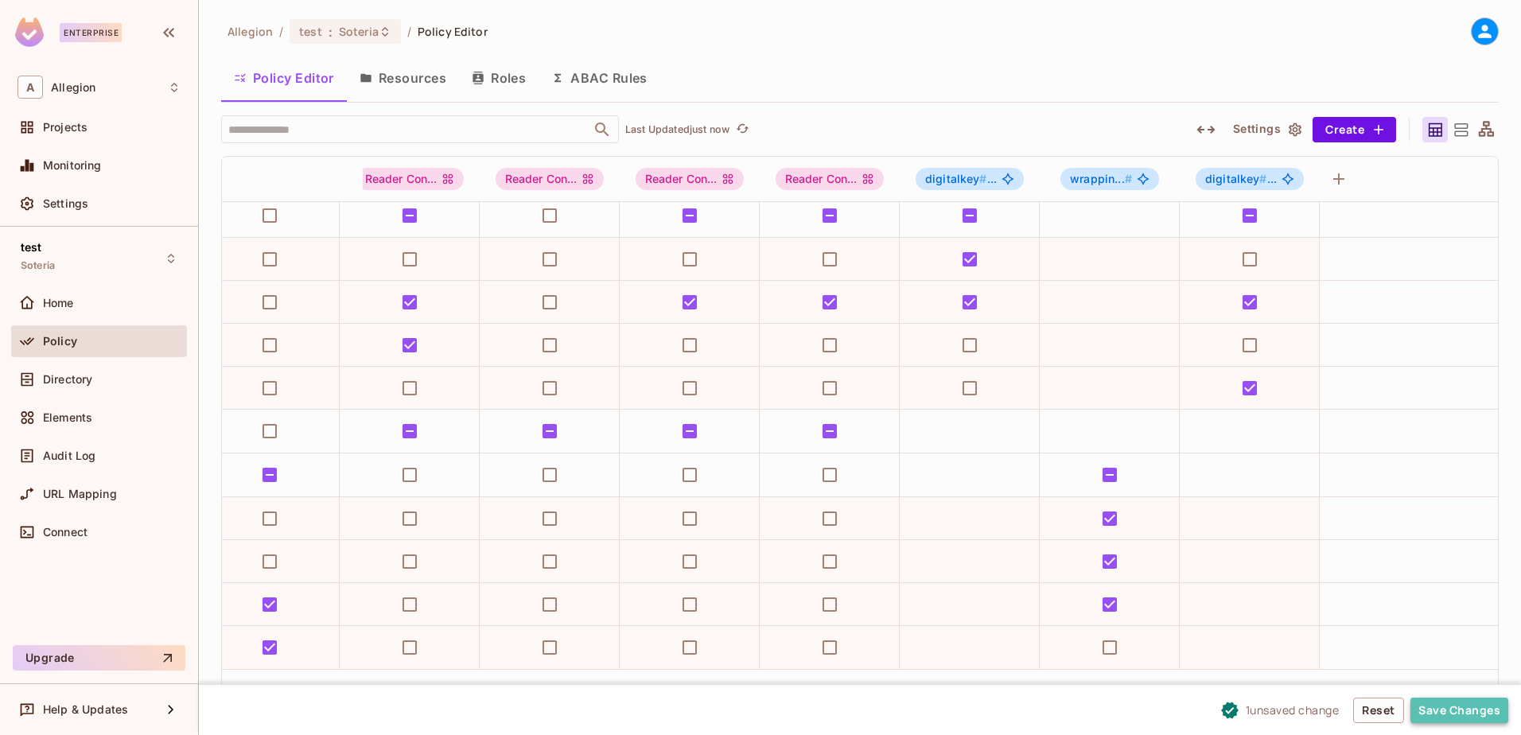
click at [1447, 708] on button "Save Changes" at bounding box center [1460, 710] width 98 height 25
click at [69, 365] on div "Directory" at bounding box center [99, 380] width 176 height 32
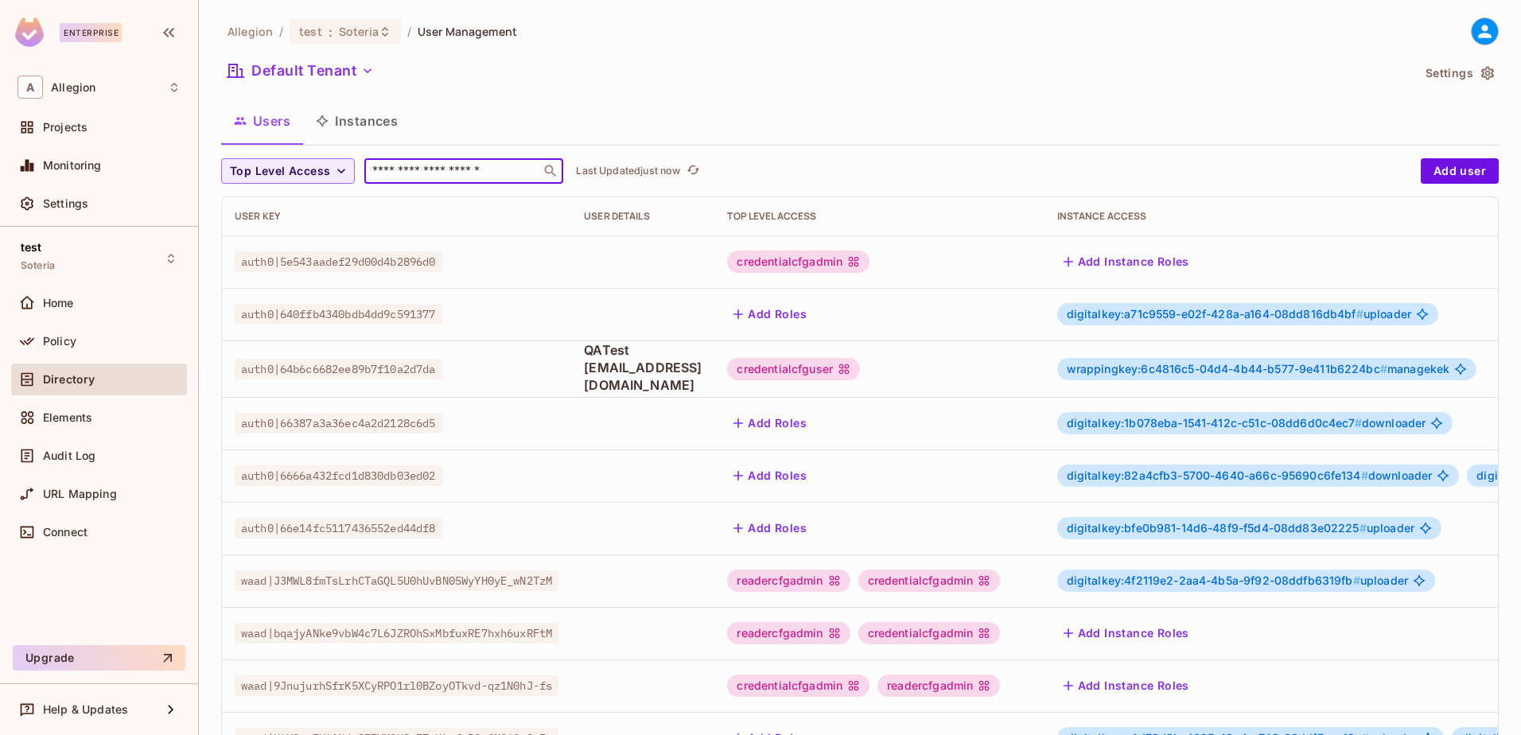
click at [439, 168] on input "text" at bounding box center [452, 171] width 167 height 16
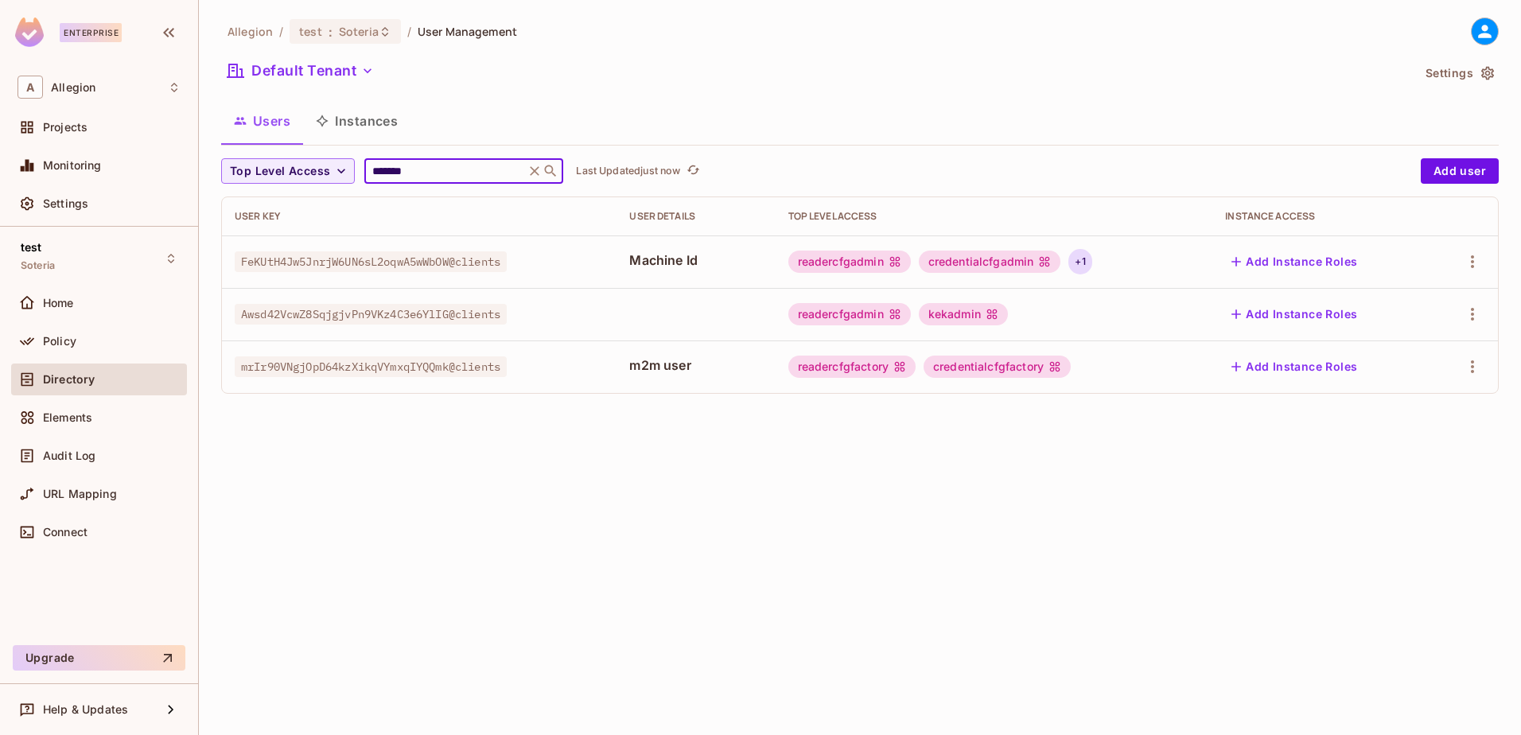
type input "*******"
click at [1092, 254] on div "+ 1" at bounding box center [1080, 261] width 23 height 25
click at [850, 531] on div at bounding box center [760, 367] width 1521 height 735
click at [67, 339] on span "Policy" at bounding box center [59, 341] width 33 height 13
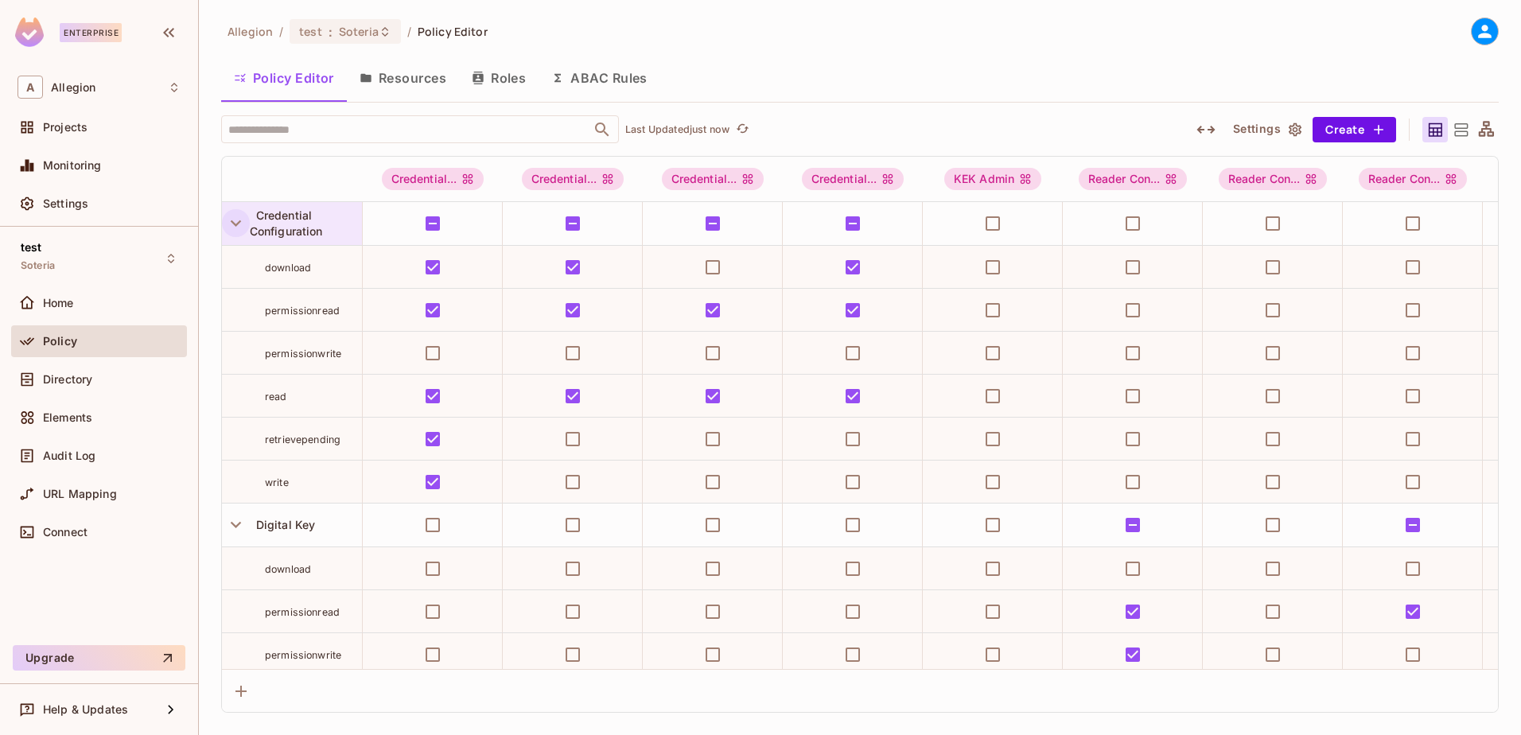
click at [242, 224] on icon "button" at bounding box center [235, 222] width 21 height 21
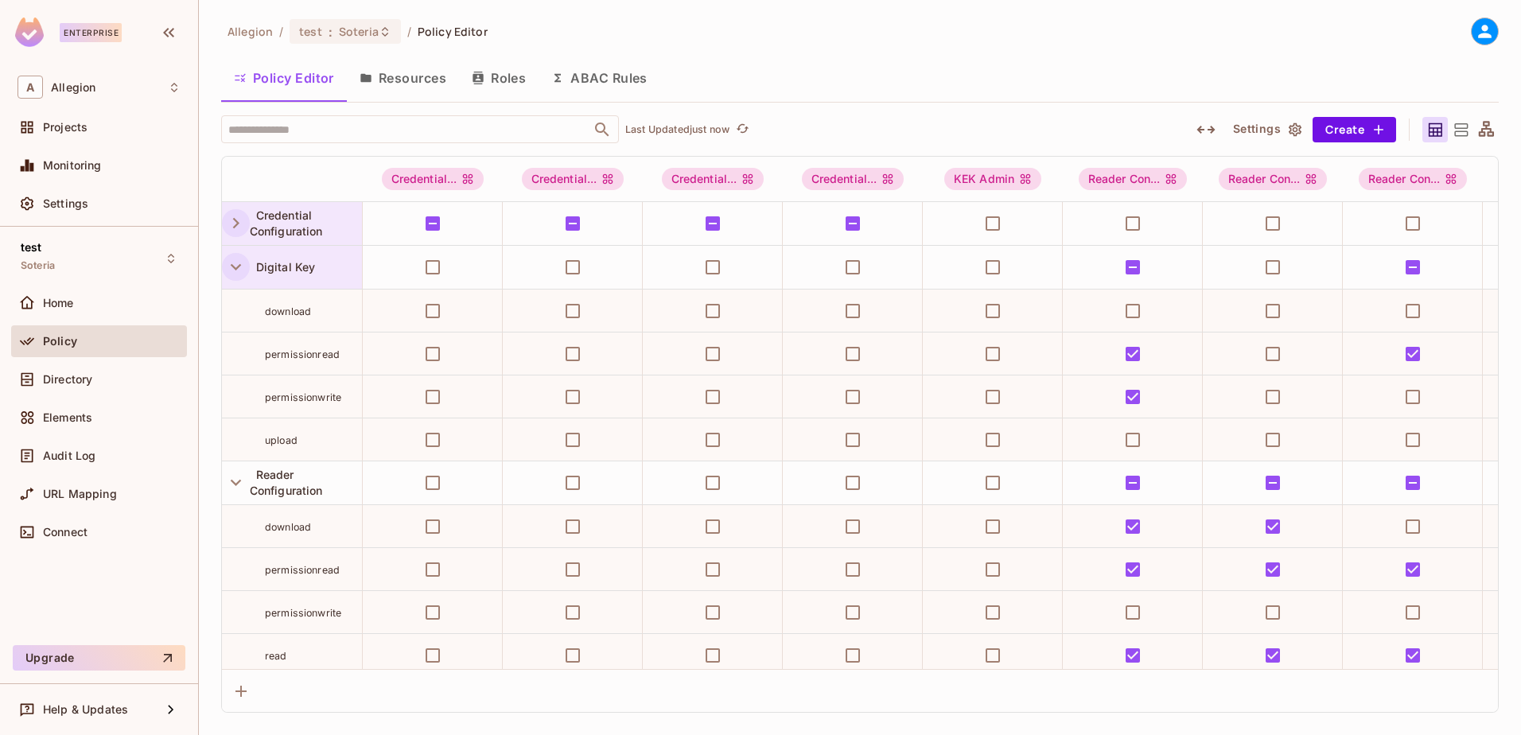
click at [241, 270] on icon "button" at bounding box center [235, 266] width 21 height 21
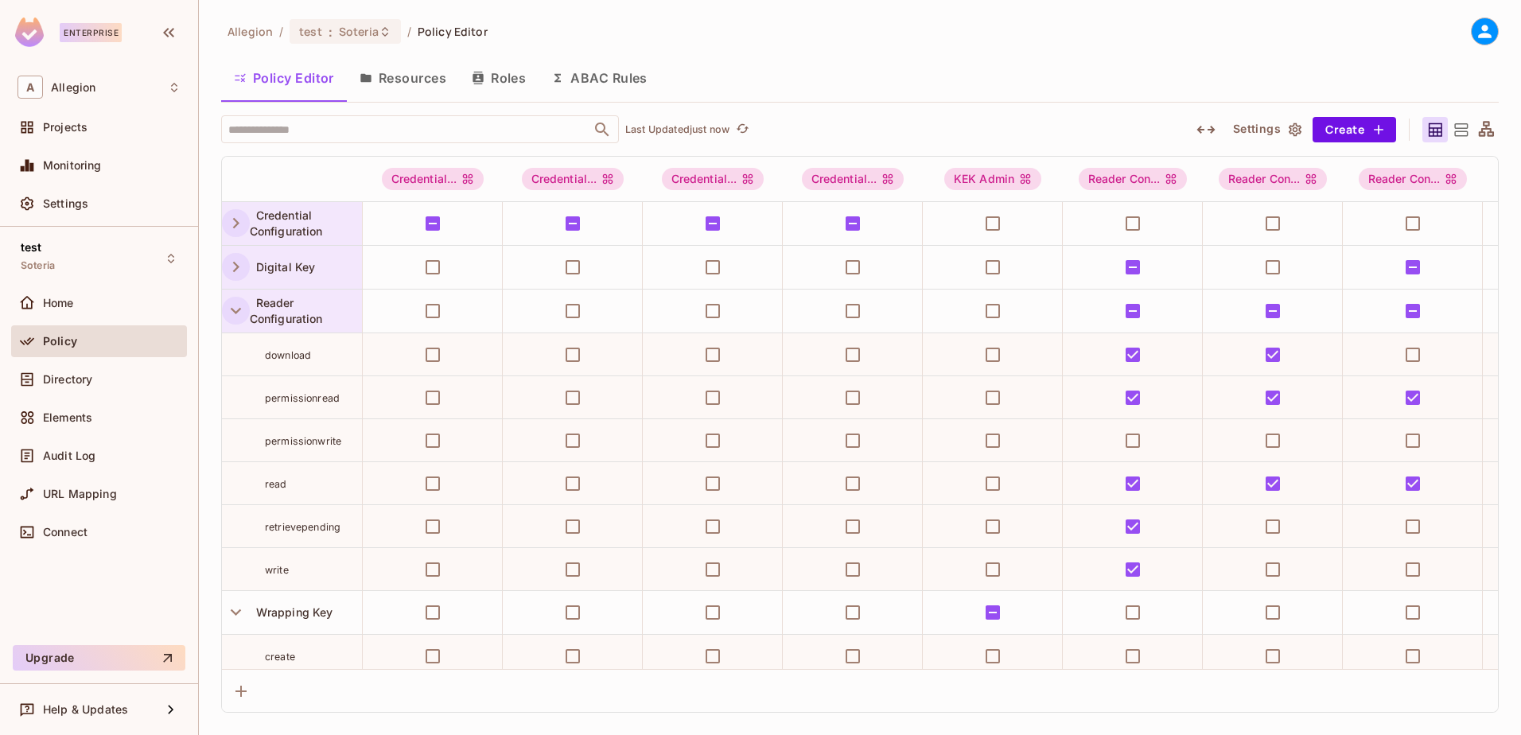
click at [236, 301] on icon "button" at bounding box center [235, 310] width 21 height 21
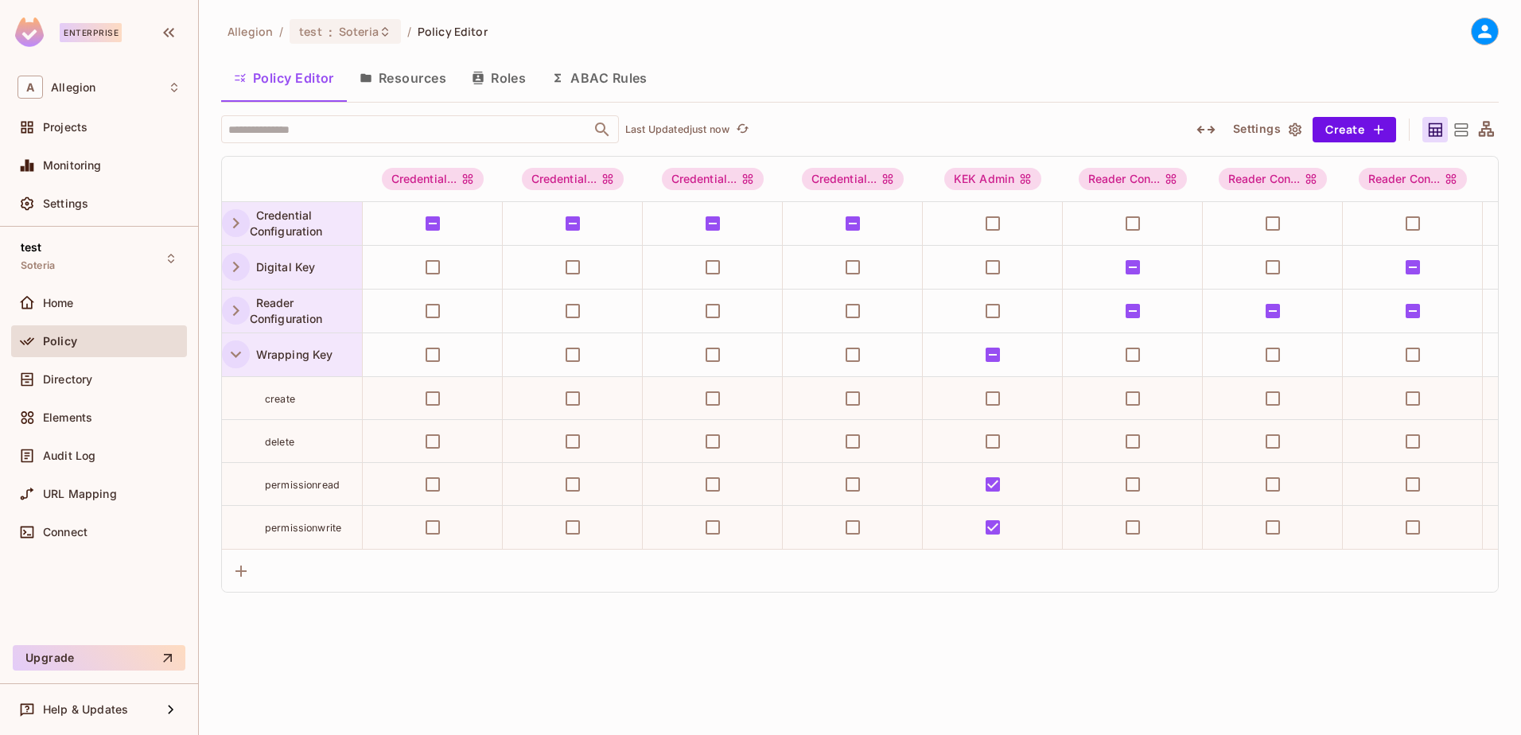
click at [233, 356] on icon "button" at bounding box center [235, 354] width 21 height 21
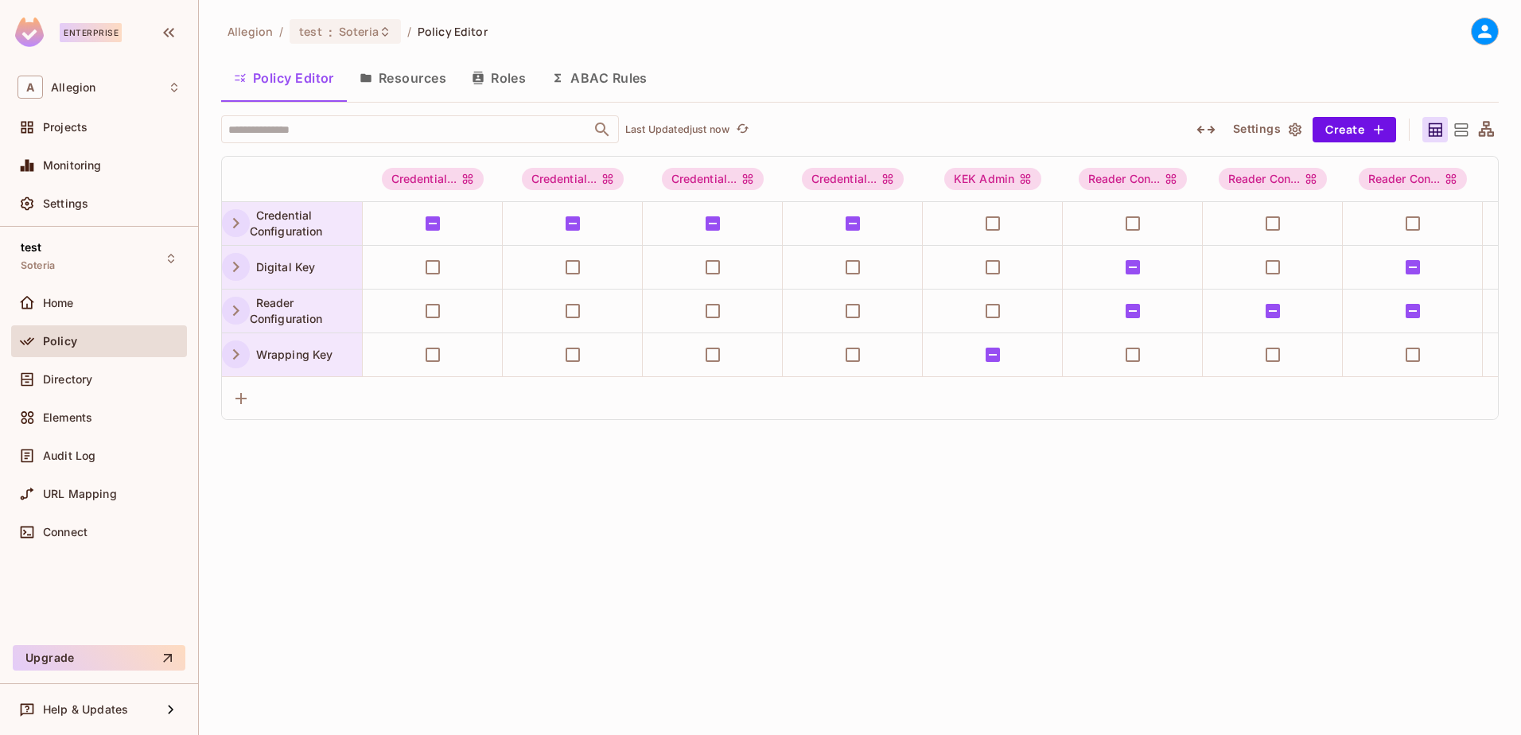
click at [233, 356] on icon "button" at bounding box center [235, 354] width 21 height 21
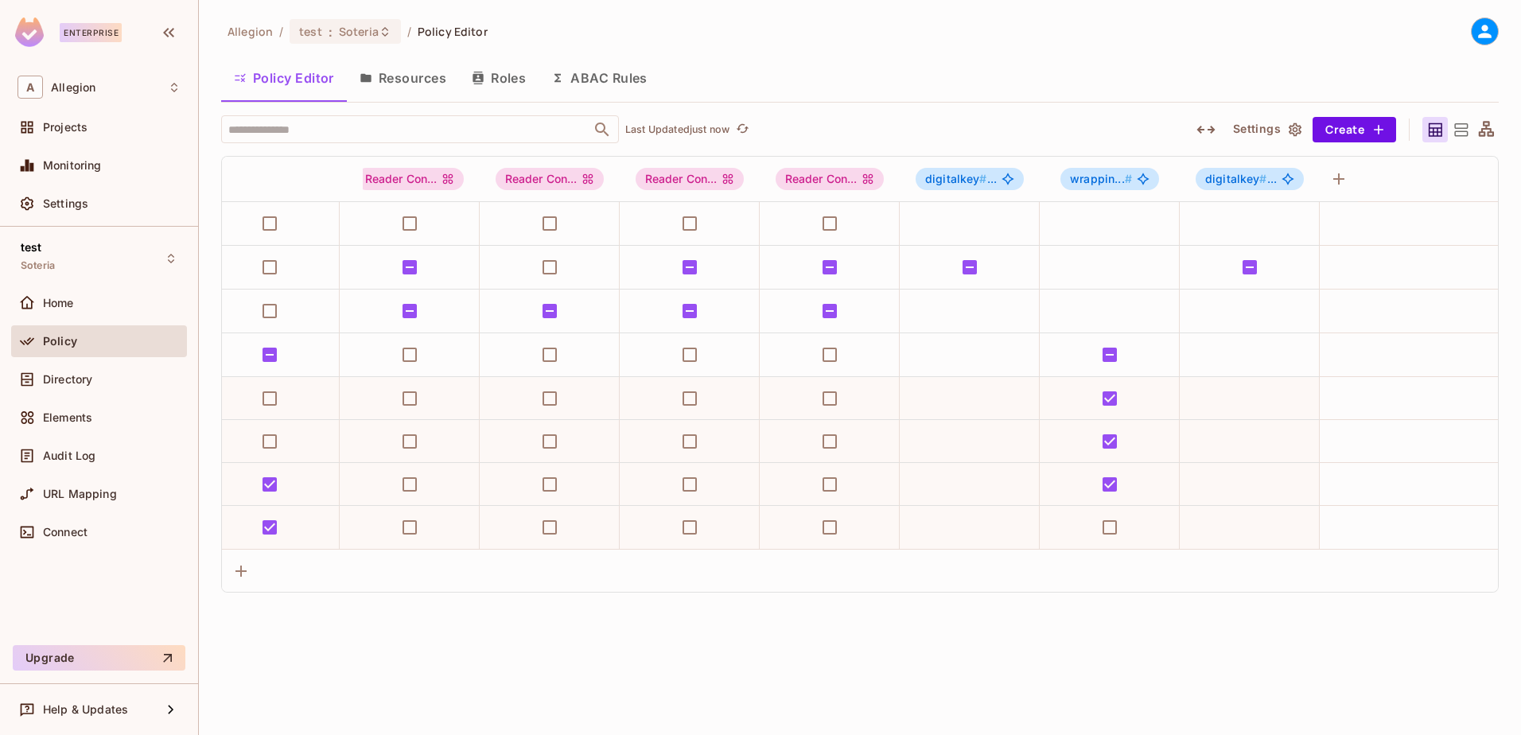
scroll to position [0, 722]
